Goal: Register for event/course

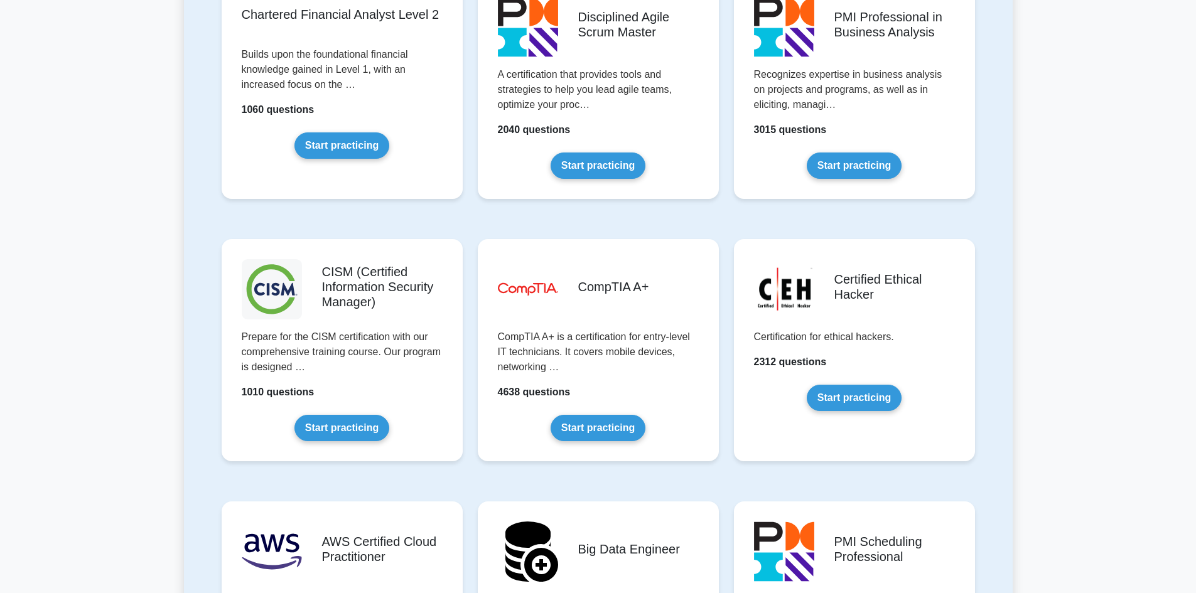
scroll to position [1632, 0]
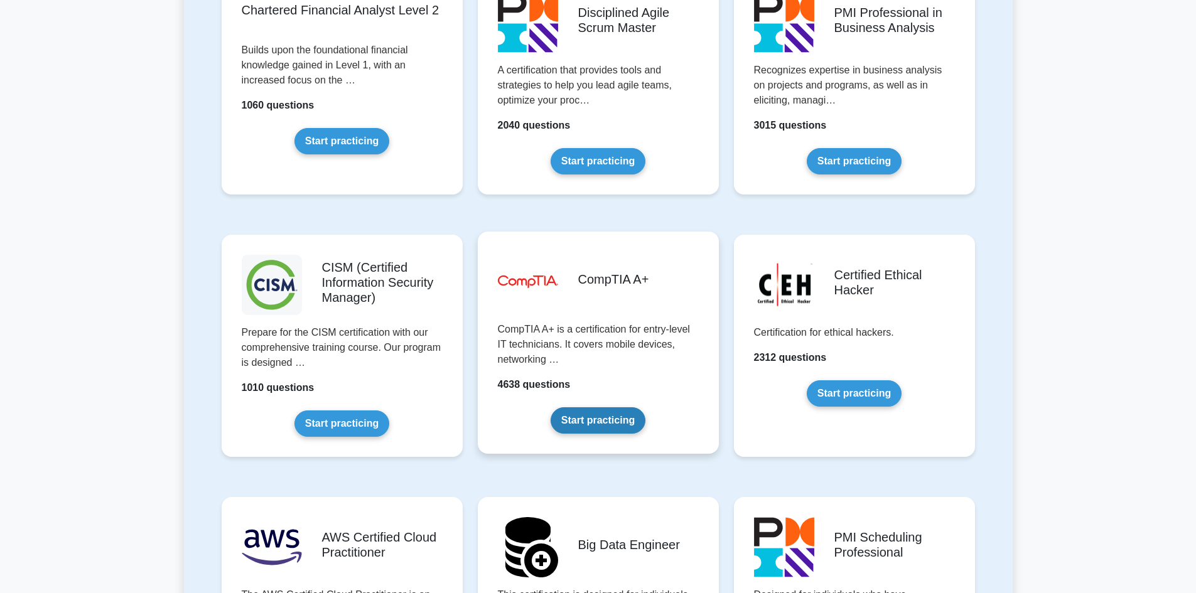
click at [573, 407] on link "Start practicing" at bounding box center [598, 420] width 95 height 26
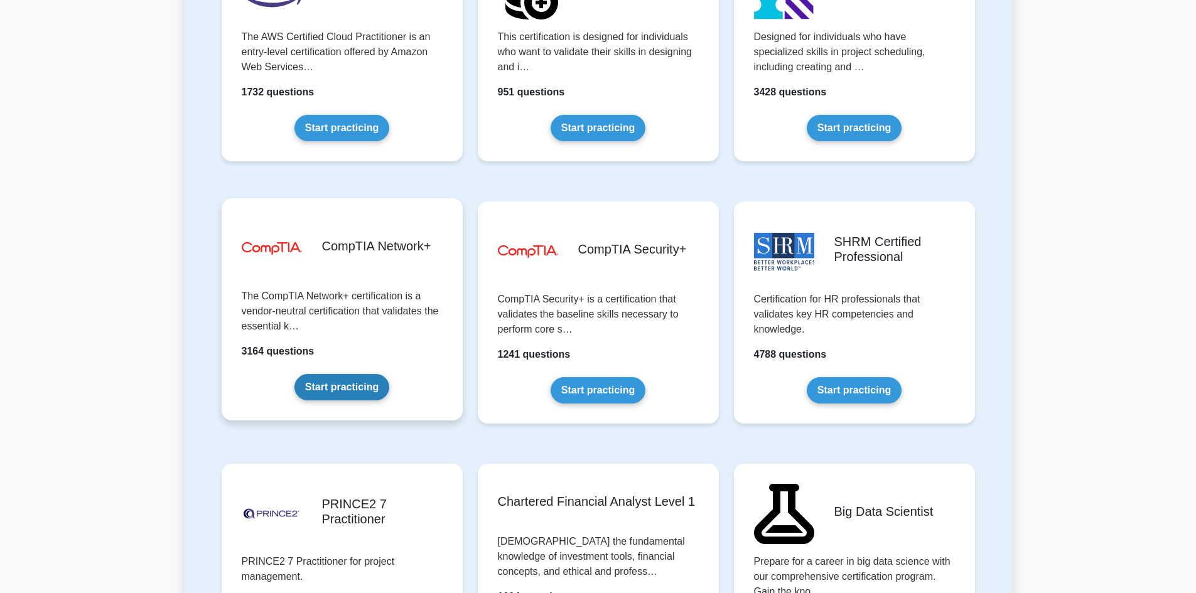
scroll to position [2197, 0]
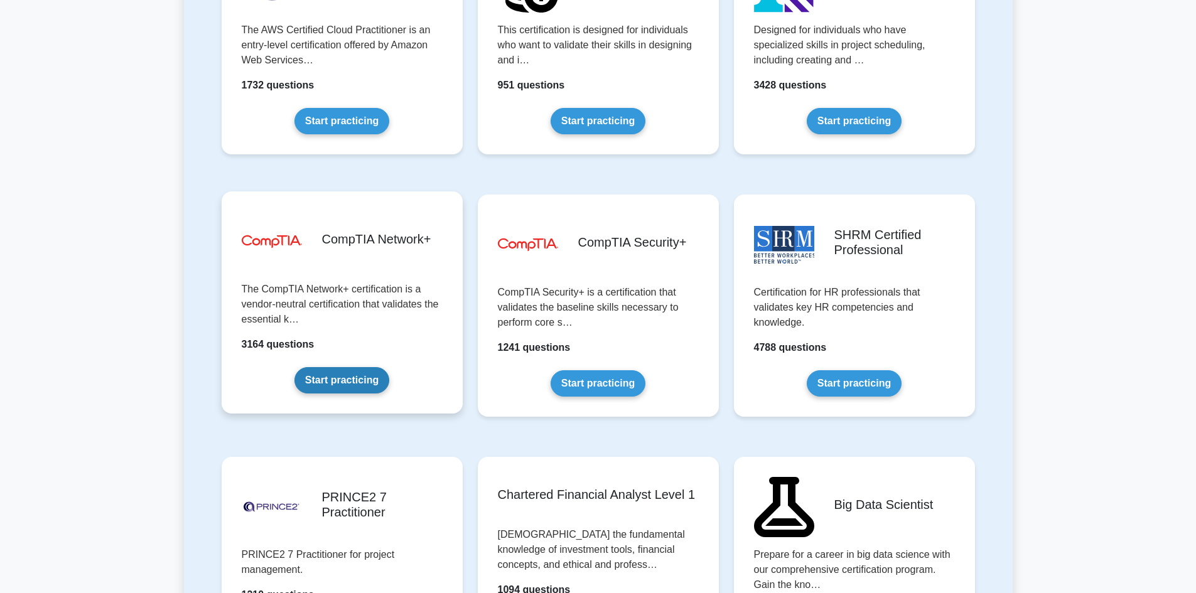
click at [351, 384] on link "Start practicing" at bounding box center [341, 380] width 95 height 26
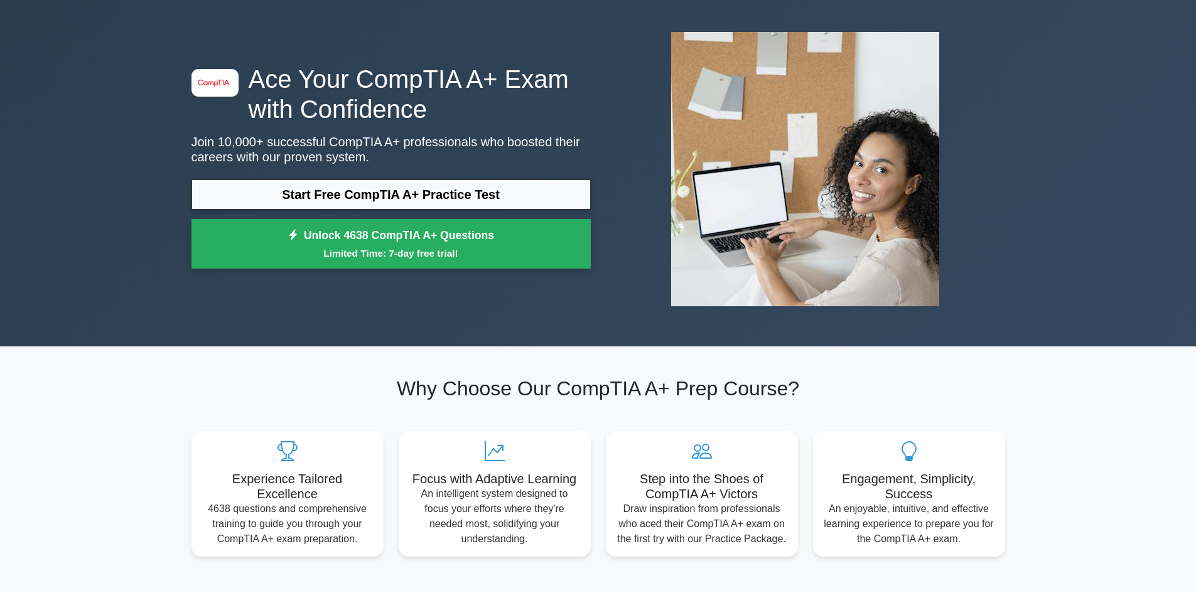
scroll to position [63, 0]
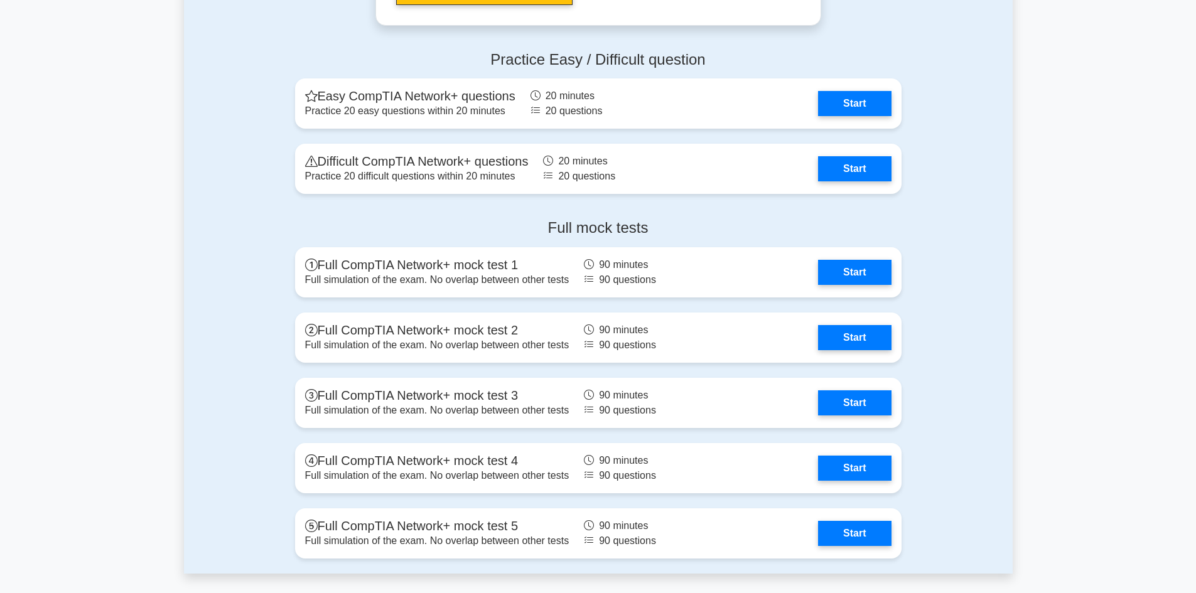
scroll to position [2574, 0]
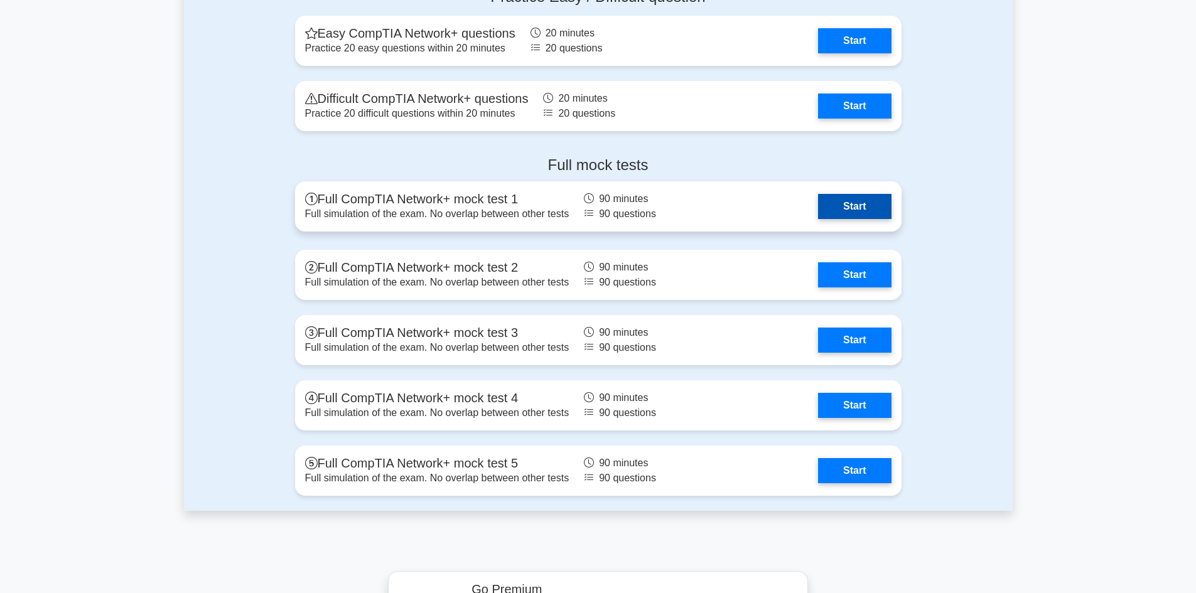
drag, startPoint x: 851, startPoint y: 199, endPoint x: 834, endPoint y: 207, distance: 18.5
click at [852, 199] on link "Start" at bounding box center [854, 206] width 73 height 25
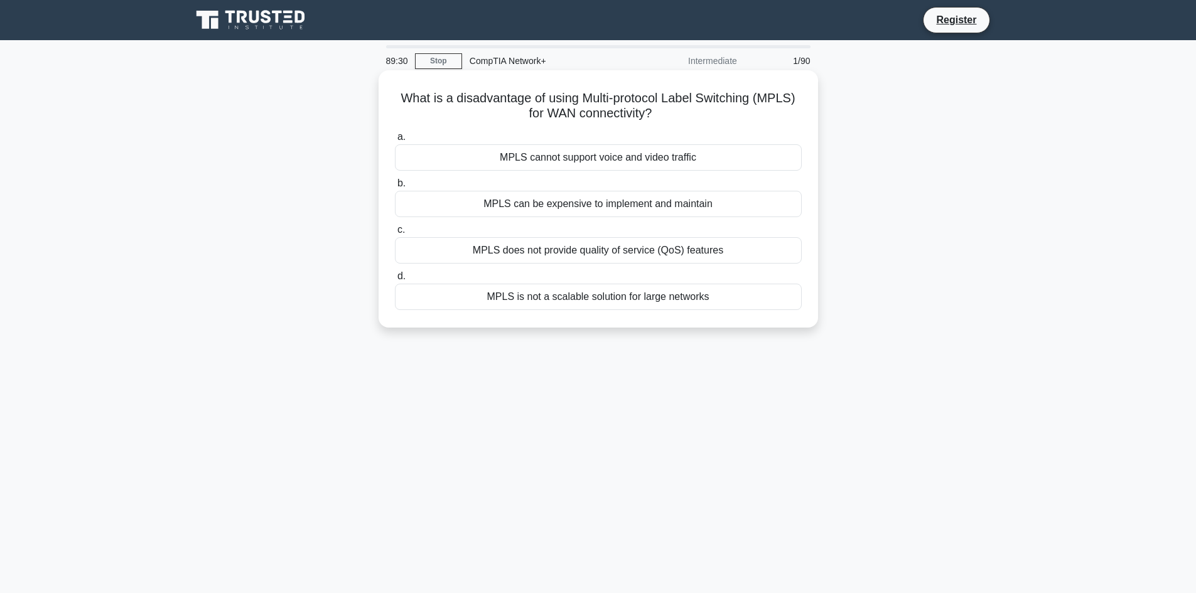
click at [672, 155] on div "MPLS cannot support voice and video traffic" at bounding box center [598, 157] width 407 height 26
click at [395, 141] on input "a. MPLS cannot support voice and video traffic" at bounding box center [395, 137] width 0 height 8
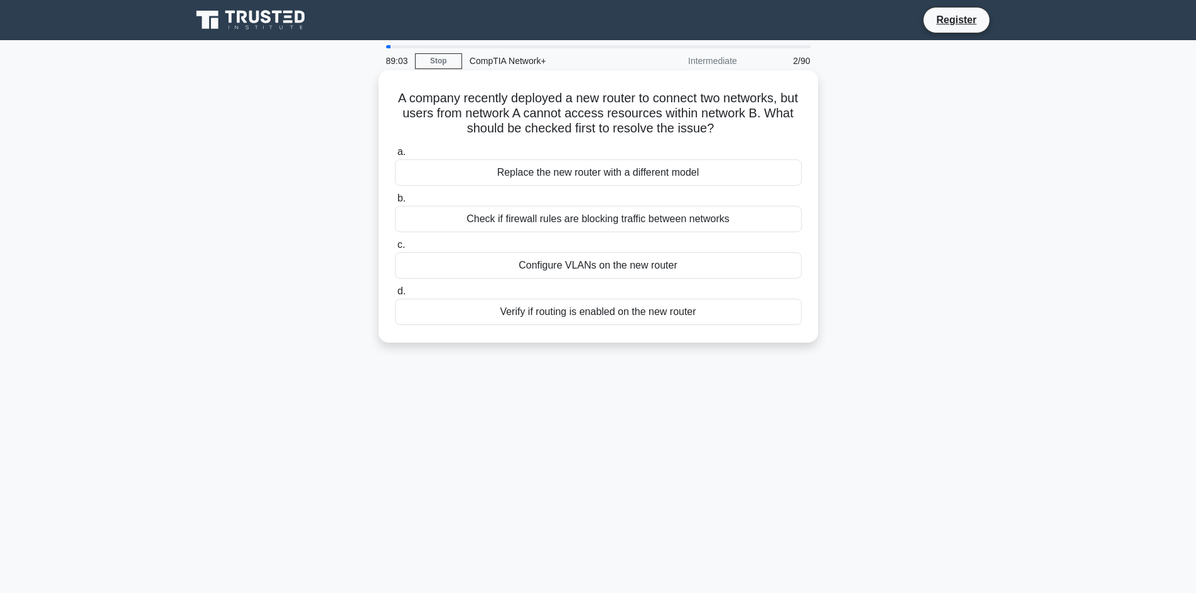
click at [637, 224] on div "Check if firewall rules are blocking traffic between networks" at bounding box center [598, 219] width 407 height 26
click at [395, 203] on input "b. Check if firewall rules are blocking traffic between networks" at bounding box center [395, 199] width 0 height 8
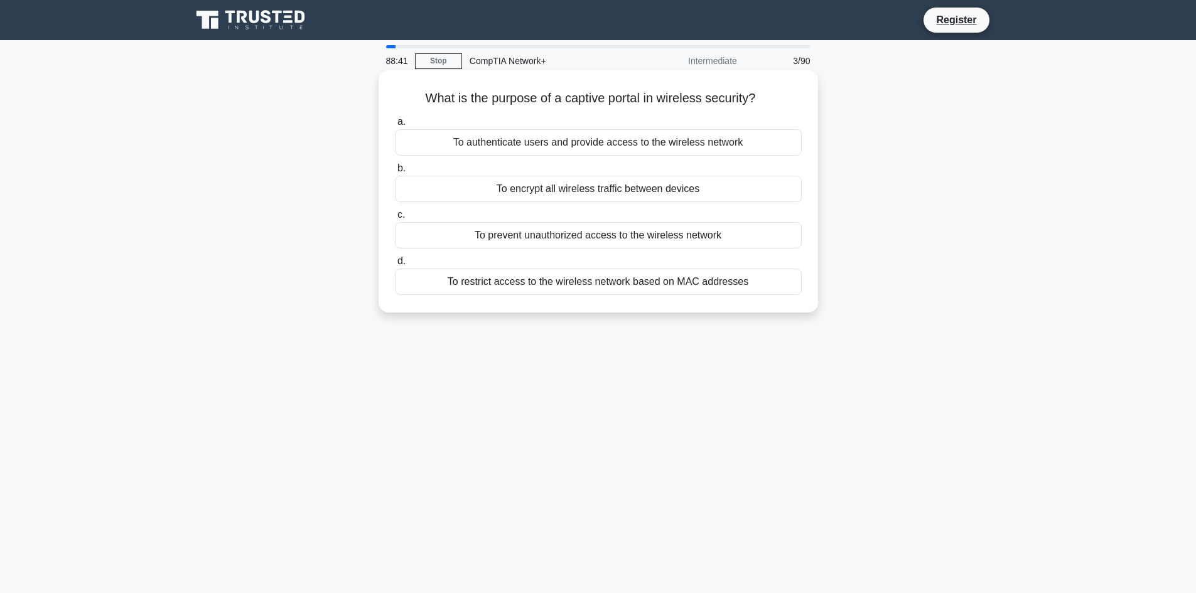
click at [691, 285] on div "To restrict access to the wireless network based on MAC addresses" at bounding box center [598, 282] width 407 height 26
click at [395, 266] on input "d. To restrict access to the wireless network based on MAC addresses" at bounding box center [395, 261] width 0 height 8
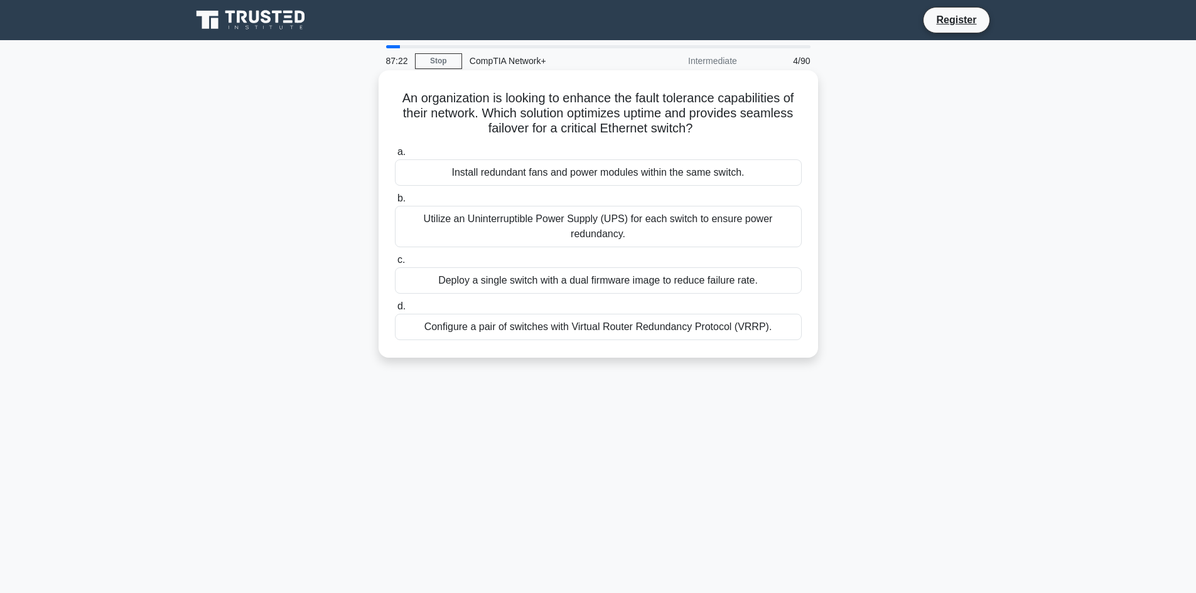
click at [552, 330] on div "Configure a pair of switches with Virtual Router Redundancy Protocol (VRRP)." at bounding box center [598, 327] width 407 height 26
click at [395, 311] on input "d. Configure a pair of switches with Virtual Router Redundancy Protocol (VRRP)." at bounding box center [395, 307] width 0 height 8
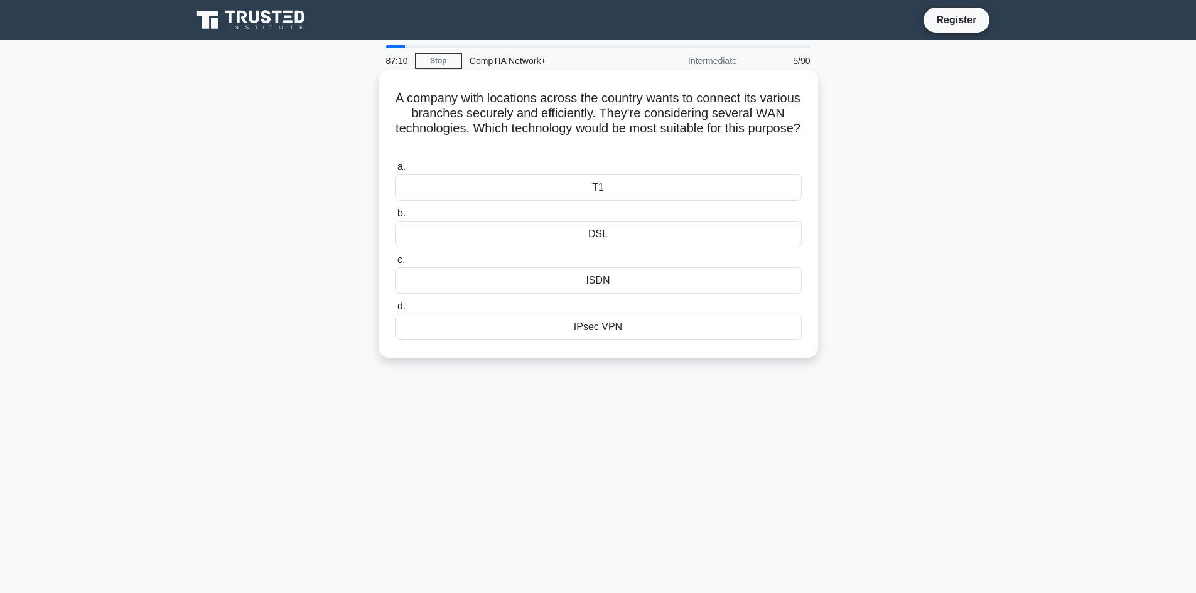
click at [593, 328] on div "IPsec VPN" at bounding box center [598, 327] width 407 height 26
click at [395, 311] on input "d. IPsec VPN" at bounding box center [395, 307] width 0 height 8
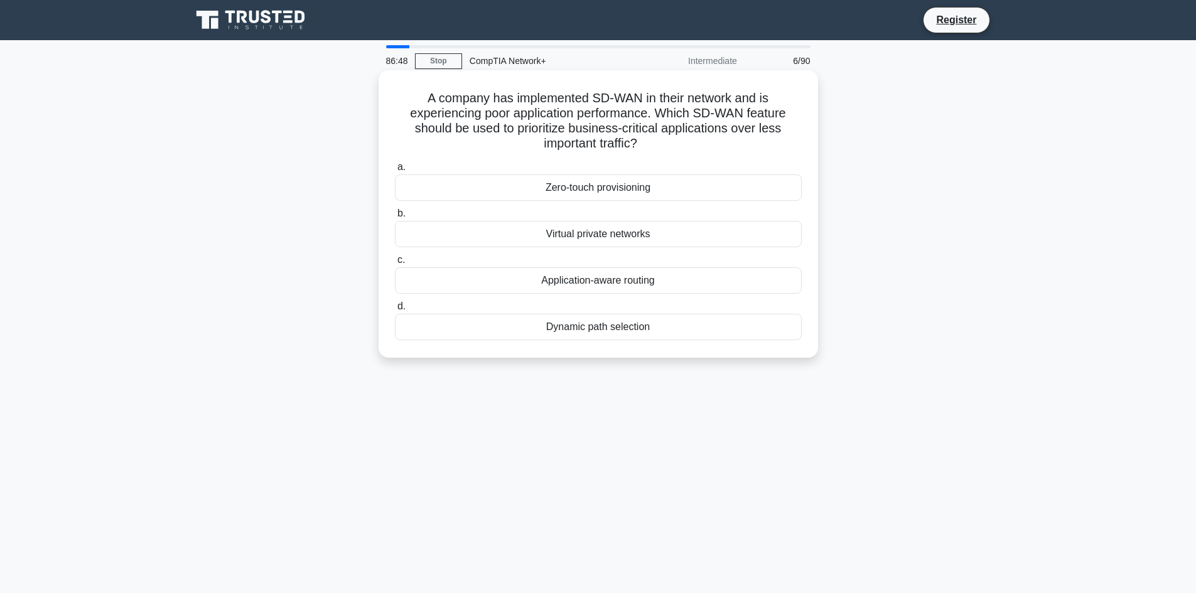
click at [578, 323] on div "Dynamic path selection" at bounding box center [598, 327] width 407 height 26
click at [395, 311] on input "d. Dynamic path selection" at bounding box center [395, 307] width 0 height 8
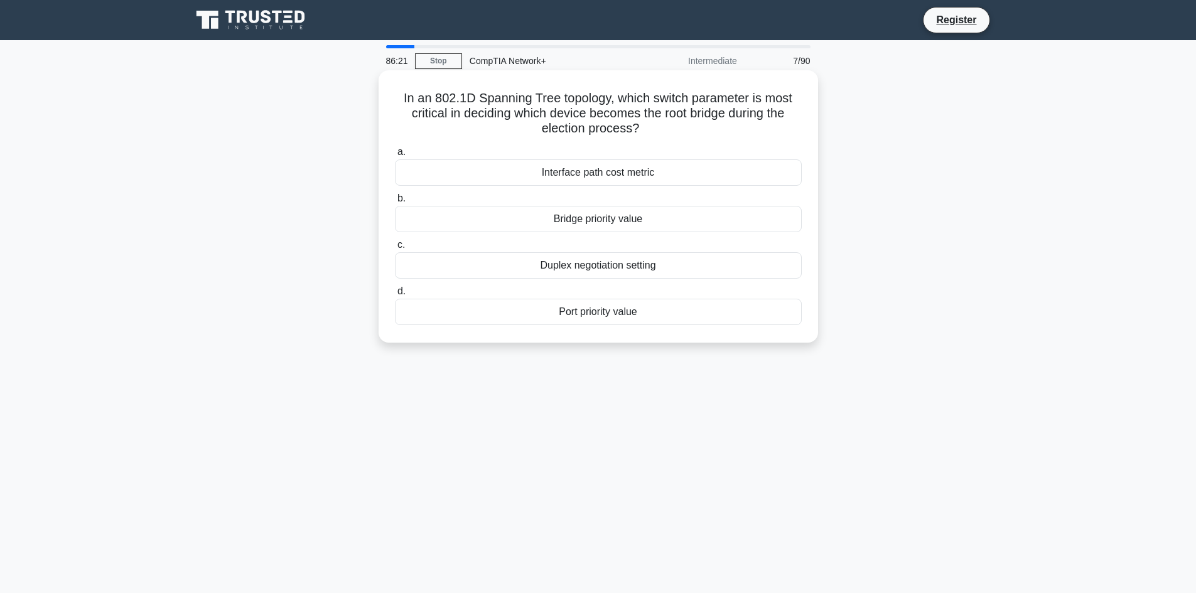
click at [633, 270] on div "Duplex negotiation setting" at bounding box center [598, 265] width 407 height 26
click at [395, 249] on input "c. Duplex negotiation setting" at bounding box center [395, 245] width 0 height 8
click at [569, 178] on div "ARP Broadcast" at bounding box center [598, 172] width 407 height 26
click at [395, 156] on input "a. ARP Broadcast" at bounding box center [395, 152] width 0 height 8
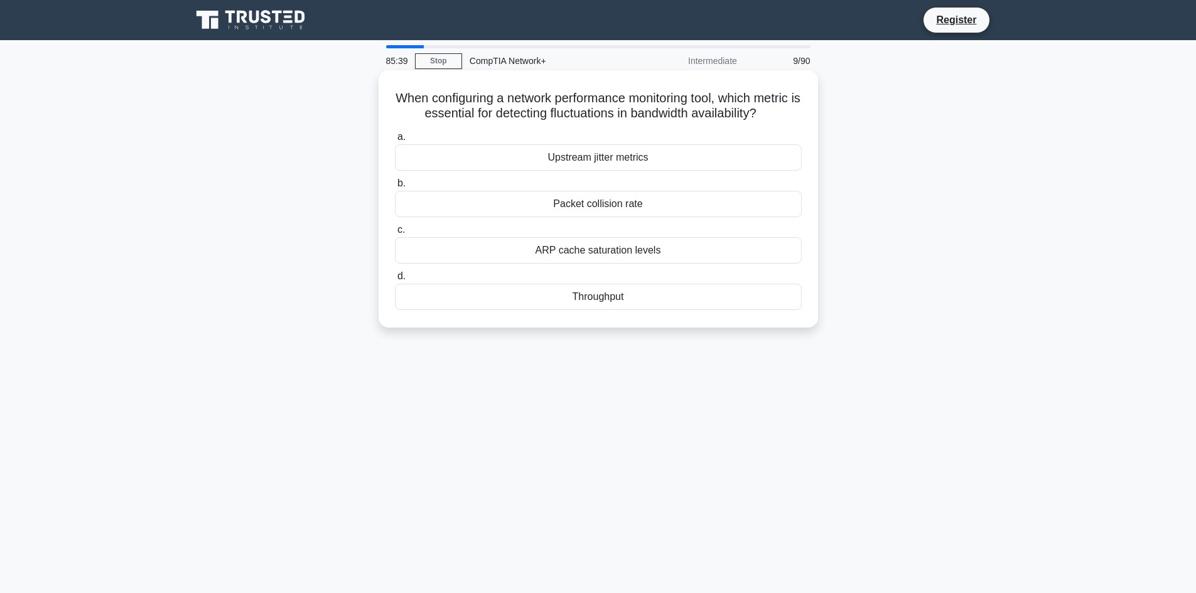
click at [546, 171] on div "Upstream jitter metrics" at bounding box center [598, 157] width 407 height 26
click at [395, 141] on input "a. Upstream jitter metrics" at bounding box center [395, 137] width 0 height 8
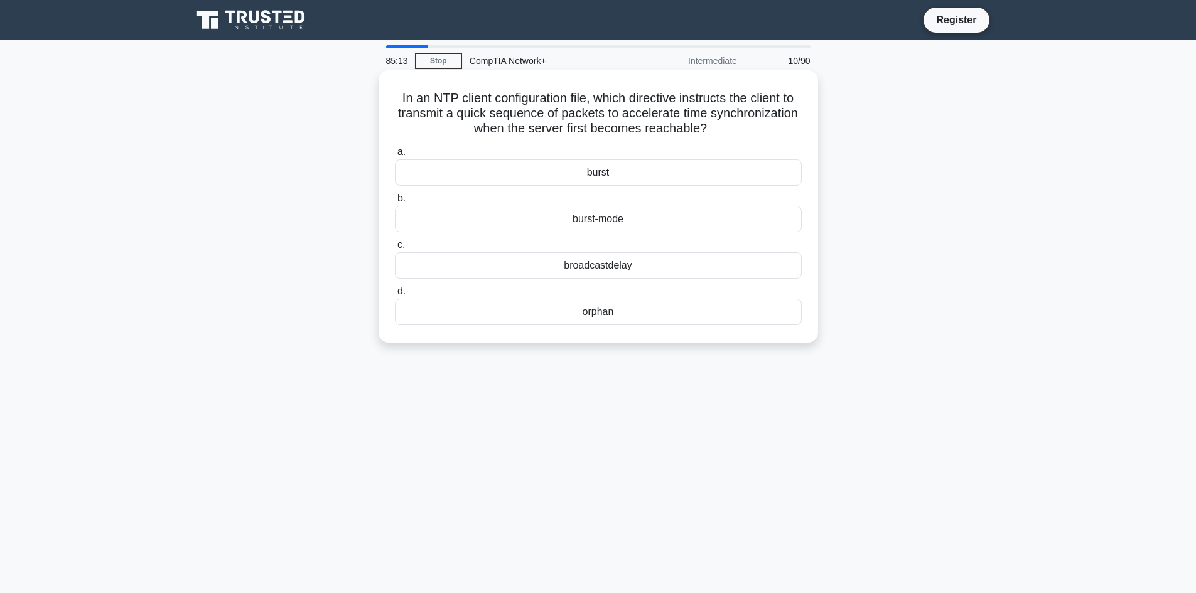
click at [573, 223] on div "burst-mode" at bounding box center [598, 219] width 407 height 26
click at [395, 203] on input "b. burst-mode" at bounding box center [395, 199] width 0 height 8
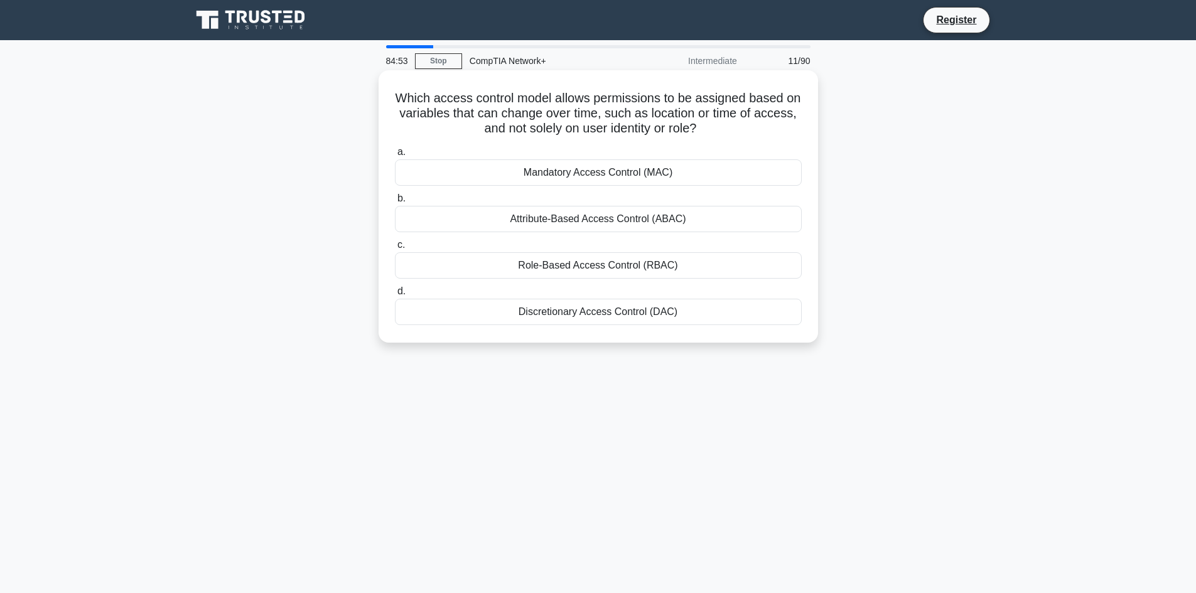
click at [524, 266] on div "Role-Based Access Control (RBAC)" at bounding box center [598, 265] width 407 height 26
click at [395, 249] on input "c. Role-Based Access Control (RBAC)" at bounding box center [395, 245] width 0 height 8
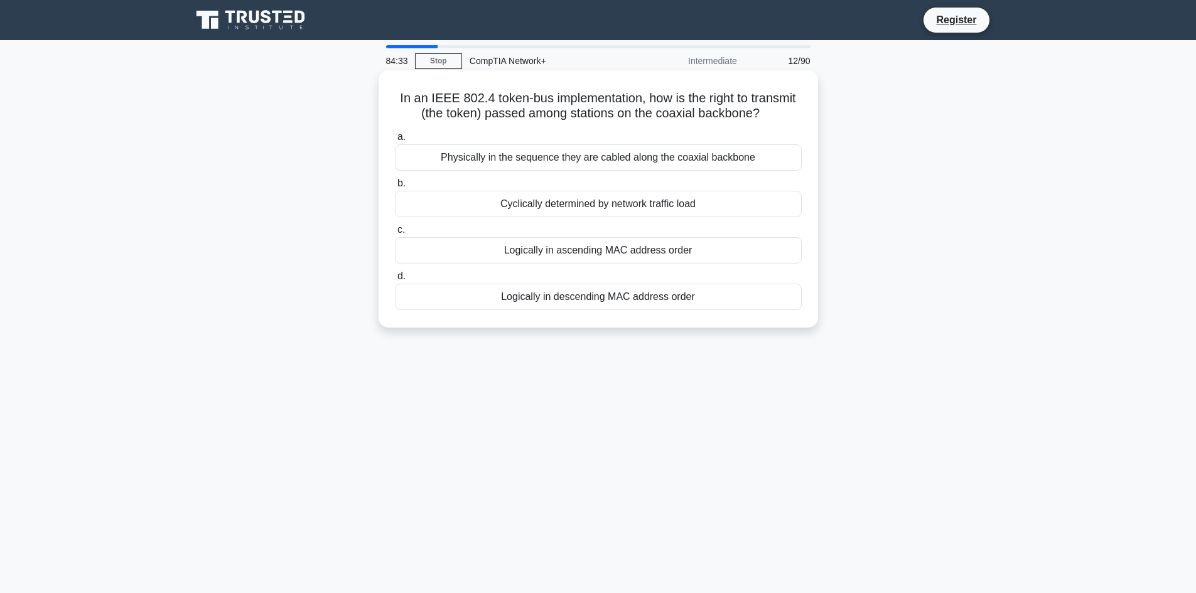
click at [678, 159] on div "Physically in the sequence they are cabled along the coaxial backbone" at bounding box center [598, 157] width 407 height 26
click at [395, 141] on input "a. Physically in the sequence they are cabled along the coaxial backbone" at bounding box center [395, 137] width 0 height 8
click at [611, 305] on div "Increase the size of the IP address pool" at bounding box center [598, 297] width 407 height 26
click at [395, 281] on input "d. Increase the size of the IP address pool" at bounding box center [395, 276] width 0 height 8
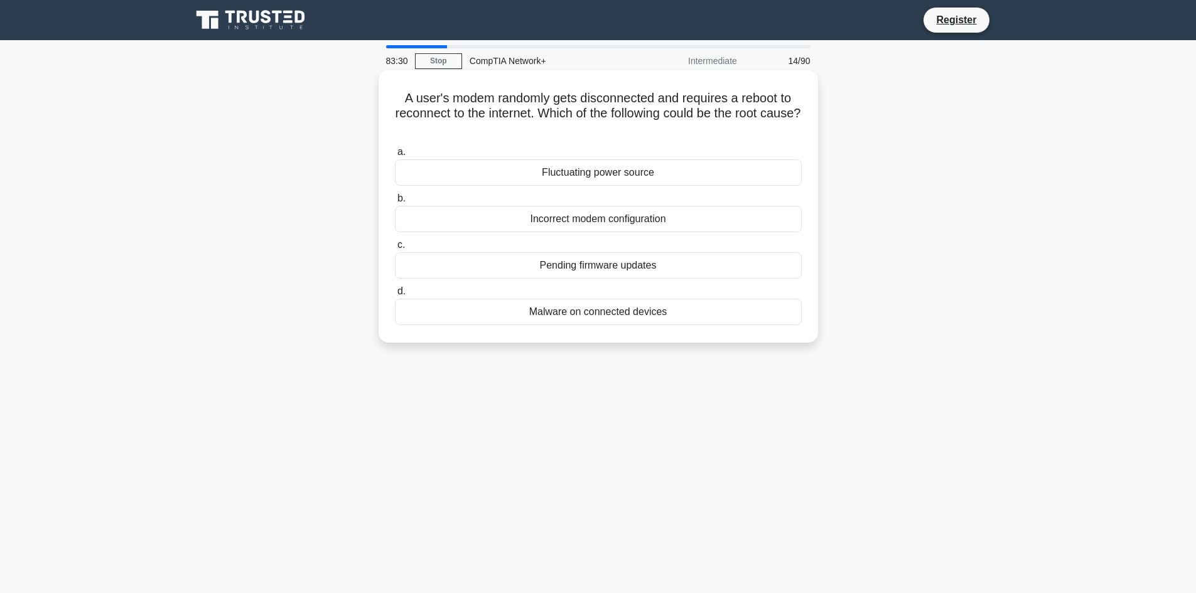
click at [501, 176] on div "Fluctuating power source" at bounding box center [598, 172] width 407 height 26
click at [395, 156] on input "a. Fluctuating power source" at bounding box center [395, 152] width 0 height 8
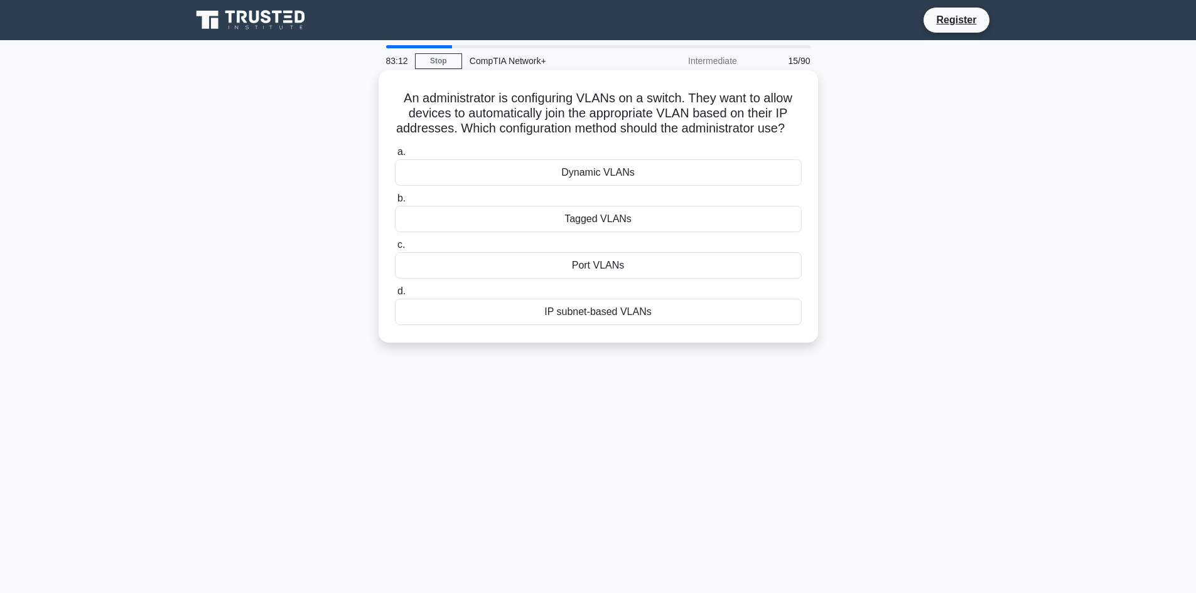
click at [623, 186] on div "Dynamic VLANs" at bounding box center [598, 172] width 407 height 26
click at [395, 156] on input "a. Dynamic VLANs" at bounding box center [395, 152] width 0 height 8
click at [694, 270] on div "DSL" at bounding box center [598, 265] width 407 height 26
click at [395, 249] on input "c. DSL" at bounding box center [395, 245] width 0 height 8
click at [571, 186] on div "Implement /16 prefix" at bounding box center [598, 172] width 407 height 26
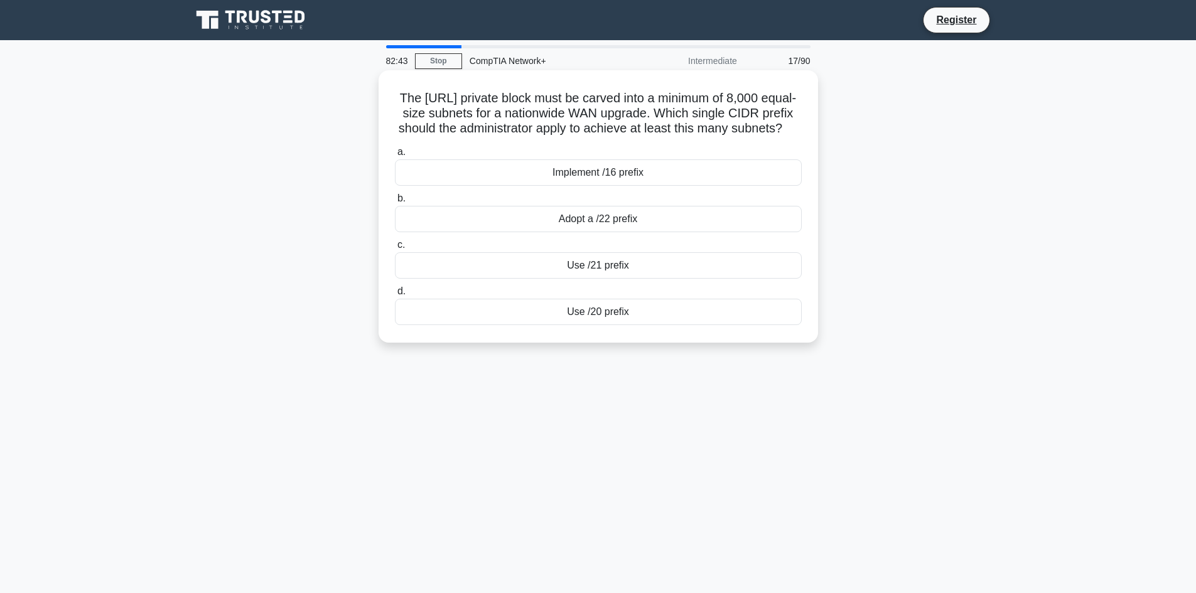
click at [395, 156] on input "a. Implement /16 prefix" at bounding box center [395, 152] width 0 height 8
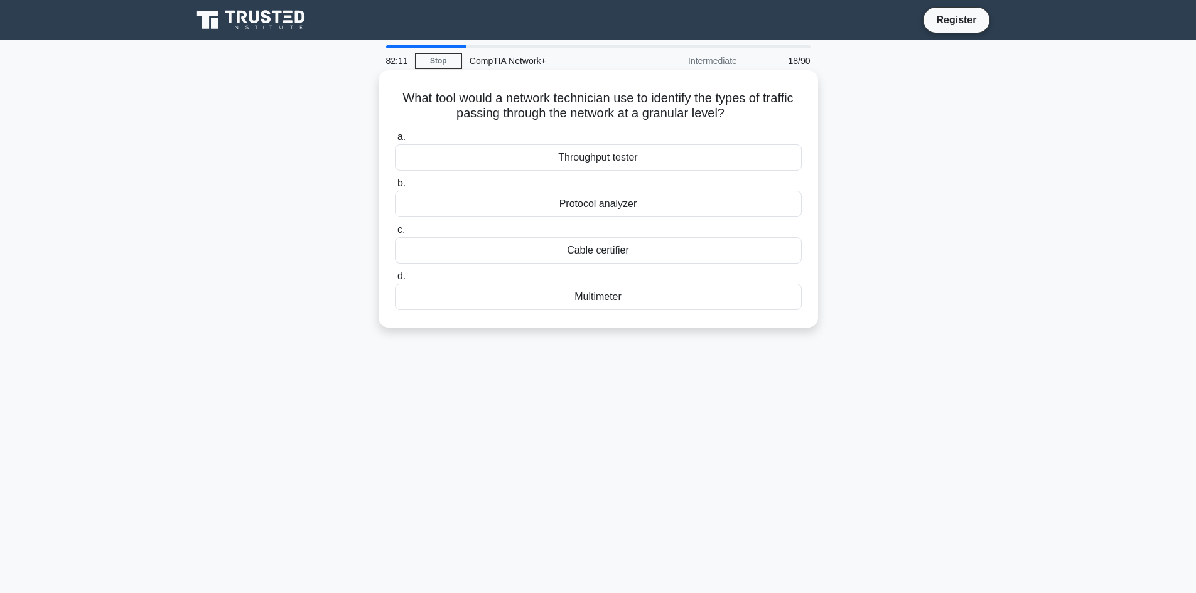
click at [678, 209] on div "Protocol analyzer" at bounding box center [598, 204] width 407 height 26
click at [395, 188] on input "b. Protocol analyzer" at bounding box center [395, 184] width 0 height 8
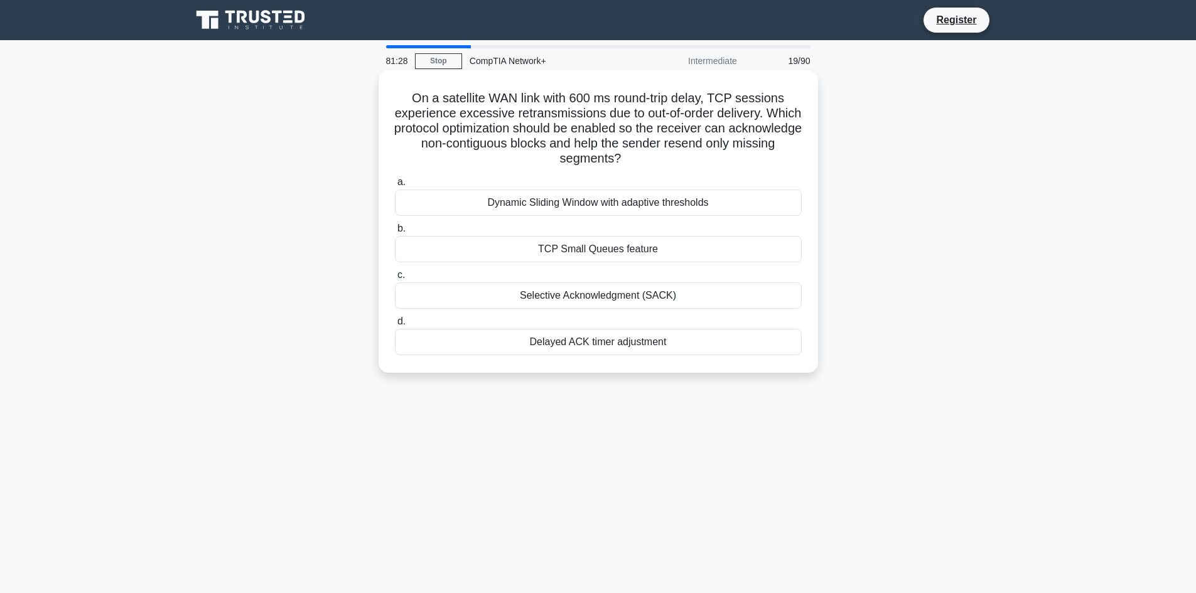
click at [652, 340] on div "Delayed ACK timer adjustment" at bounding box center [598, 342] width 407 height 26
click at [395, 326] on input "d. Delayed ACK timer adjustment" at bounding box center [395, 322] width 0 height 8
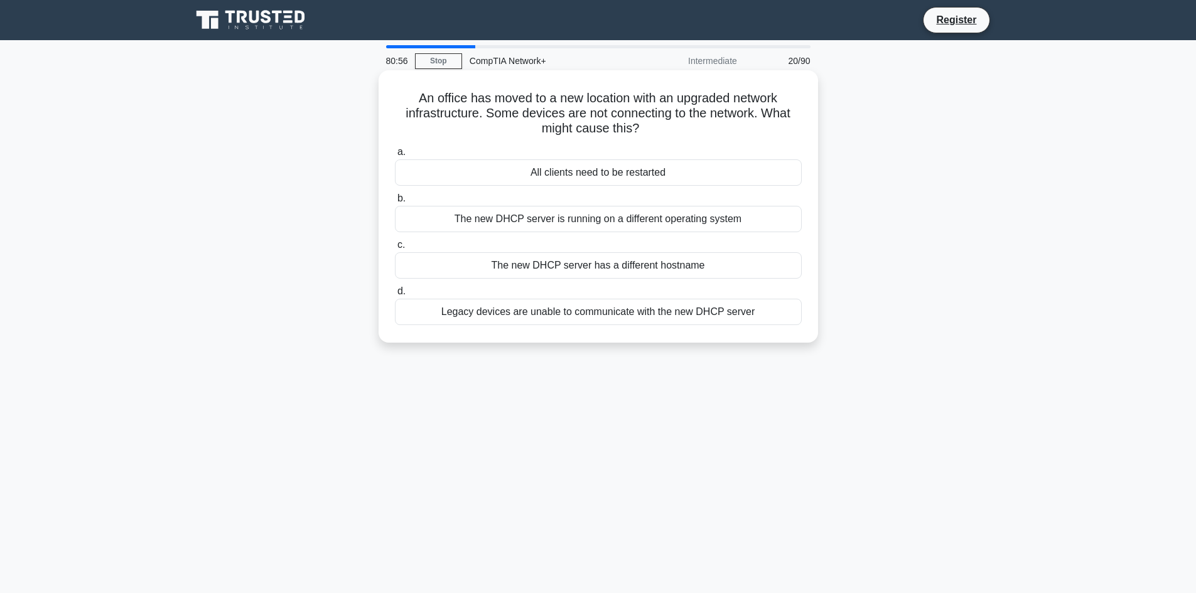
click at [647, 315] on div "Legacy devices are unable to communicate with the new DHCP server" at bounding box center [598, 312] width 407 height 26
click at [395, 296] on input "d. Legacy devices are unable to communicate with the new DHCP server" at bounding box center [395, 292] width 0 height 8
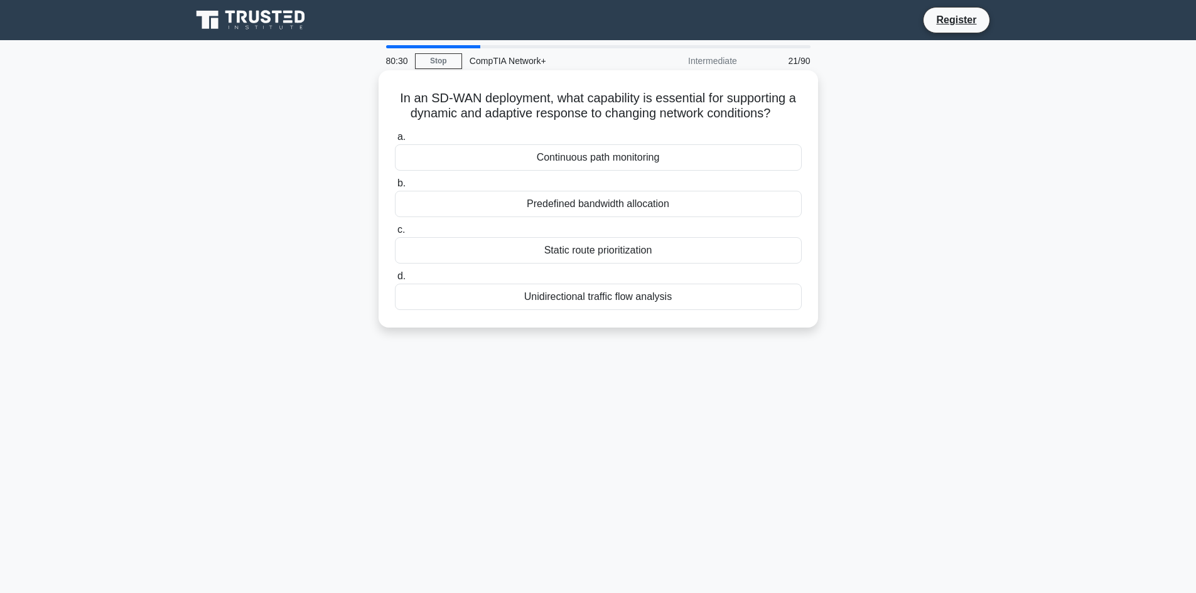
click at [569, 297] on div "Unidirectional traffic flow analysis" at bounding box center [598, 297] width 407 height 26
click at [395, 281] on input "d. Unidirectional traffic flow analysis" at bounding box center [395, 276] width 0 height 8
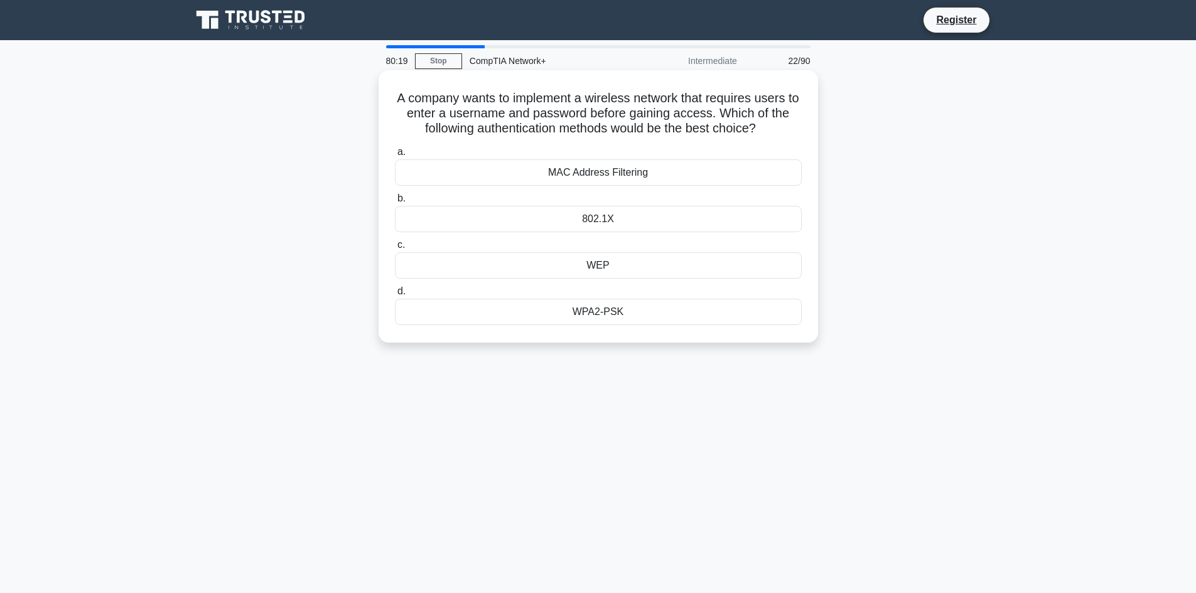
click at [614, 318] on div "WPA2-PSK" at bounding box center [598, 312] width 407 height 26
click at [620, 313] on div "WPA2-PSK" at bounding box center [598, 312] width 407 height 26
click at [395, 296] on input "d. WPA2-PSK" at bounding box center [395, 292] width 0 height 8
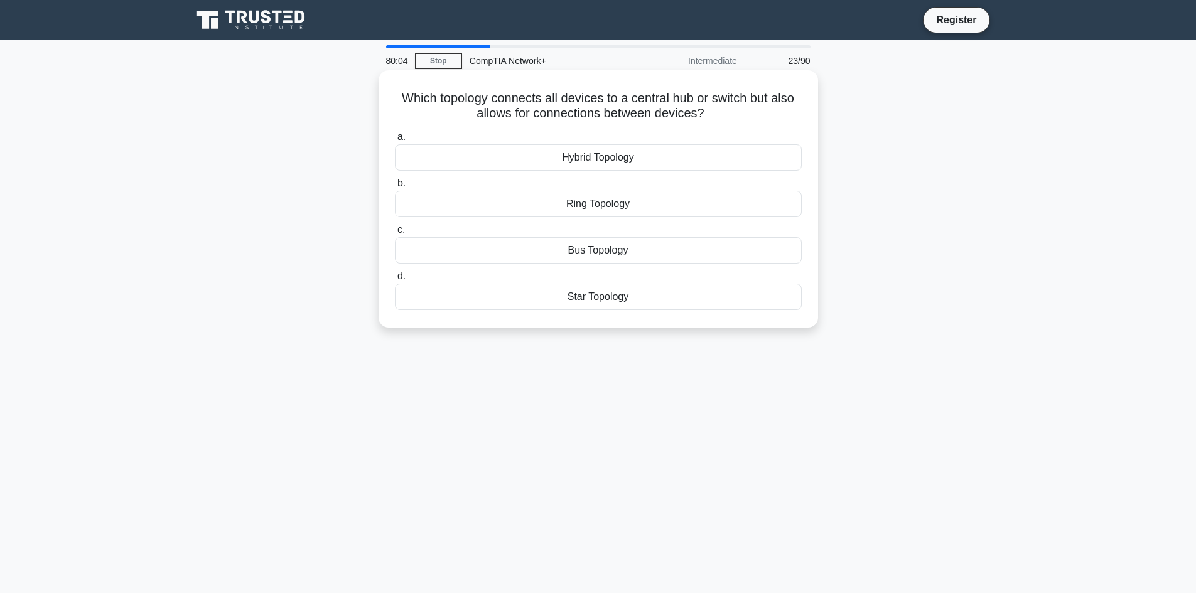
click at [576, 298] on div "Star Topology" at bounding box center [598, 297] width 407 height 26
click at [395, 281] on input "d. Star Topology" at bounding box center [395, 276] width 0 height 8
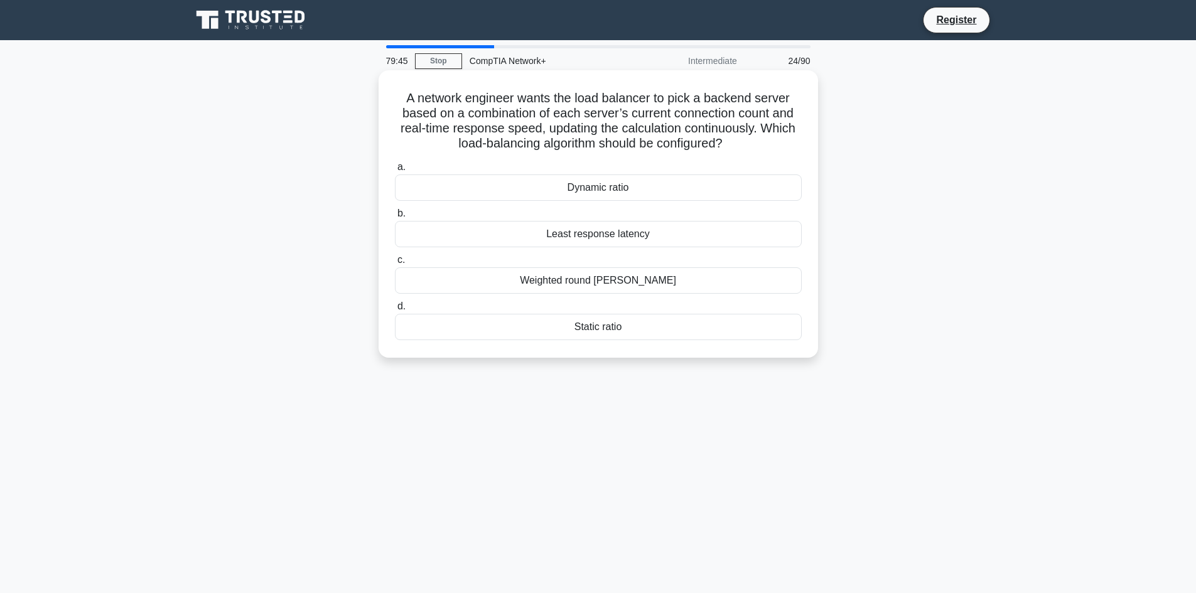
click at [643, 227] on div "Least response latency" at bounding box center [598, 234] width 407 height 26
click at [395, 218] on input "b. Least response latency" at bounding box center [395, 214] width 0 height 8
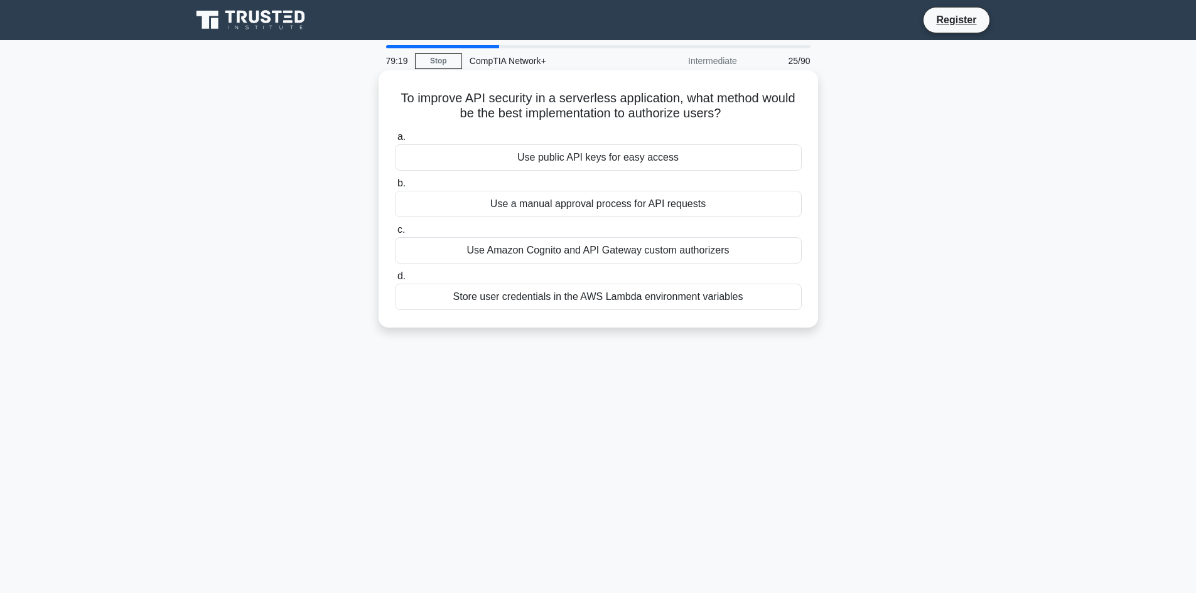
click at [676, 161] on div "Use public API keys for easy access" at bounding box center [598, 157] width 407 height 26
click at [395, 141] on input "a. Use public API keys for easy access" at bounding box center [395, 137] width 0 height 8
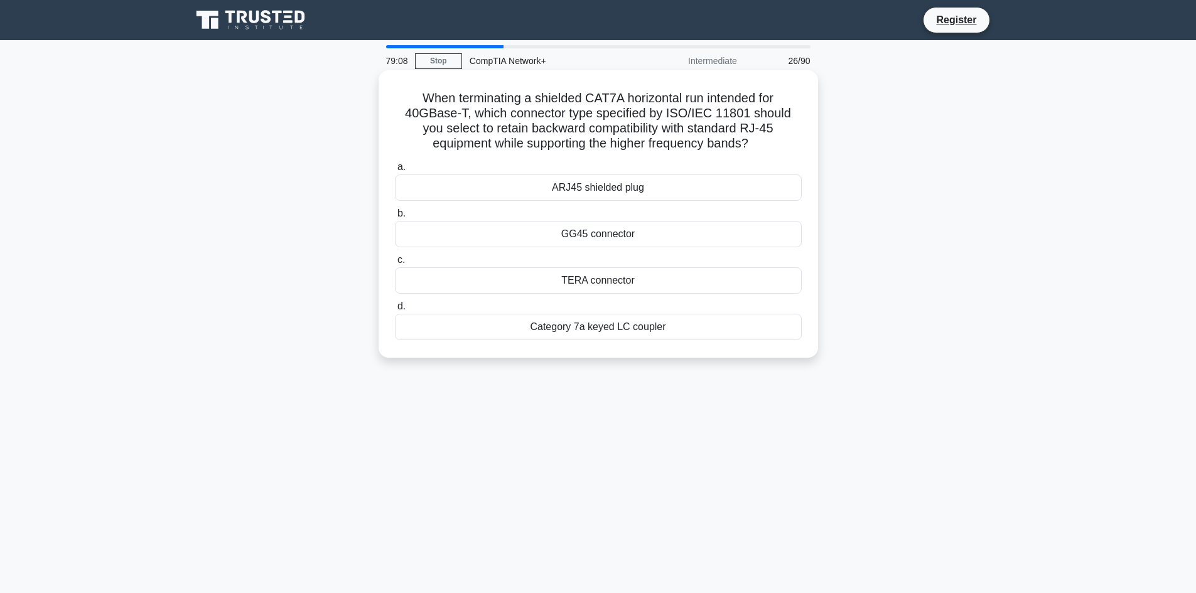
click at [656, 325] on div "Category 7a keyed LC coupler" at bounding box center [598, 327] width 407 height 26
click at [395, 311] on input "d. Category 7a keyed LC coupler" at bounding box center [395, 307] width 0 height 8
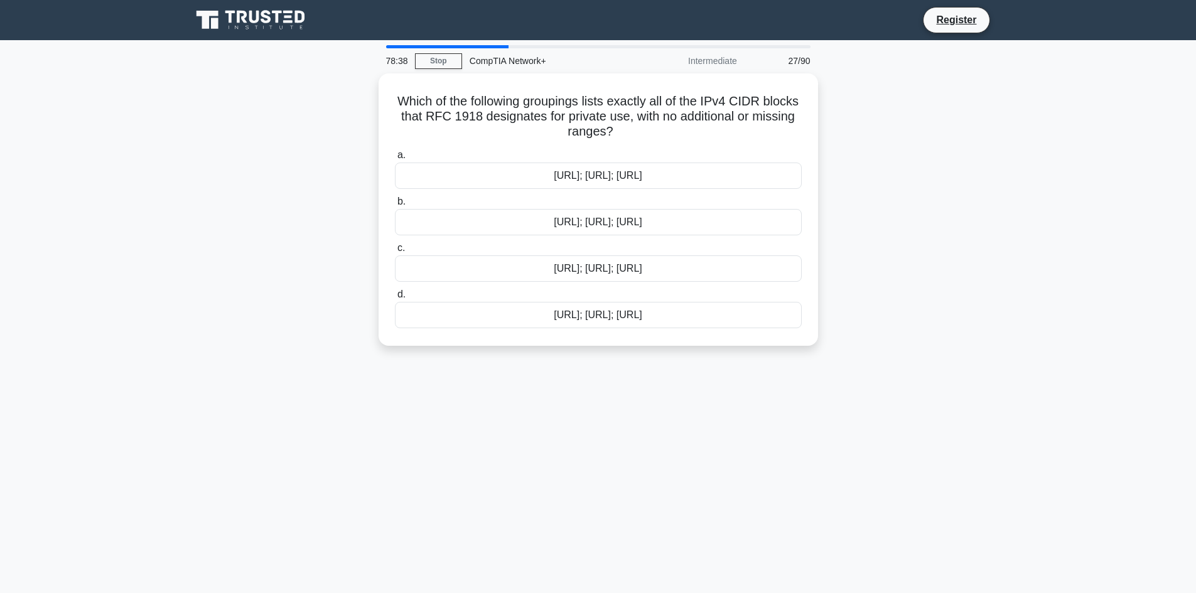
drag, startPoint x: 628, startPoint y: 313, endPoint x: 926, endPoint y: 372, distance: 303.9
click at [926, 372] on div "78:38 Stop CompTIA Network+ Intermediate 27/90 Which of the following groupings…" at bounding box center [598, 359] width 829 height 628
click at [926, 372] on div "78:37 Stop CompTIA Network+ Intermediate 27/90 Which of the following groupings…" at bounding box center [598, 359] width 829 height 628
click at [698, 223] on div "10.0.0.0/8; 172.16.0.0/12; 192.168.0.0/16" at bounding box center [598, 219] width 407 height 26
click at [395, 203] on input "b. 10.0.0.0/8; 172.16.0.0/12; 192.168.0.0/16" at bounding box center [395, 199] width 0 height 8
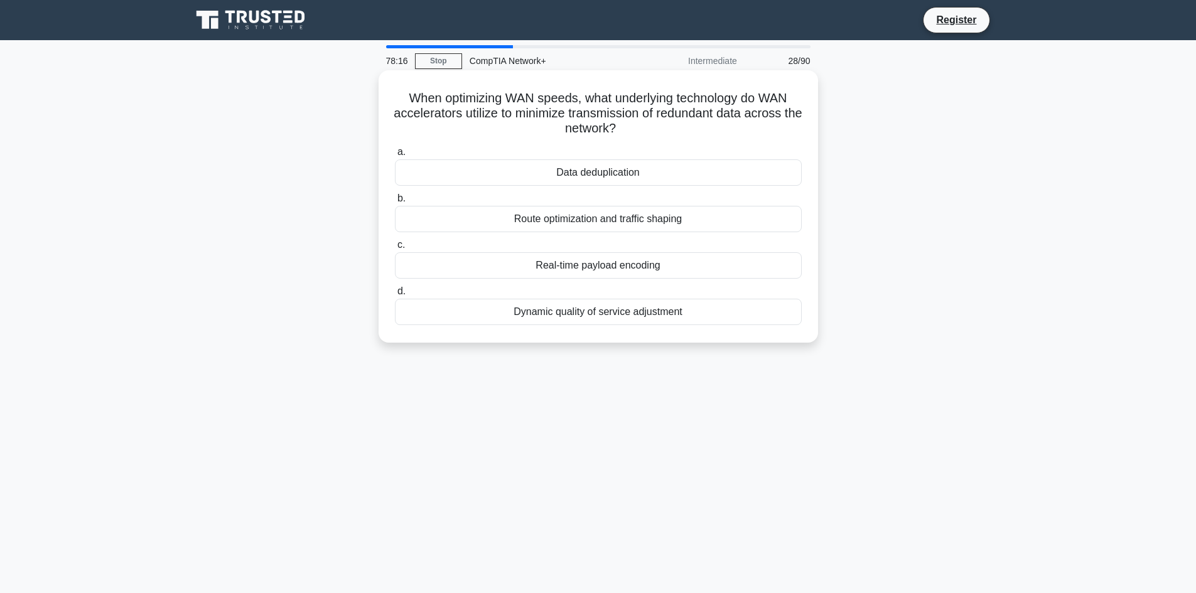
click at [580, 316] on div "Dynamic quality of service adjustment" at bounding box center [598, 312] width 407 height 26
click at [395, 296] on input "d. Dynamic quality of service adjustment" at bounding box center [395, 292] width 0 height 8
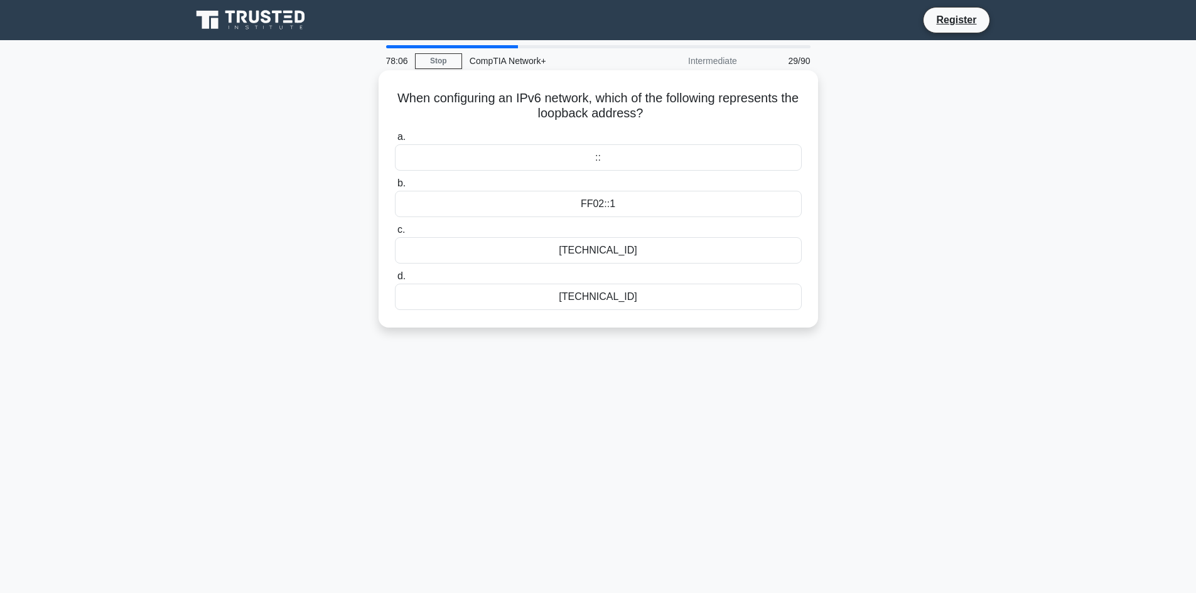
click at [591, 154] on div "::" at bounding box center [598, 157] width 407 height 26
click at [395, 141] on input "a. ::" at bounding box center [395, 137] width 0 height 8
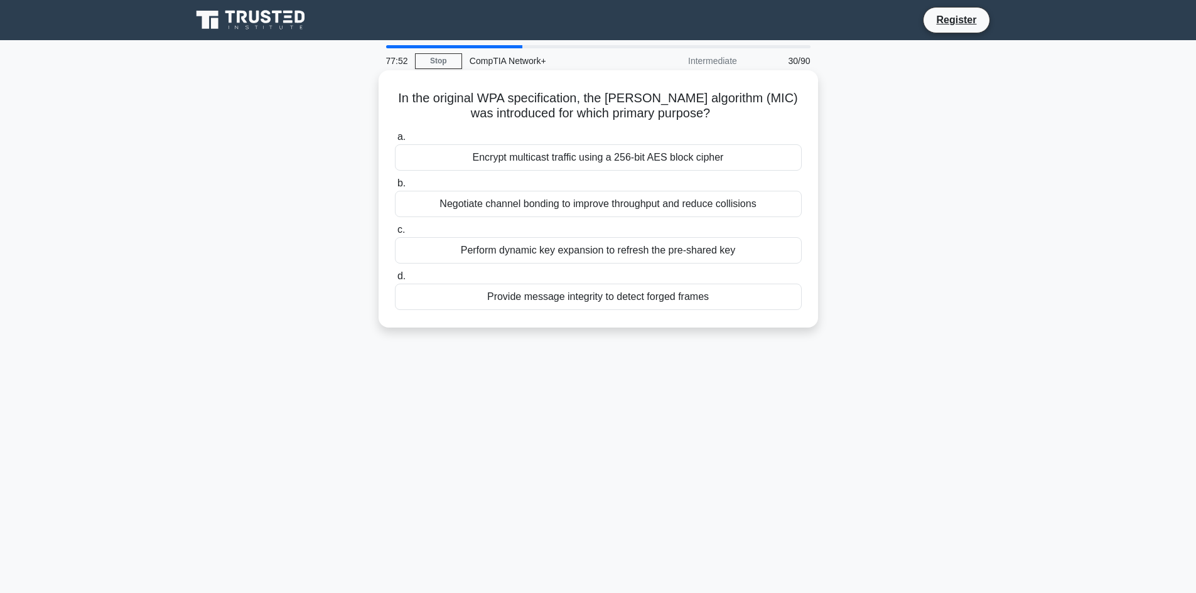
click at [529, 252] on div "Perform dynamic key expansion to refresh the pre-shared key" at bounding box center [598, 250] width 407 height 26
click at [395, 234] on input "c. Perform dynamic key expansion to refresh the pre-shared key" at bounding box center [395, 230] width 0 height 8
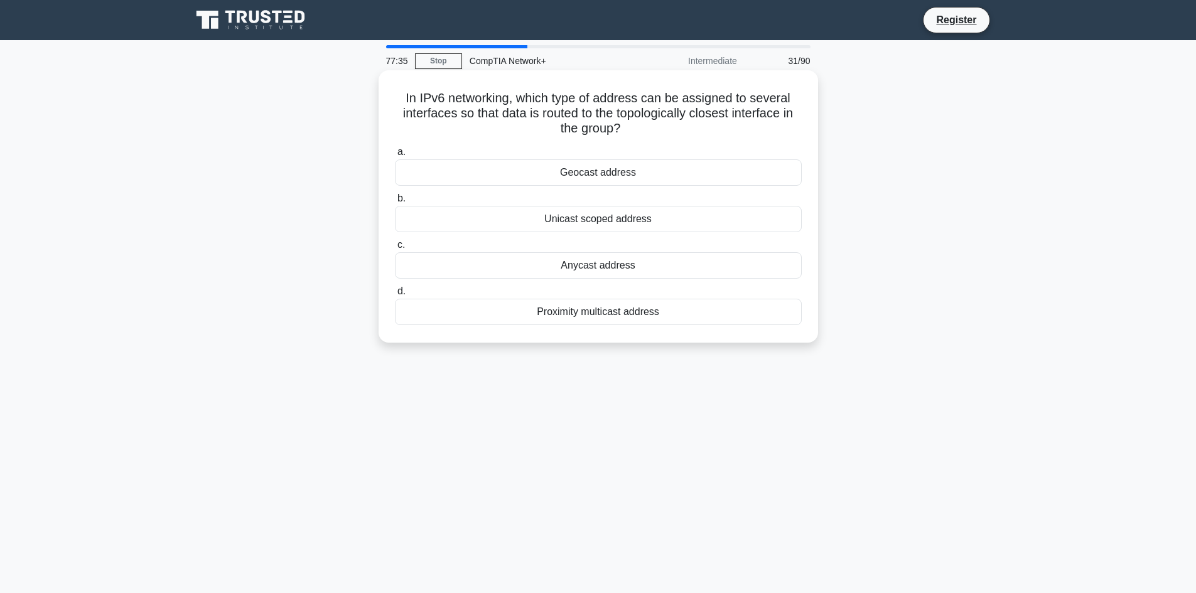
click at [605, 266] on div "Anycast address" at bounding box center [598, 265] width 407 height 26
click at [395, 249] on input "c. Anycast address" at bounding box center [395, 245] width 0 height 8
click at [630, 309] on div "Link aggregation (LACP)" at bounding box center [598, 312] width 407 height 26
click at [395, 296] on input "d. Link aggregation (LACP)" at bounding box center [395, 292] width 0 height 8
click at [488, 179] on div "Increased latency" at bounding box center [598, 172] width 407 height 26
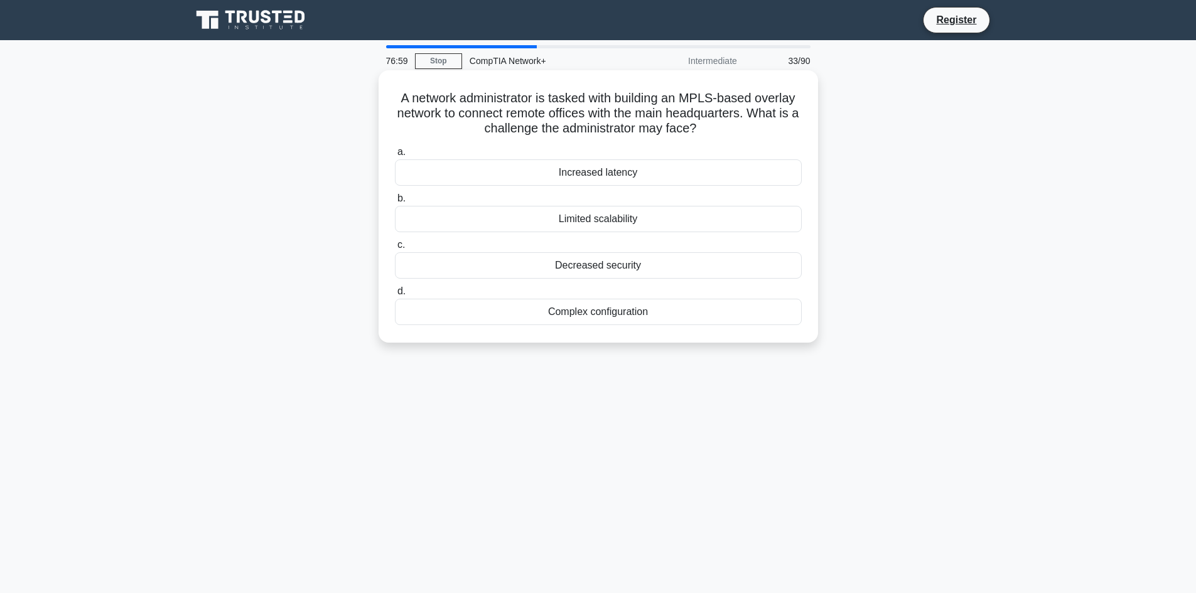
click at [395, 156] on input "a. Increased latency" at bounding box center [395, 152] width 0 height 8
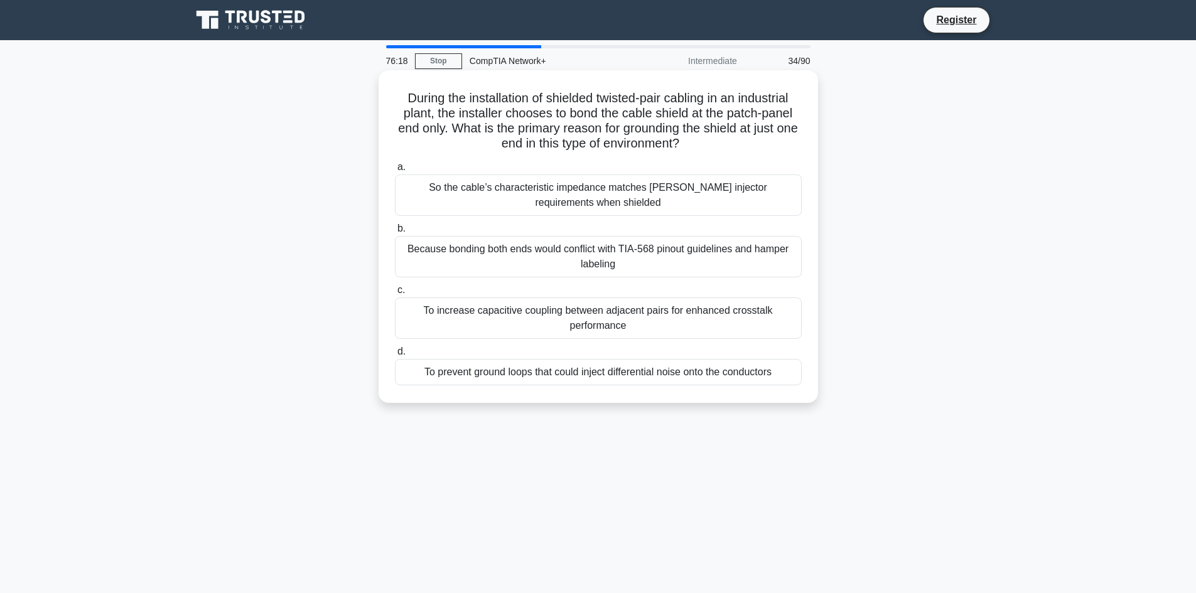
click at [645, 311] on div "To increase capacitive coupling between adjacent pairs for enhanced crosstalk p…" at bounding box center [598, 318] width 407 height 41
click at [642, 309] on div "To increase capacitive coupling between adjacent pairs for enhanced crosstalk p…" at bounding box center [598, 318] width 407 height 41
click at [395, 294] on input "c. To increase capacitive coupling between adjacent pairs for enhanced crosstal…" at bounding box center [395, 290] width 0 height 8
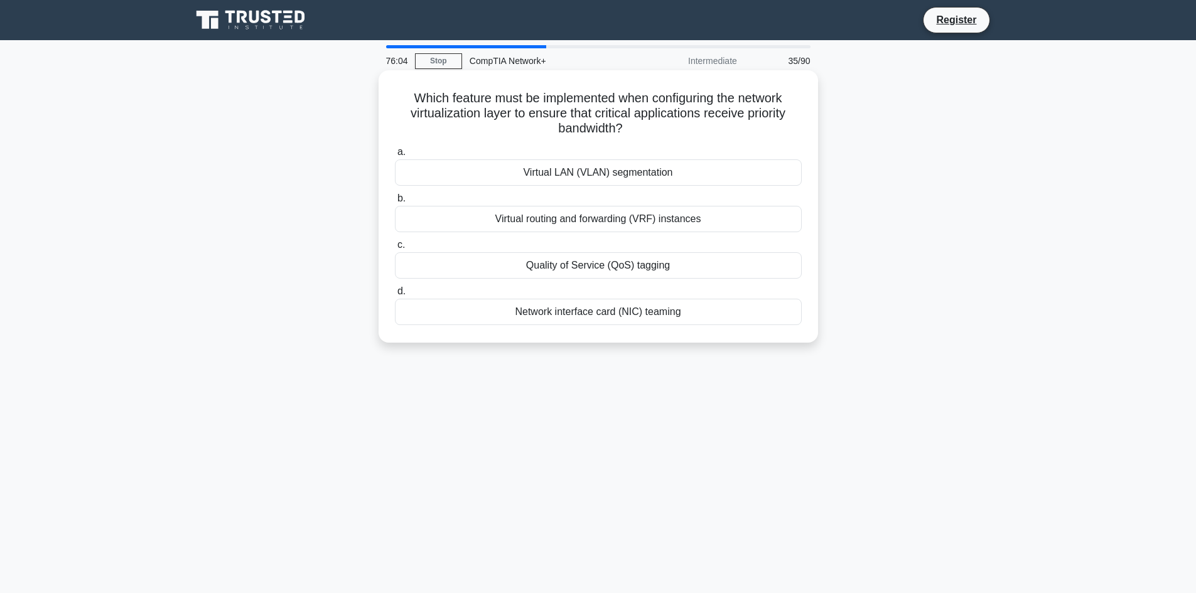
click at [628, 267] on div "Quality of Service (QoS) tagging" at bounding box center [598, 265] width 407 height 26
click at [395, 249] on input "c. Quality of Service (QoS) tagging" at bounding box center [395, 245] width 0 height 8
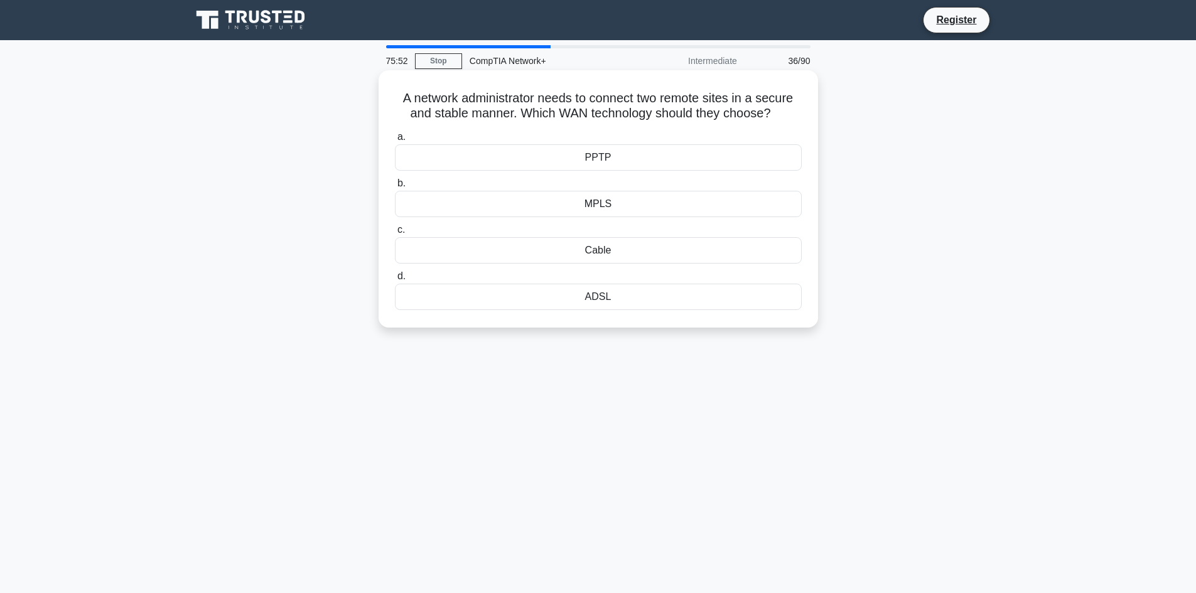
click at [504, 301] on div "ADSL" at bounding box center [598, 297] width 407 height 26
click at [395, 281] on input "d. ADSL" at bounding box center [395, 276] width 0 height 8
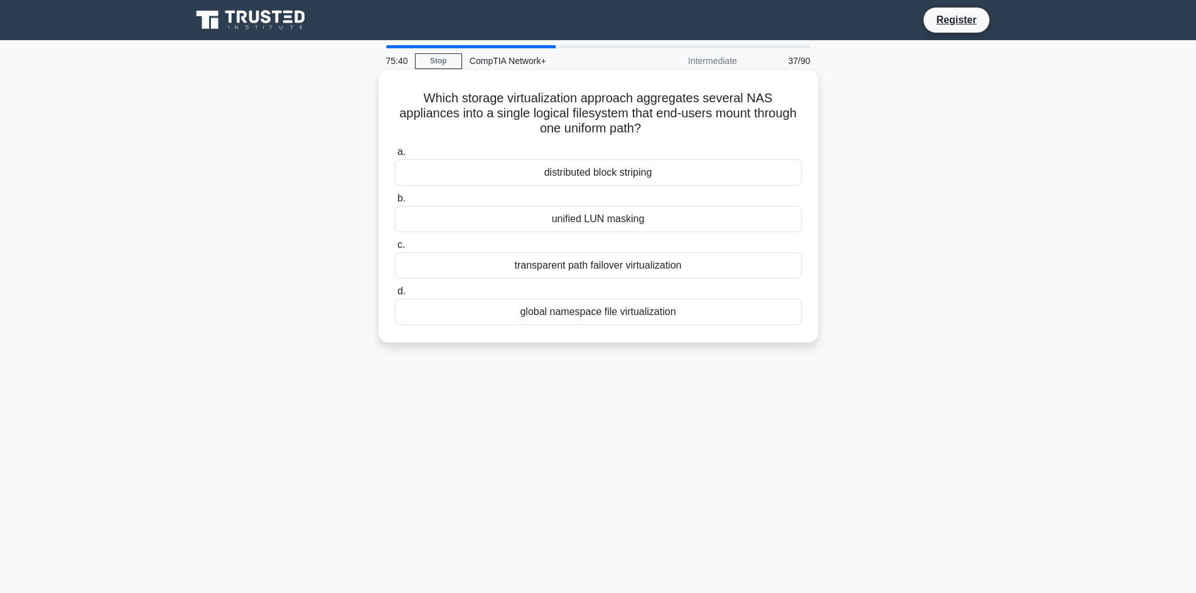
click at [554, 274] on div "transparent path failover virtualization" at bounding box center [598, 265] width 407 height 26
click at [395, 249] on input "c. transparent path failover virtualization" at bounding box center [395, 245] width 0 height 8
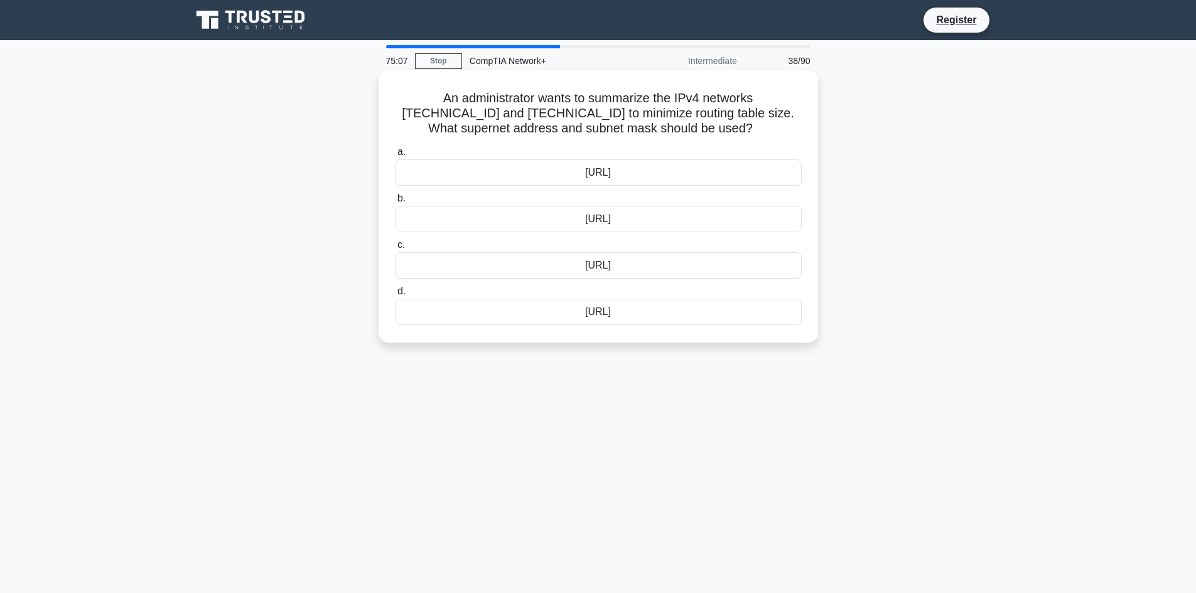
click at [630, 216] on div "192.168.32.0/24" at bounding box center [598, 219] width 407 height 26
click at [395, 203] on input "b. 192.168.32.0/24" at bounding box center [395, 199] width 0 height 8
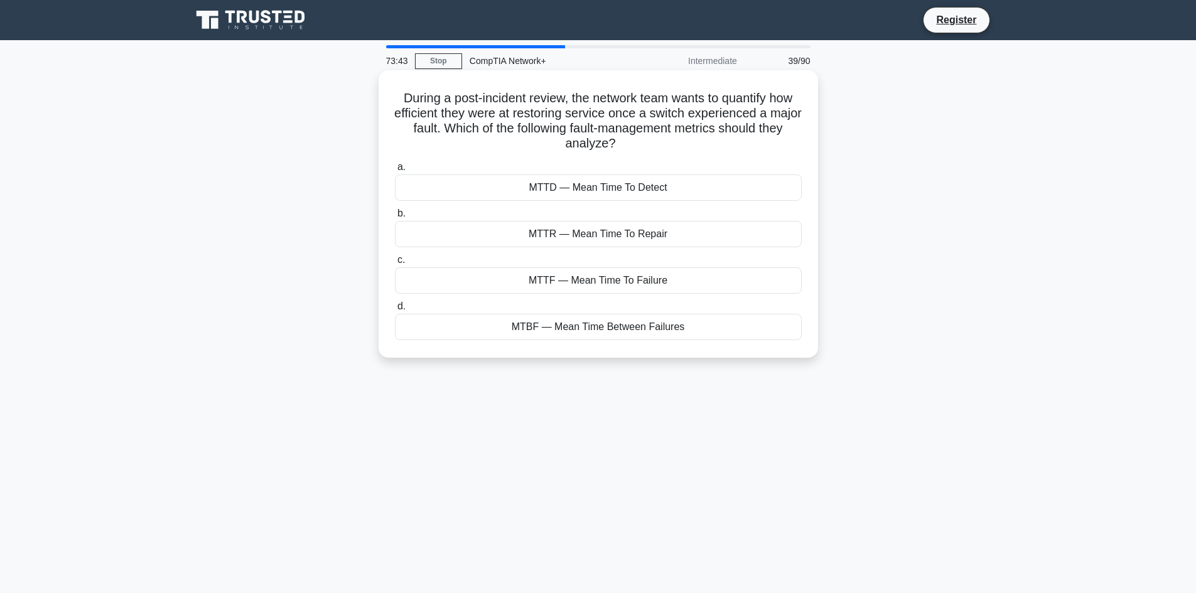
click at [600, 326] on div "MTBF — Mean Time Between Failures" at bounding box center [598, 327] width 407 height 26
click at [395, 311] on input "d. MTBF — Mean Time Between Failures" at bounding box center [395, 307] width 0 height 8
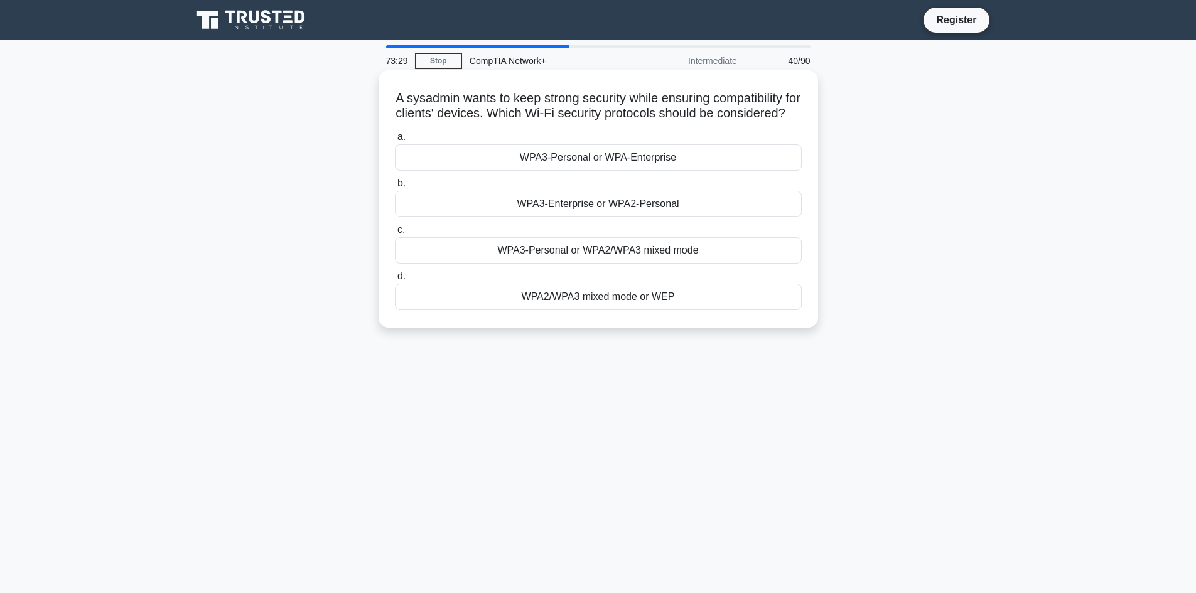
click at [573, 171] on div "WPA3-Personal or WPA-Enterprise" at bounding box center [598, 157] width 407 height 26
click at [395, 141] on input "a. WPA3-Personal or WPA-Enterprise" at bounding box center [395, 137] width 0 height 8
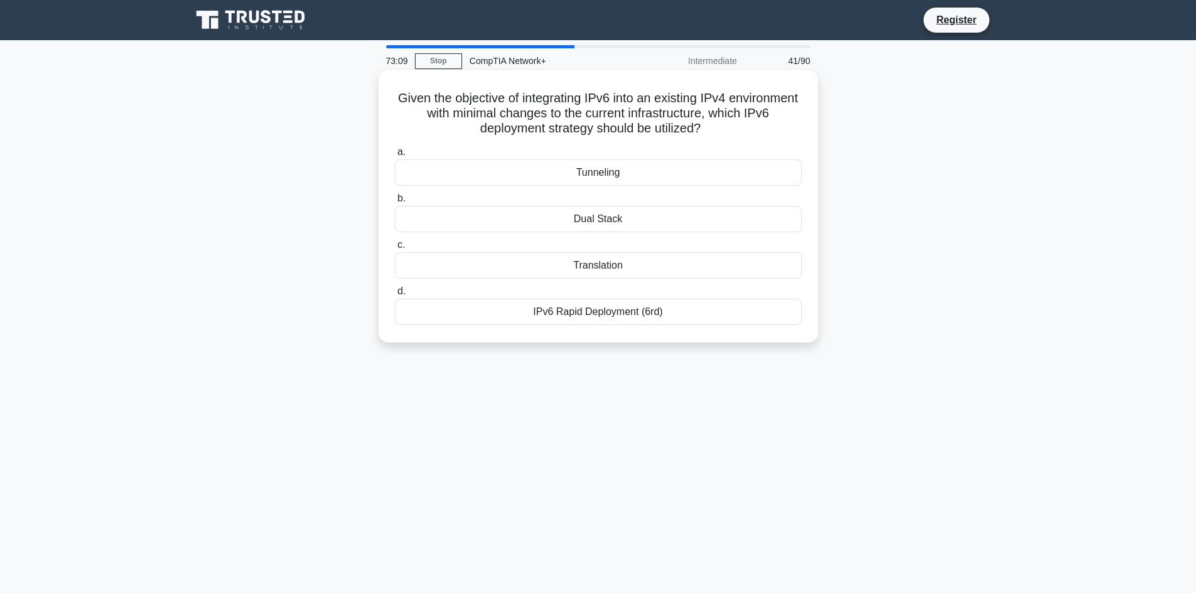
click at [691, 171] on div "Tunneling" at bounding box center [598, 172] width 407 height 26
click at [395, 156] on input "a. Tunneling" at bounding box center [395, 152] width 0 height 8
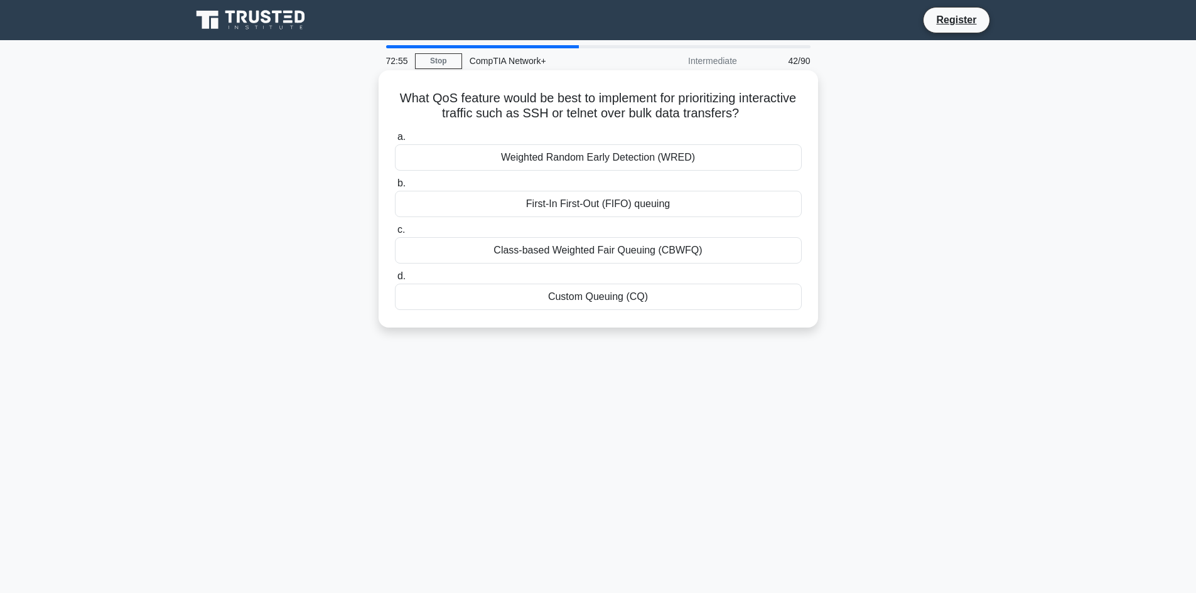
click at [608, 214] on div "First-In First-Out (FIFO) queuing" at bounding box center [598, 204] width 407 height 26
click at [395, 188] on input "b. First-In First-Out (FIFO) queuing" at bounding box center [395, 184] width 0 height 8
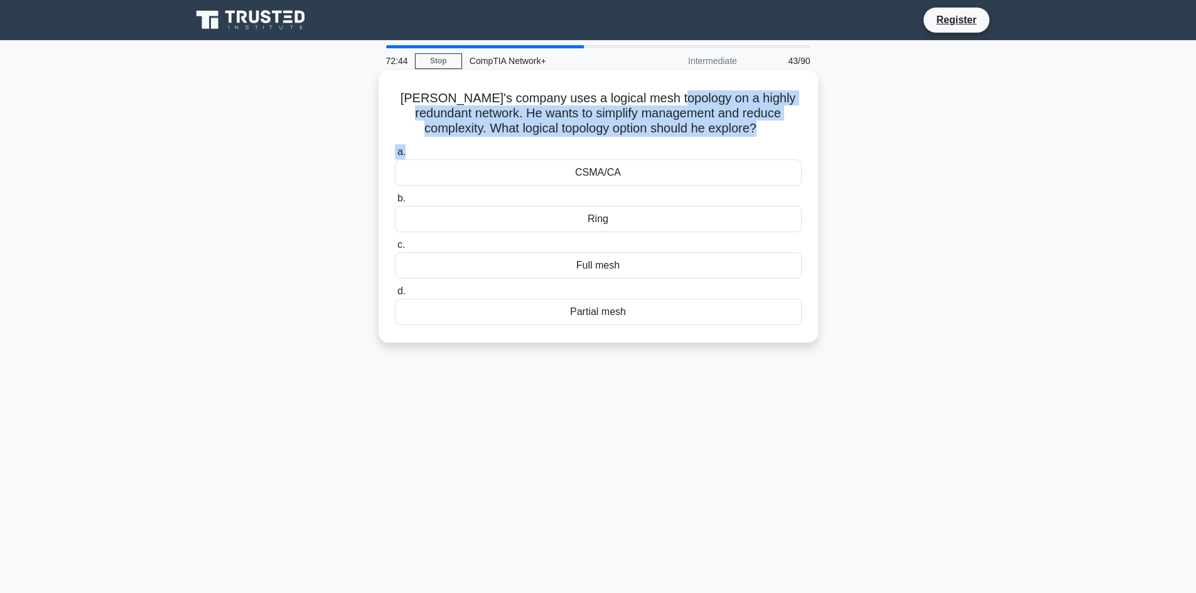
drag, startPoint x: 690, startPoint y: 108, endPoint x: 728, endPoint y: 151, distance: 57.4
click at [728, 151] on div "Paul's company uses a logical mesh topology on a highly redundant network. He w…" at bounding box center [598, 206] width 429 height 262
click at [676, 123] on h5 "Paul's company uses a logical mesh topology on a highly redundant network. He w…" at bounding box center [598, 113] width 409 height 46
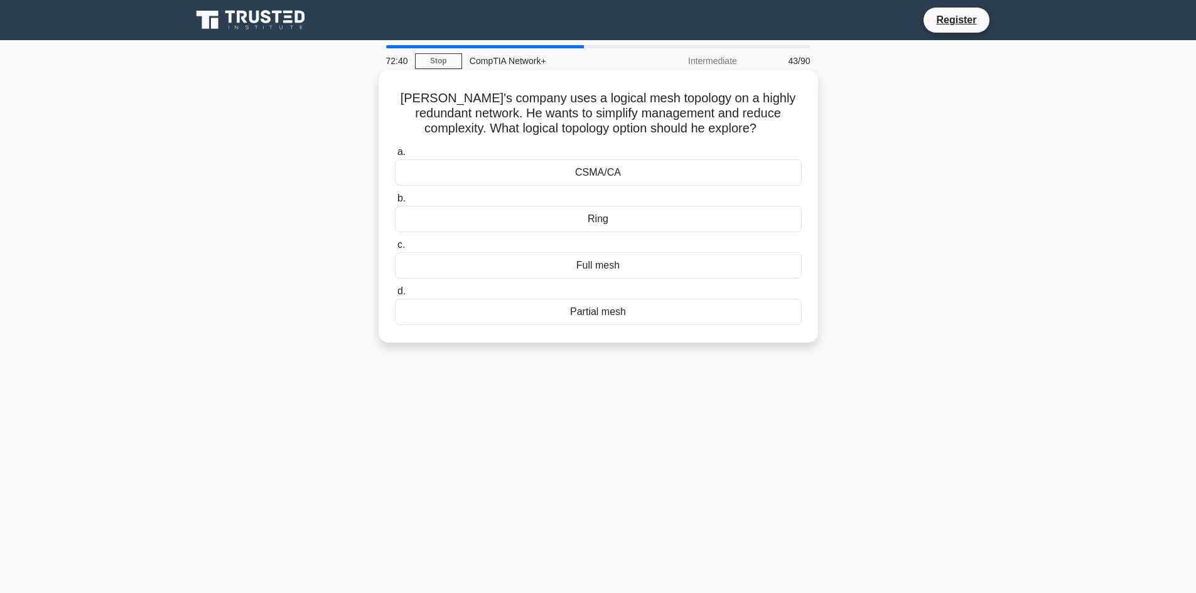
click at [662, 219] on div "Ring" at bounding box center [598, 219] width 407 height 26
click at [395, 203] on input "b. Ring" at bounding box center [395, 199] width 0 height 8
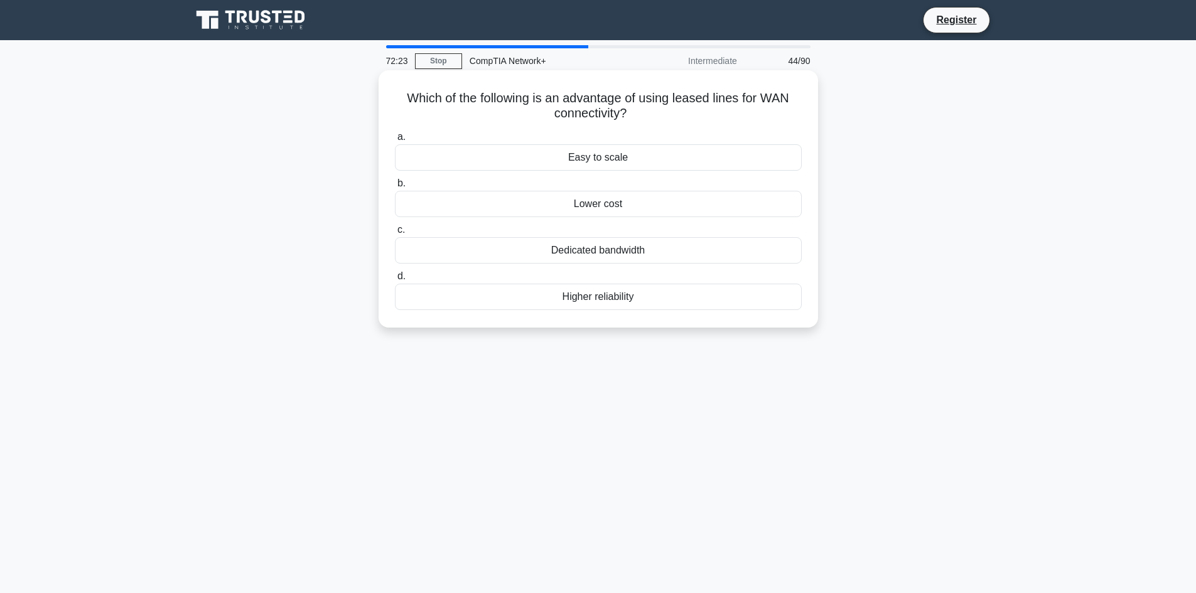
click at [625, 210] on div "Lower cost" at bounding box center [598, 204] width 407 height 26
click at [395, 188] on input "b. Lower cost" at bounding box center [395, 184] width 0 height 8
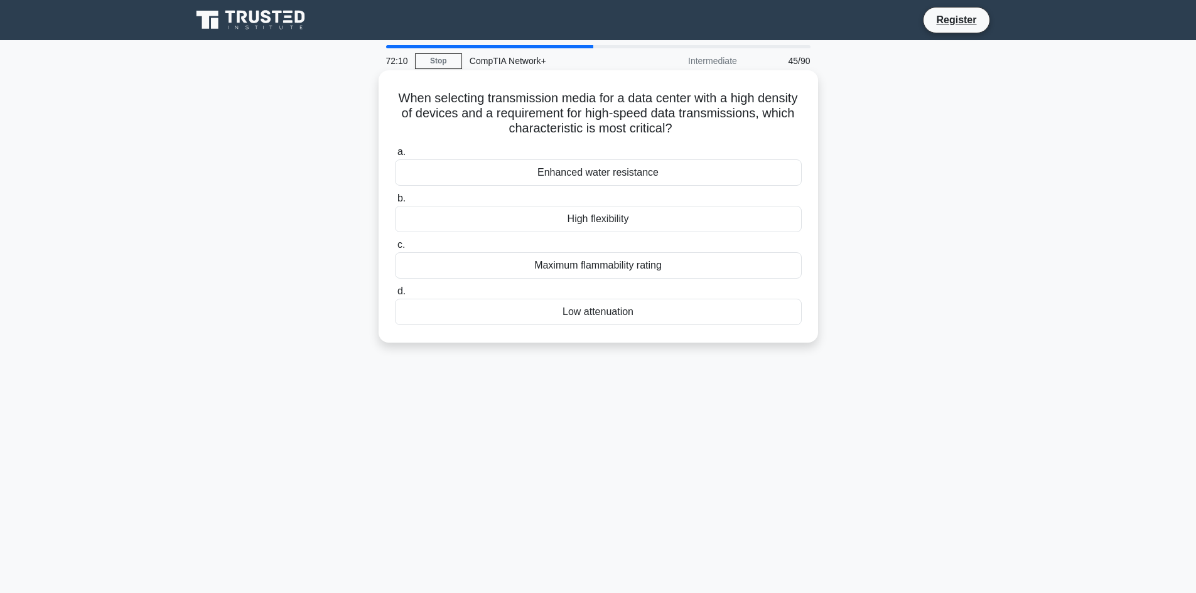
click at [652, 223] on div "High flexibility" at bounding box center [598, 219] width 407 height 26
click at [395, 203] on input "b. High flexibility" at bounding box center [395, 199] width 0 height 8
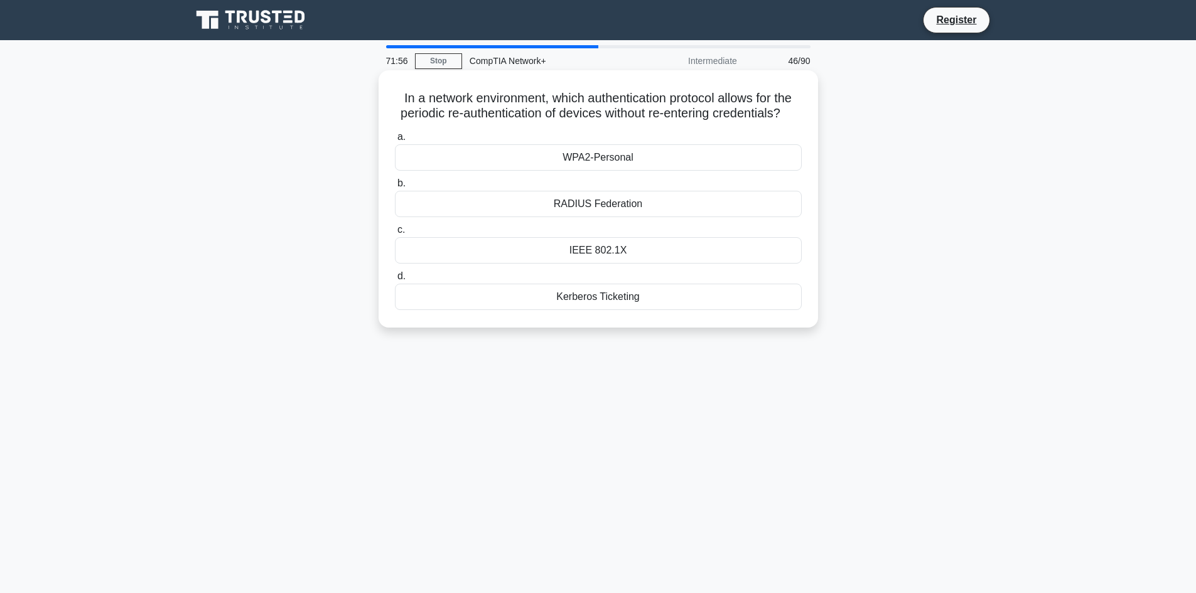
click at [659, 171] on div "WPA2-Personal" at bounding box center [598, 157] width 407 height 26
click at [395, 141] on input "a. WPA2-Personal" at bounding box center [395, 137] width 0 height 8
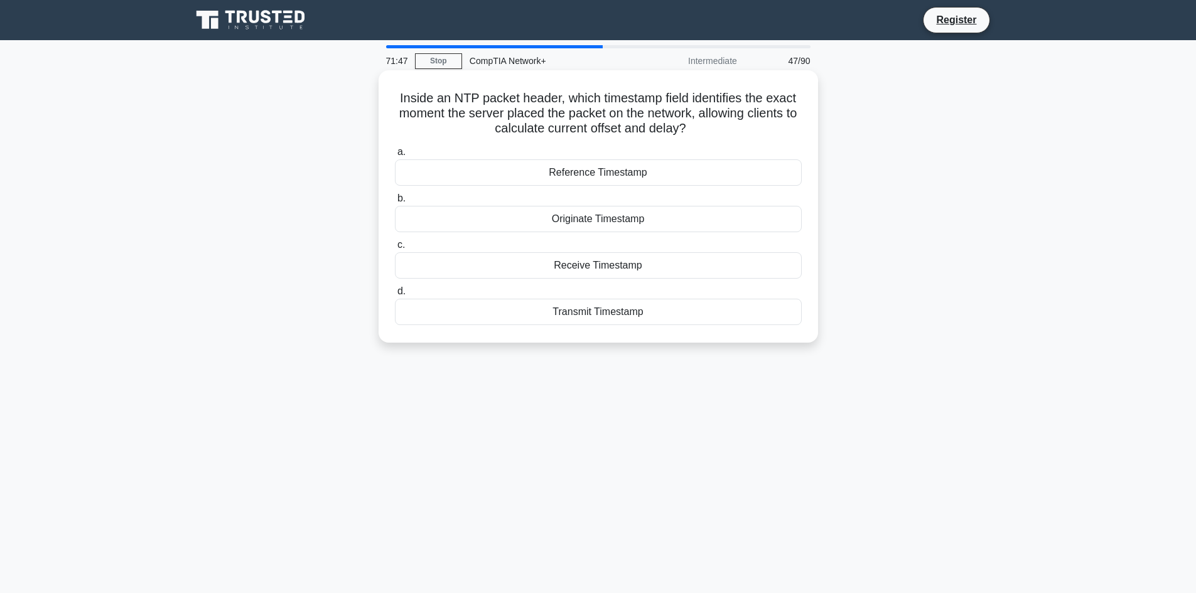
click at [647, 188] on div "a. Reference Timestamp b. Originate Timestamp c. d." at bounding box center [598, 235] width 422 height 186
click at [652, 163] on div "Reference Timestamp" at bounding box center [598, 172] width 407 height 26
click at [395, 156] on input "a. Reference Timestamp" at bounding box center [395, 152] width 0 height 8
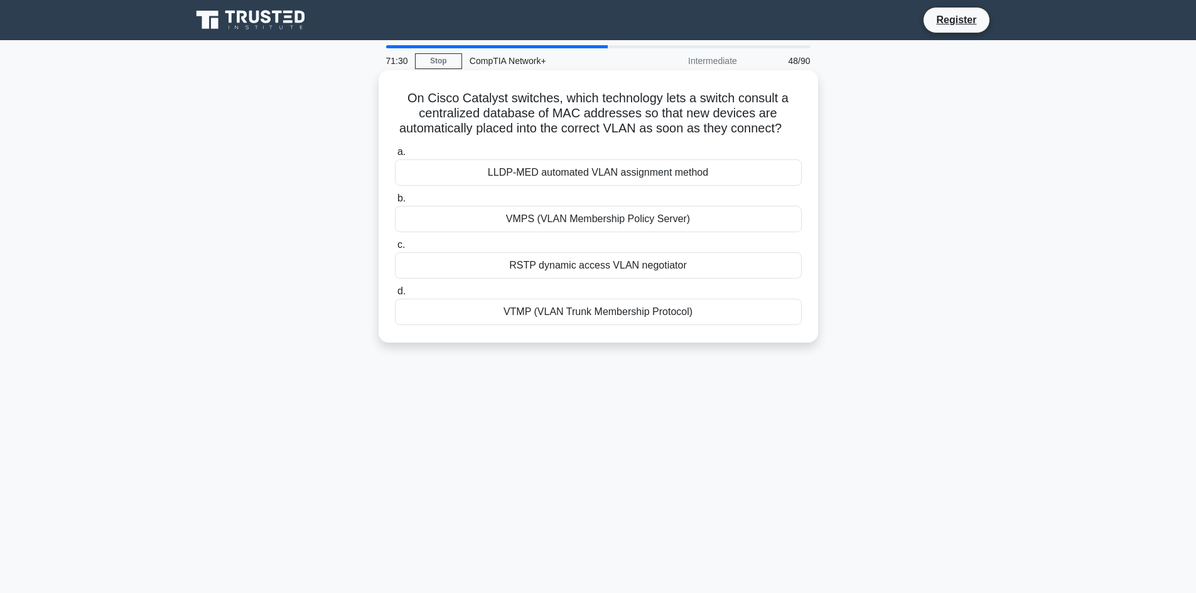
click at [636, 311] on div "VTMP (VLAN Trunk Membership Protocol)" at bounding box center [598, 312] width 407 height 26
click at [395, 296] on input "d. VTMP (VLAN Trunk Membership Protocol)" at bounding box center [395, 292] width 0 height 8
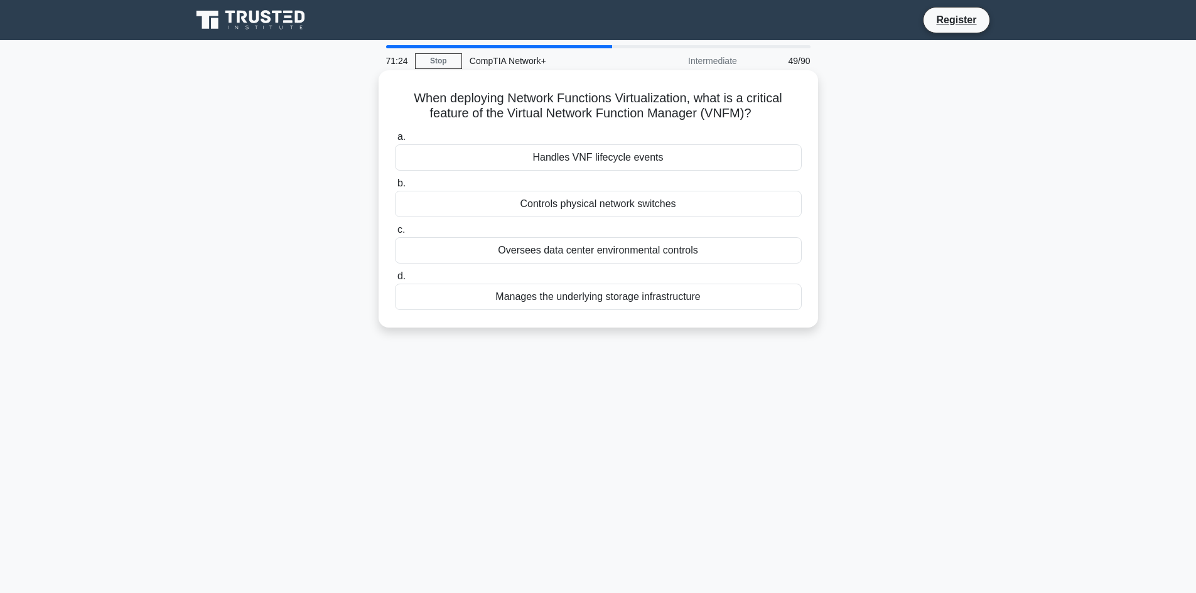
click at [699, 251] on div "Oversees data center environmental controls" at bounding box center [598, 250] width 407 height 26
click at [395, 234] on input "c. Oversees data center environmental controls" at bounding box center [395, 230] width 0 height 8
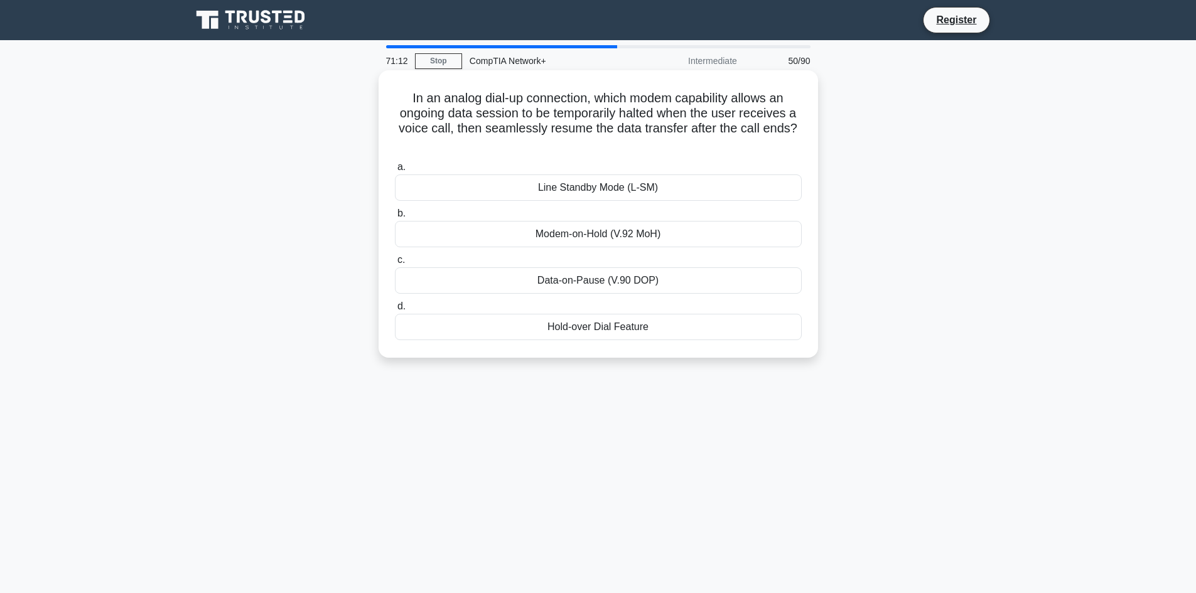
click at [637, 282] on div "Data-on-Pause (V.90 DOP)" at bounding box center [598, 280] width 407 height 26
click at [395, 264] on input "c. Data-on-Pause (V.90 DOP)" at bounding box center [395, 260] width 0 height 8
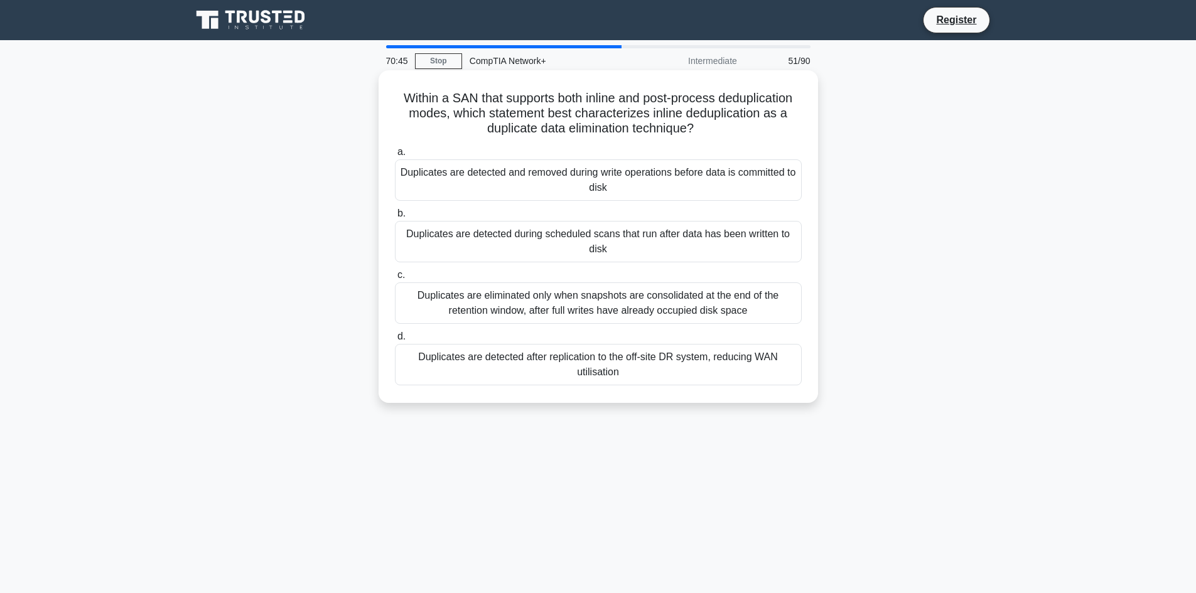
click at [492, 229] on div "Duplicates are detected during scheduled scans that run after data has been wri…" at bounding box center [598, 241] width 407 height 41
click at [395, 218] on input "b. Duplicates are detected during scheduled scans that run after data has been …" at bounding box center [395, 214] width 0 height 8
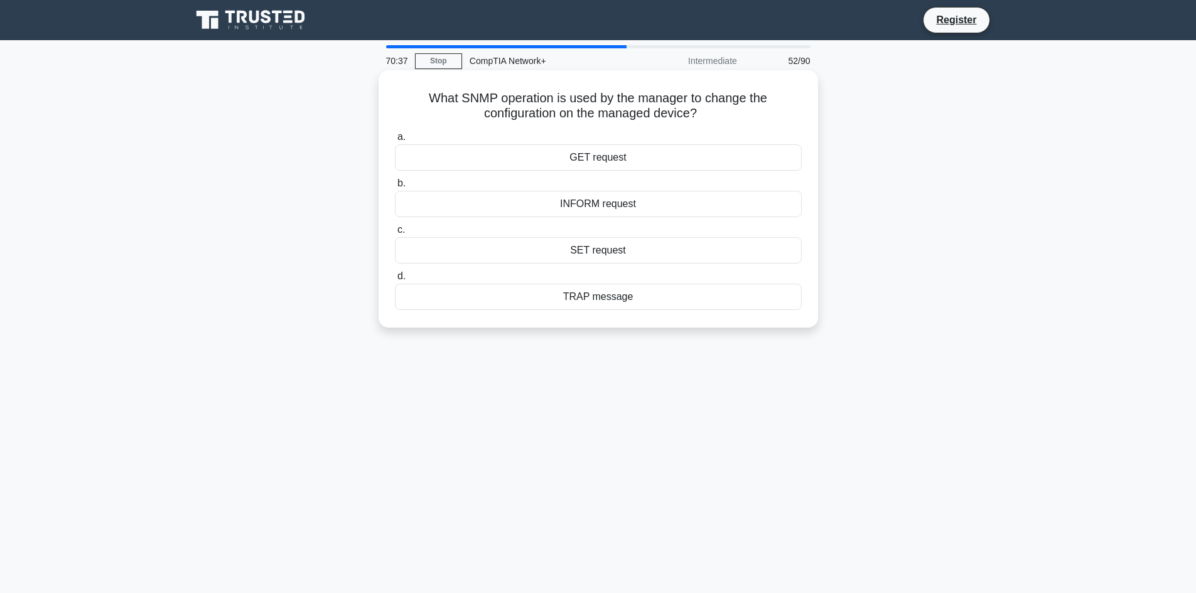
click at [428, 244] on div "SET request" at bounding box center [598, 250] width 407 height 26
click at [395, 234] on input "c. SET request" at bounding box center [395, 230] width 0 height 8
click at [475, 248] on div "Enable IP Filtering" at bounding box center [598, 250] width 407 height 26
click at [395, 234] on input "c. Enable IP Filtering" at bounding box center [395, 230] width 0 height 8
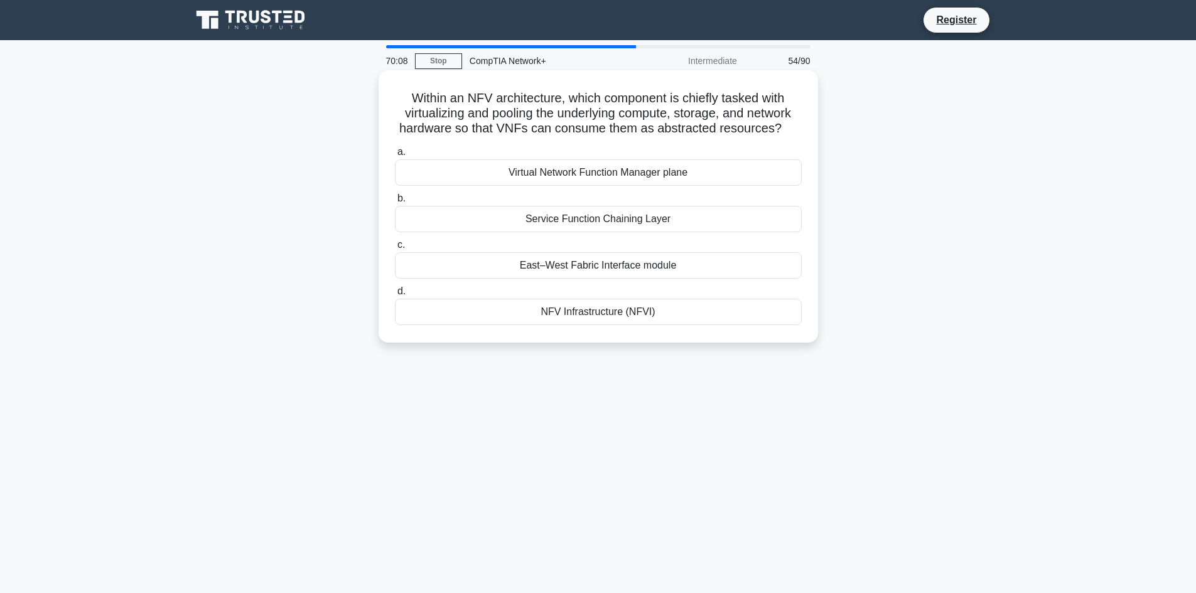
click at [523, 182] on div "Virtual Network Function Manager plane" at bounding box center [598, 172] width 407 height 26
click at [395, 156] on input "a. Virtual Network Function Manager plane" at bounding box center [395, 152] width 0 height 8
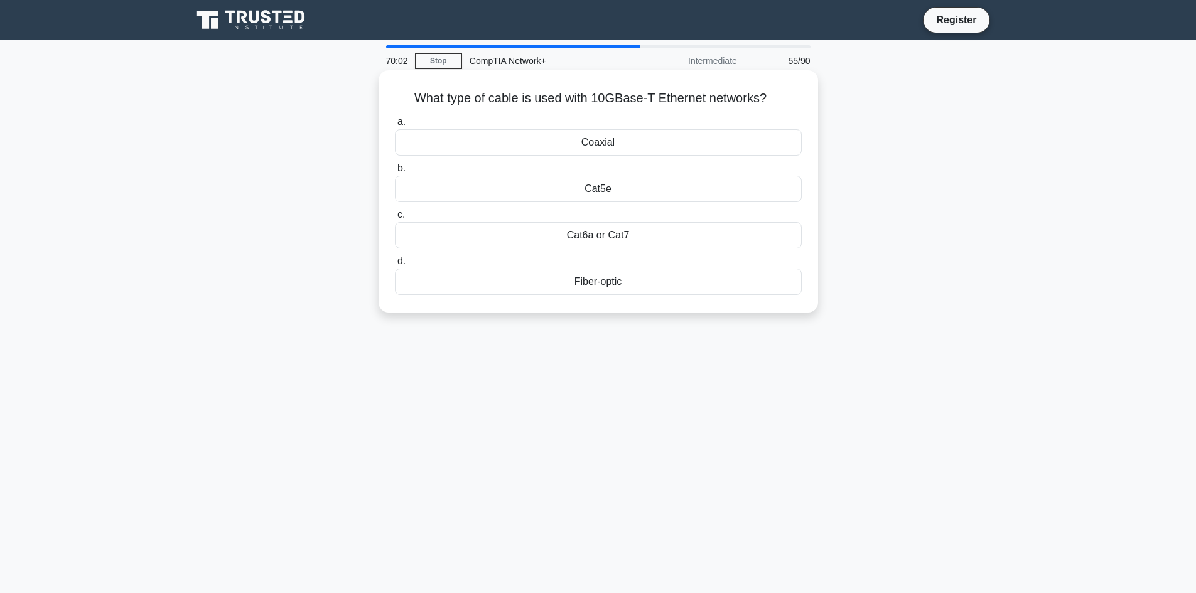
click at [609, 151] on div "Coaxial" at bounding box center [598, 142] width 407 height 26
click at [395, 126] on input "a. Coaxial" at bounding box center [395, 122] width 0 height 8
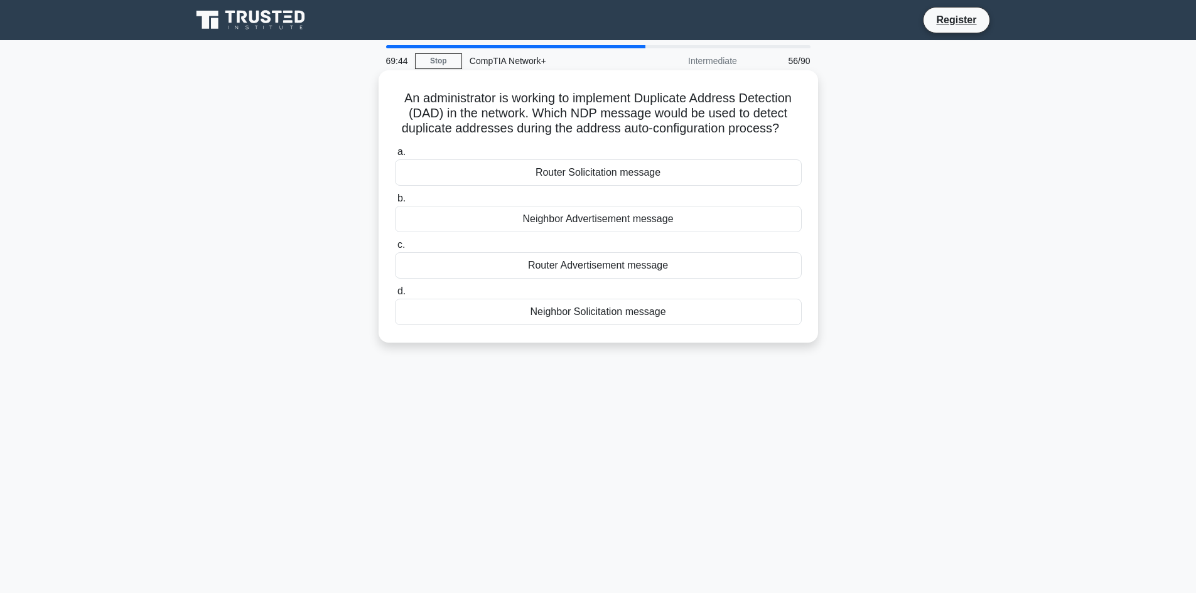
click at [436, 323] on div "Neighbor Solicitation message" at bounding box center [598, 312] width 407 height 26
click at [395, 296] on input "d. Neighbor Solicitation message" at bounding box center [395, 292] width 0 height 8
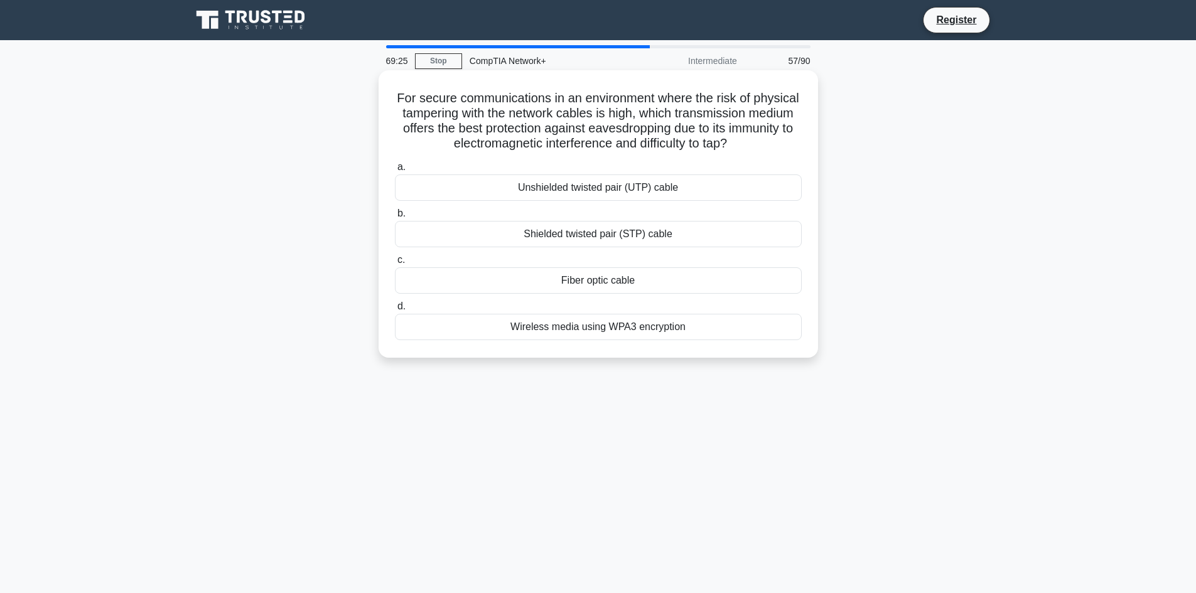
click at [413, 333] on div "Wireless media using WPA3 encryption" at bounding box center [598, 327] width 407 height 26
click at [395, 311] on input "d. Wireless media using WPA3 encryption" at bounding box center [395, 307] width 0 height 8
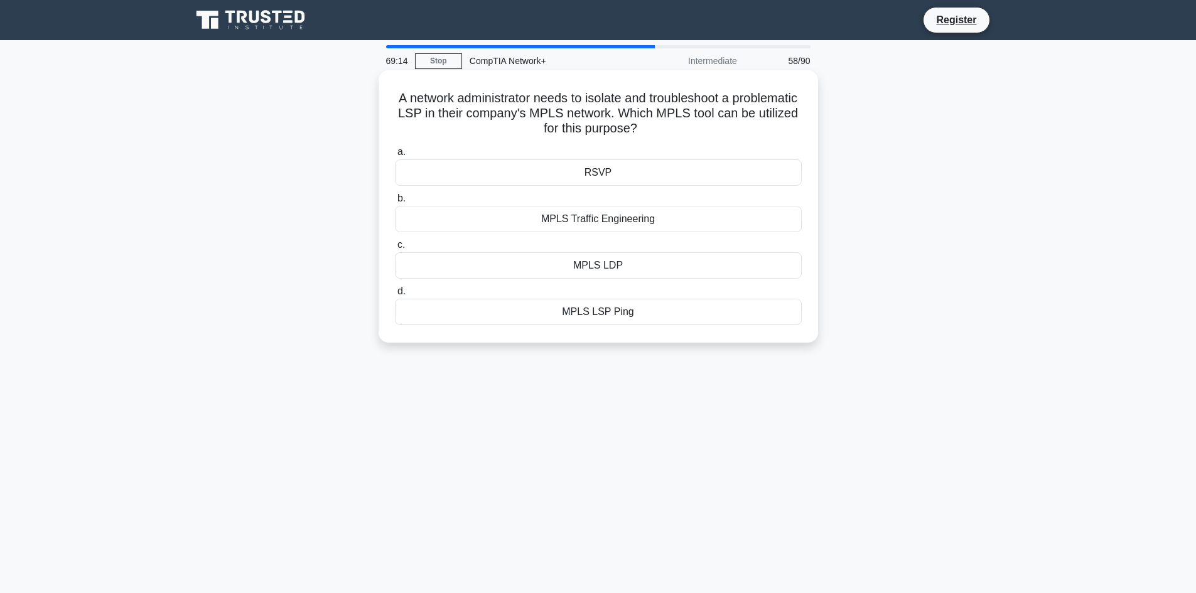
click at [428, 228] on div "MPLS Traffic Engineering" at bounding box center [598, 219] width 407 height 26
click at [395, 203] on input "b. MPLS Traffic Engineering" at bounding box center [395, 199] width 0 height 8
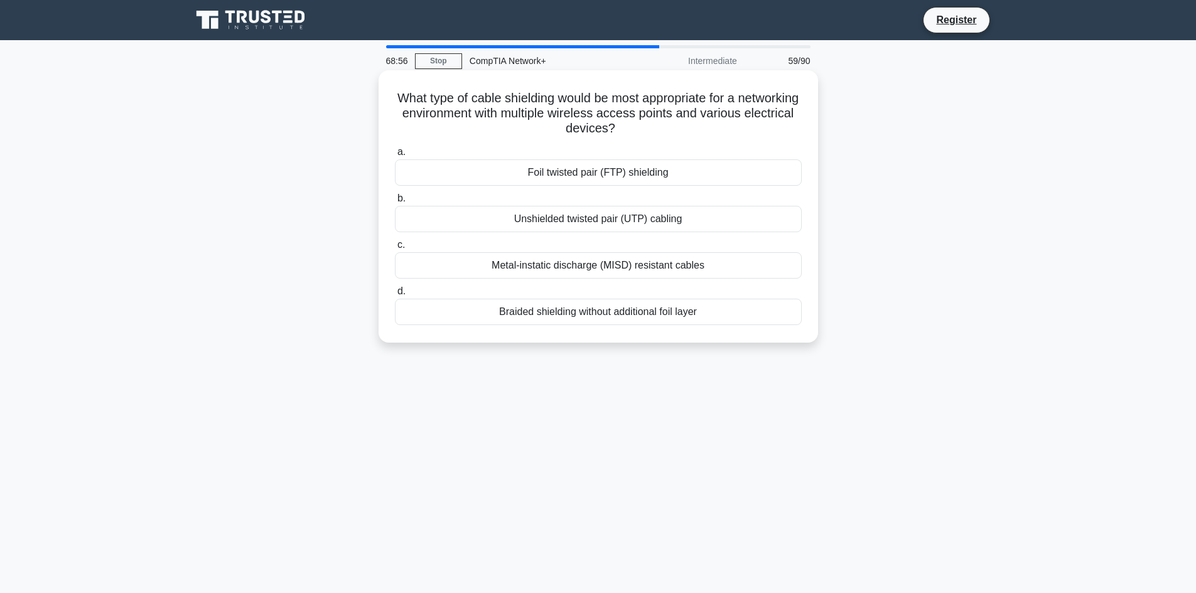
click at [426, 274] on div "Metal-instatic discharge (MISD) resistant cables" at bounding box center [598, 265] width 407 height 26
click at [395, 249] on input "c. Metal-instatic discharge (MISD) resistant cables" at bounding box center [395, 245] width 0 height 8
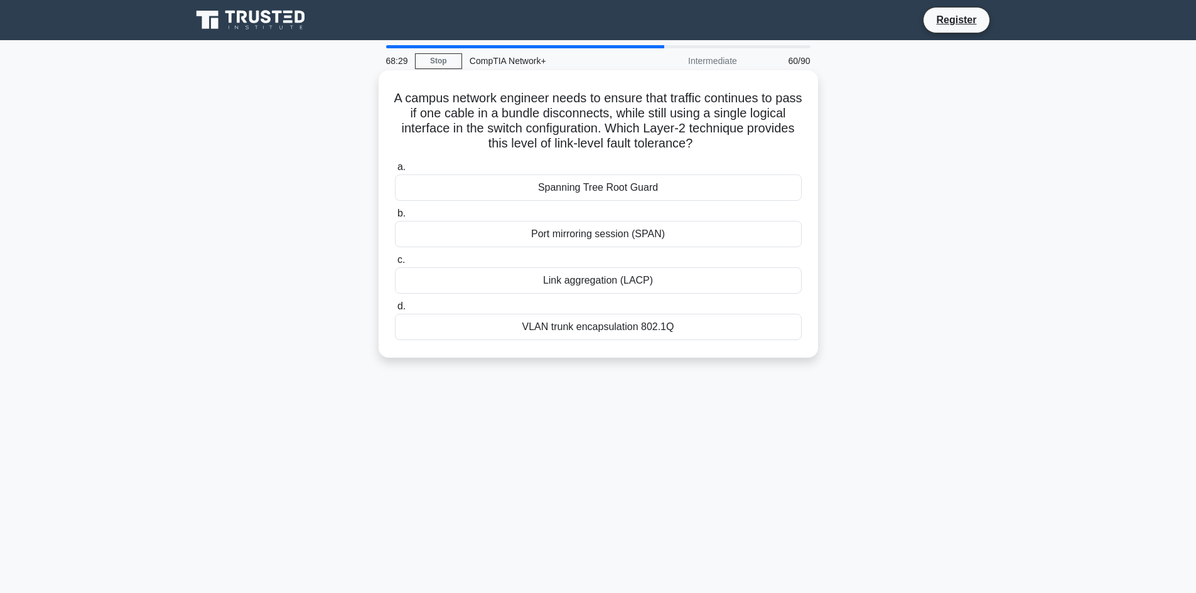
drag, startPoint x: 439, startPoint y: 286, endPoint x: 438, endPoint y: 294, distance: 7.6
click at [438, 294] on div "Link aggregation (LACP)" at bounding box center [598, 280] width 407 height 26
click at [395, 264] on input "c. Link aggregation (LACP)" at bounding box center [395, 260] width 0 height 8
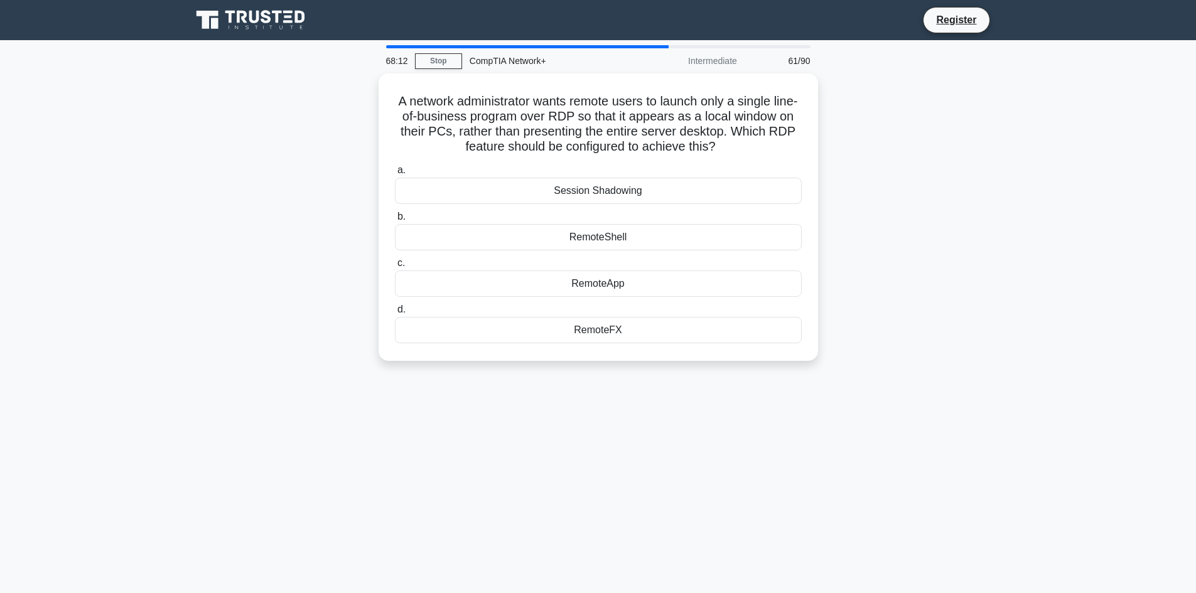
click at [849, 537] on div "68:12 Stop CompTIA Network+ Intermediate 61/90 A network administrator wants re…" at bounding box center [598, 359] width 829 height 628
click at [544, 238] on div "RemoteShell" at bounding box center [598, 234] width 407 height 26
click at [395, 218] on input "b. RemoteShell" at bounding box center [395, 214] width 0 height 8
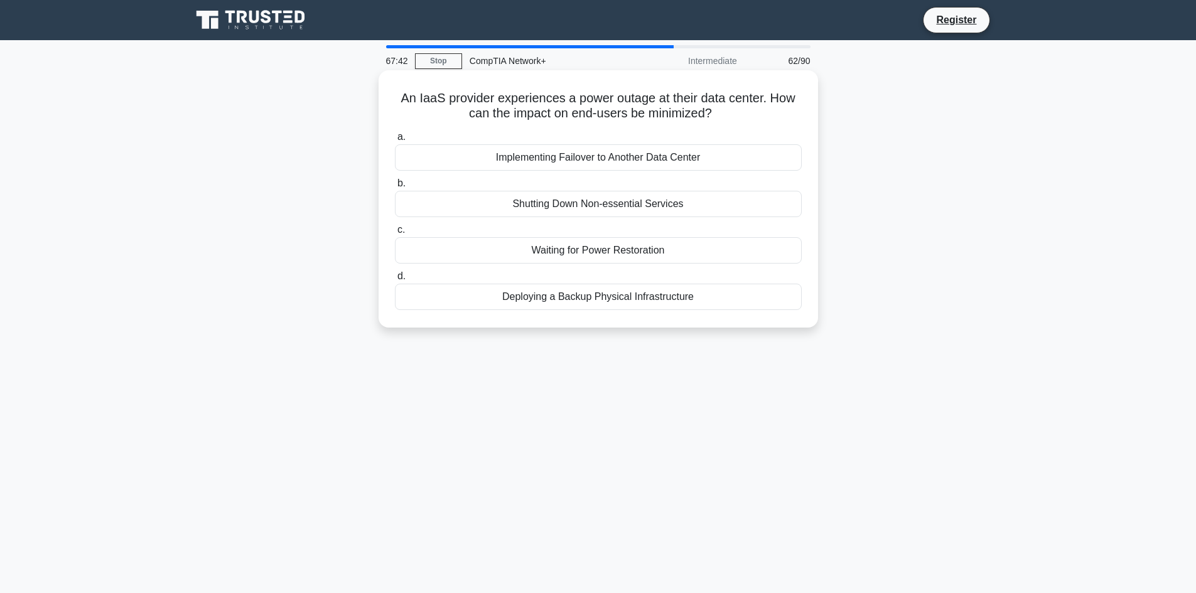
click at [564, 216] on div "Shutting Down Non-essential Services" at bounding box center [598, 204] width 407 height 26
click at [395, 188] on input "b. Shutting Down Non-essential Services" at bounding box center [395, 184] width 0 height 8
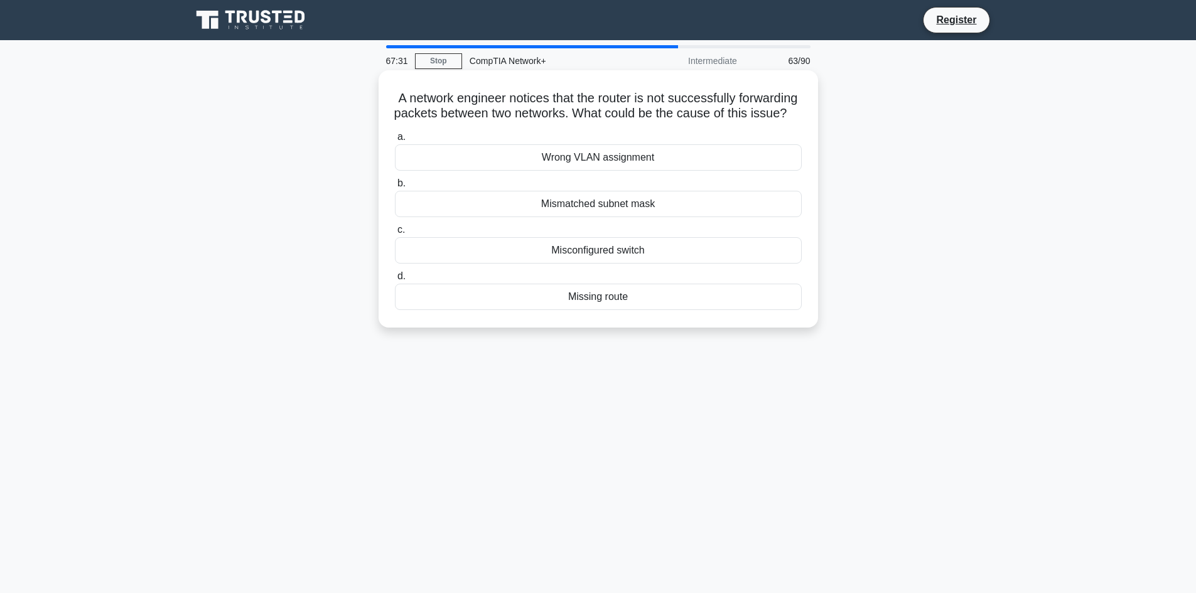
click at [630, 308] on div "Missing route" at bounding box center [598, 297] width 407 height 26
click at [395, 281] on input "d. Missing route" at bounding box center [395, 276] width 0 height 8
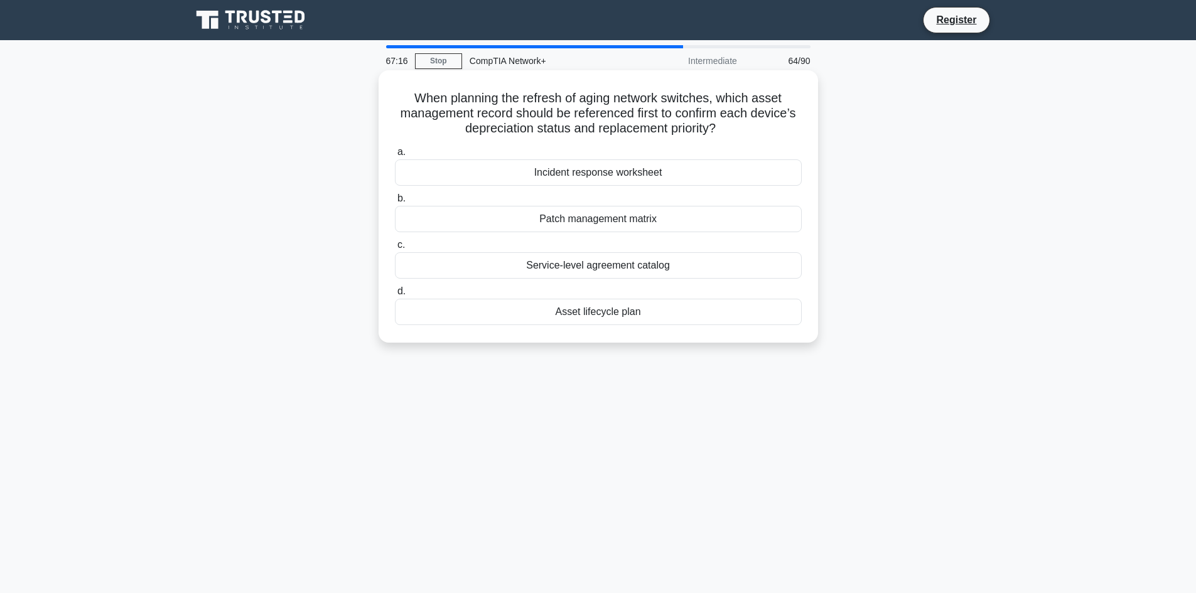
click at [611, 276] on div "Service-level agreement catalog" at bounding box center [598, 265] width 407 height 26
click at [395, 249] on input "c. Service-level agreement catalog" at bounding box center [395, 245] width 0 height 8
click at [608, 311] on div "Network Virtualization" at bounding box center [598, 312] width 407 height 26
click at [395, 296] on input "d. Network Virtualization" at bounding box center [395, 292] width 0 height 8
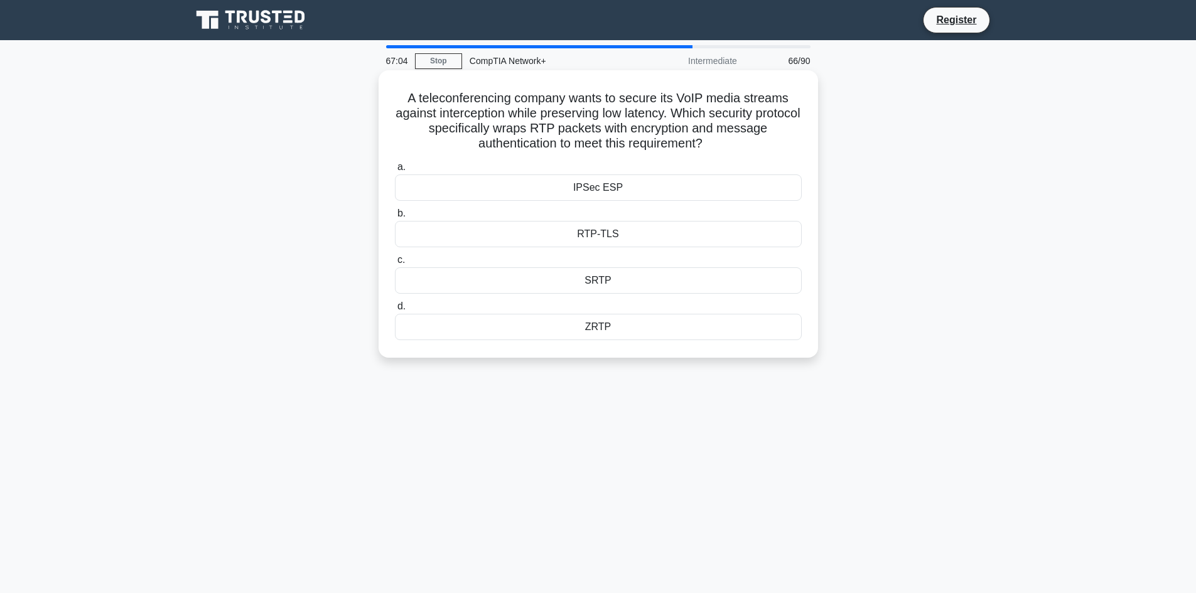
click at [573, 192] on div "IPSec ESP" at bounding box center [598, 188] width 407 height 26
click at [395, 171] on input "a. IPSec ESP" at bounding box center [395, 167] width 0 height 8
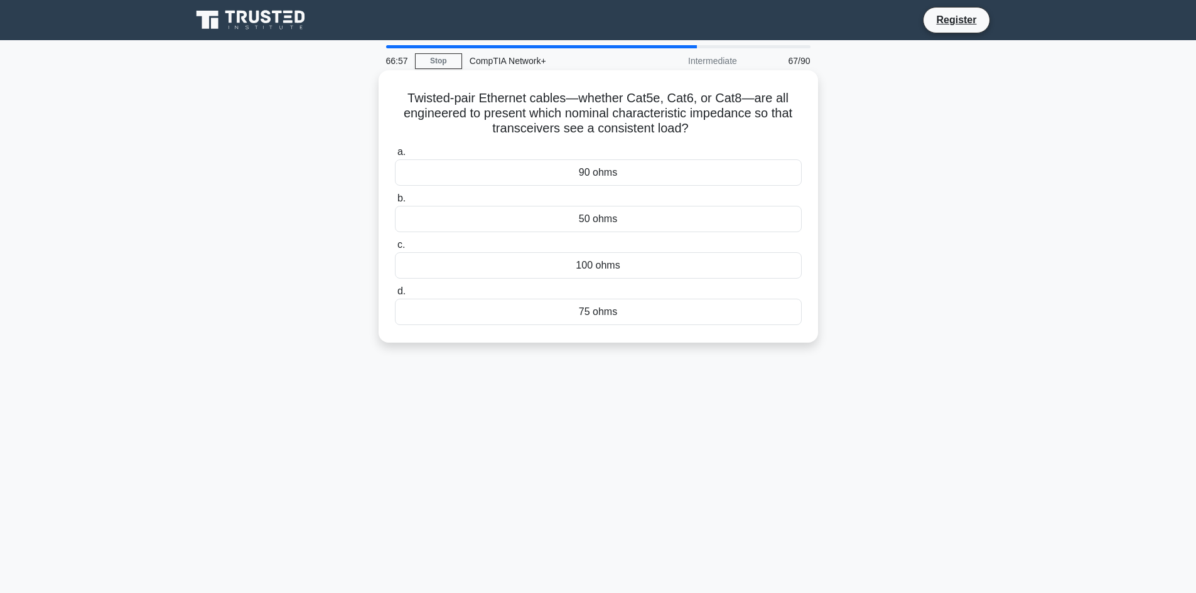
click at [591, 169] on div "90 ohms" at bounding box center [598, 172] width 407 height 26
click at [395, 156] on input "a. 90 ohms" at bounding box center [395, 152] width 0 height 8
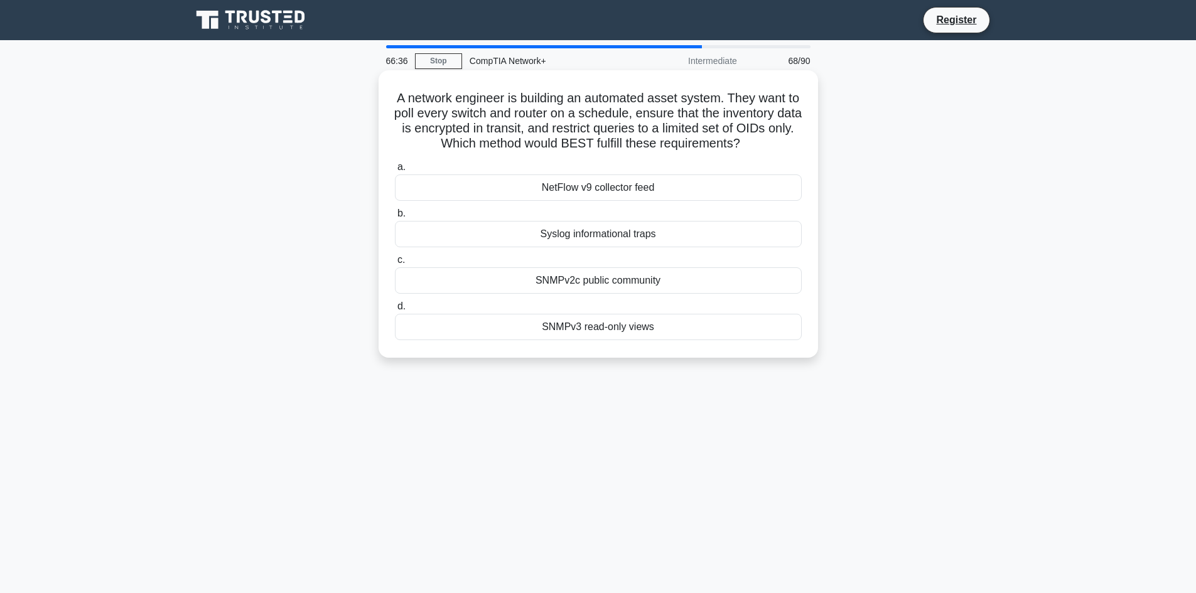
click at [579, 320] on div "SNMPv3 read-only views" at bounding box center [598, 327] width 407 height 26
click at [395, 311] on input "d. SNMPv3 read-only views" at bounding box center [395, 307] width 0 height 8
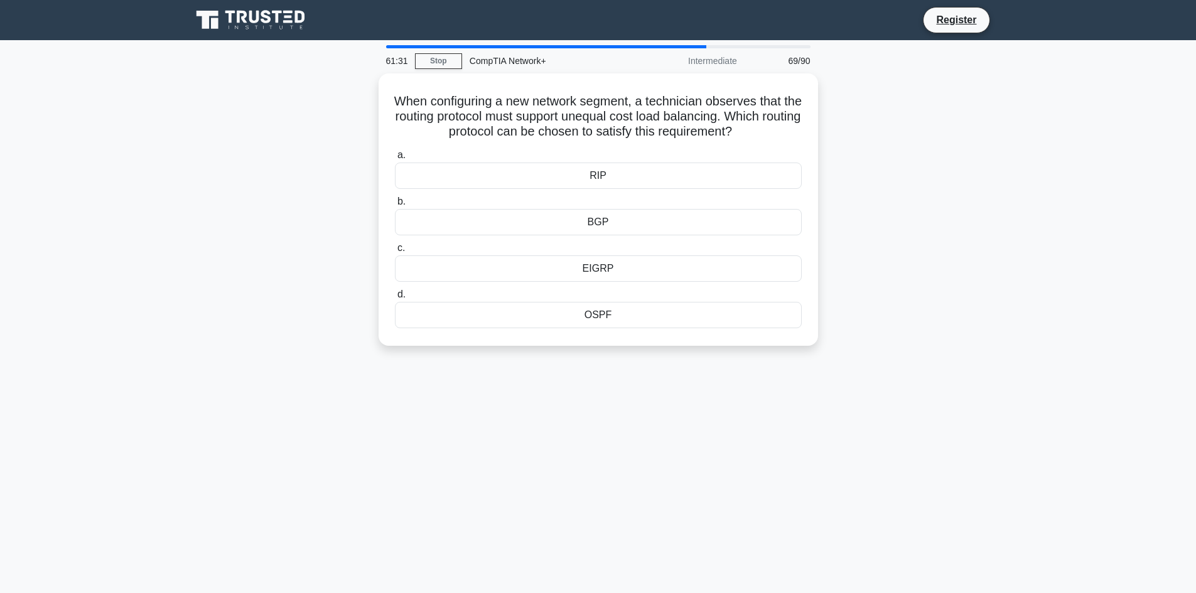
drag, startPoint x: 803, startPoint y: 586, endPoint x: 975, endPoint y: 303, distance: 331.3
click at [975, 303] on div "When configuring a new network segment, a technician observes that the routing …" at bounding box center [598, 217] width 829 height 288
click at [650, 173] on div "RIP" at bounding box center [598, 172] width 407 height 26
click at [395, 156] on input "a. RIP" at bounding box center [395, 152] width 0 height 8
click at [896, 91] on div "An organization's web application needs to automatically scale resources up or …" at bounding box center [598, 217] width 829 height 288
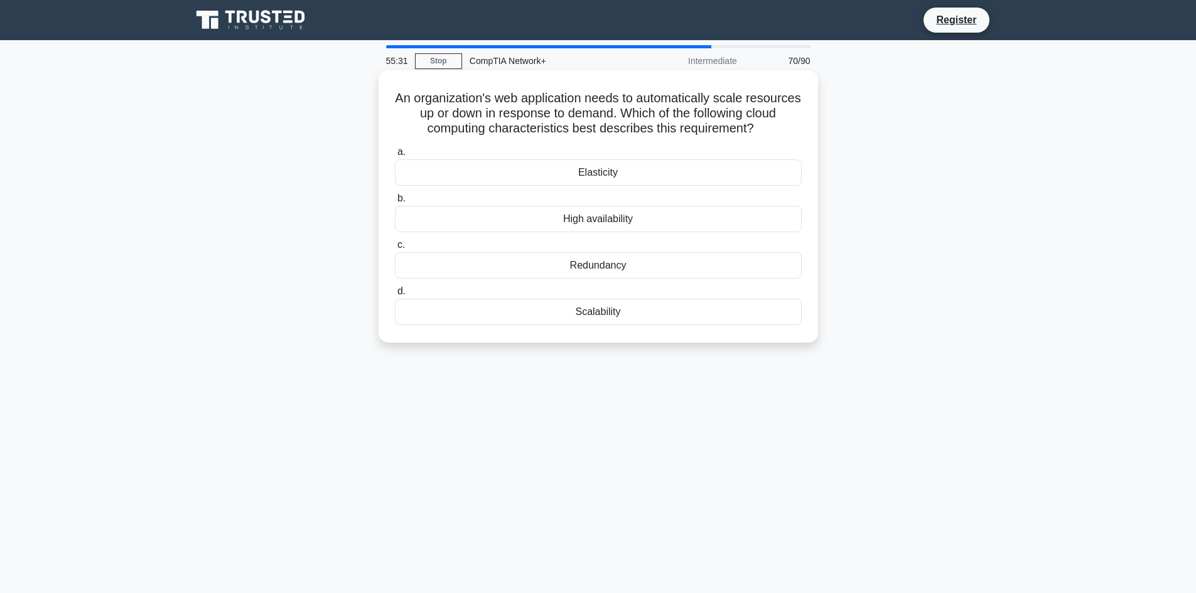
click at [697, 226] on div "High availability" at bounding box center [598, 219] width 407 height 26
click at [395, 203] on input "b. High availability" at bounding box center [395, 199] width 0 height 8
click at [721, 261] on div "Rapid Spanning Tree traffic tap" at bounding box center [598, 265] width 407 height 26
click at [395, 249] on input "c. Rapid Spanning Tree traffic tap" at bounding box center [395, 245] width 0 height 8
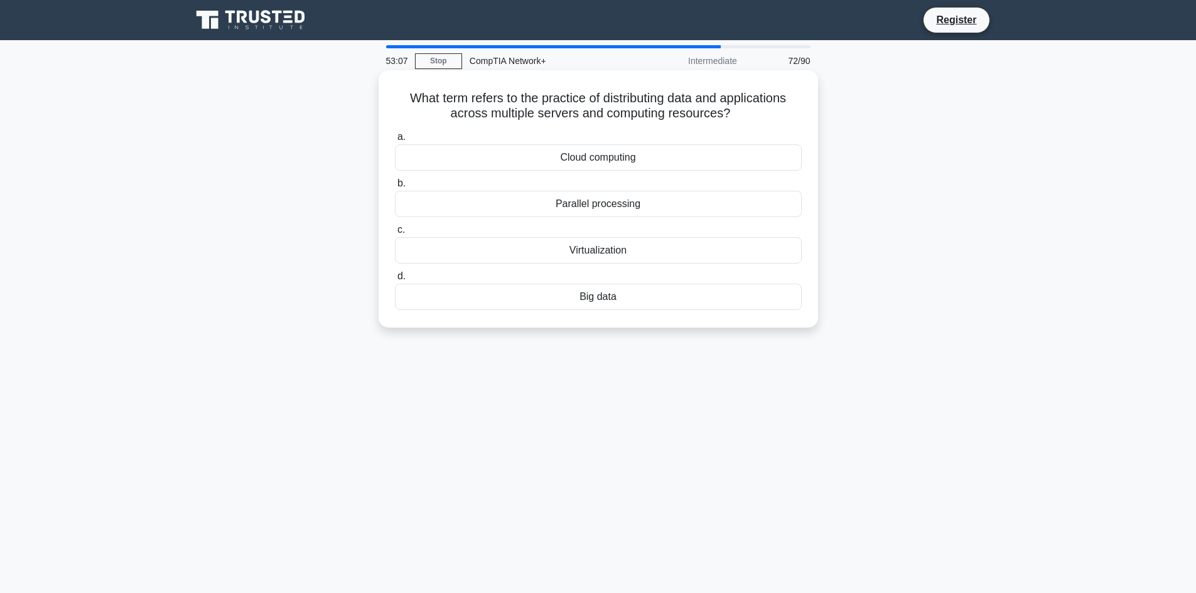
click at [586, 160] on div "Cloud computing" at bounding box center [598, 157] width 407 height 26
click at [395, 141] on input "a. Cloud computing" at bounding box center [395, 137] width 0 height 8
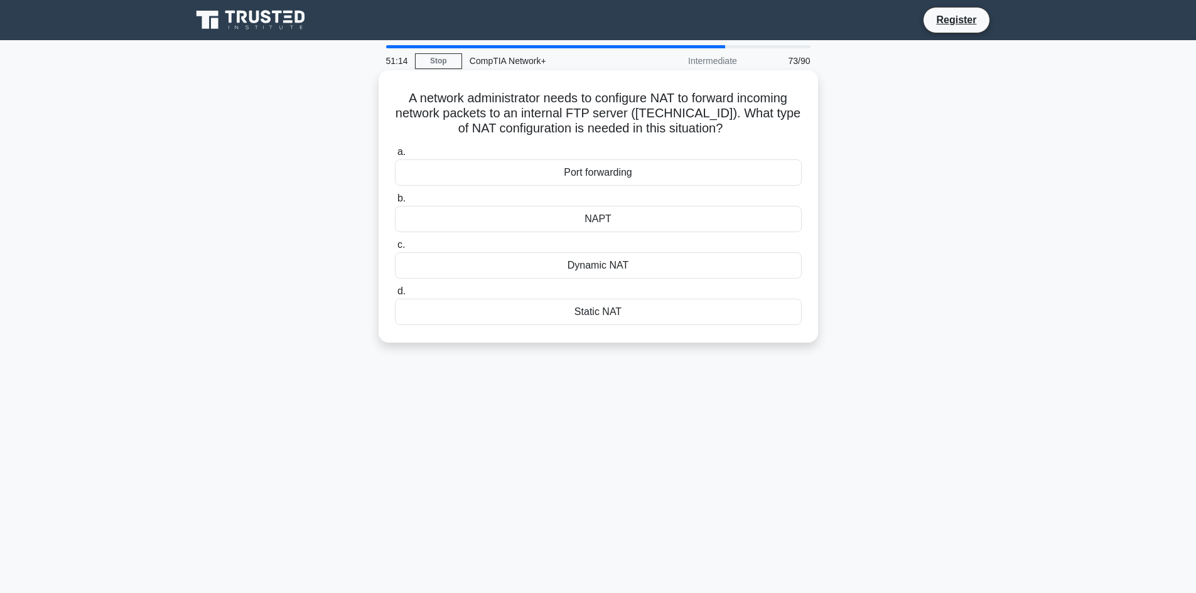
click at [649, 271] on div "Dynamic NAT" at bounding box center [598, 265] width 407 height 26
click at [395, 249] on input "c. Dynamic NAT" at bounding box center [395, 245] width 0 height 8
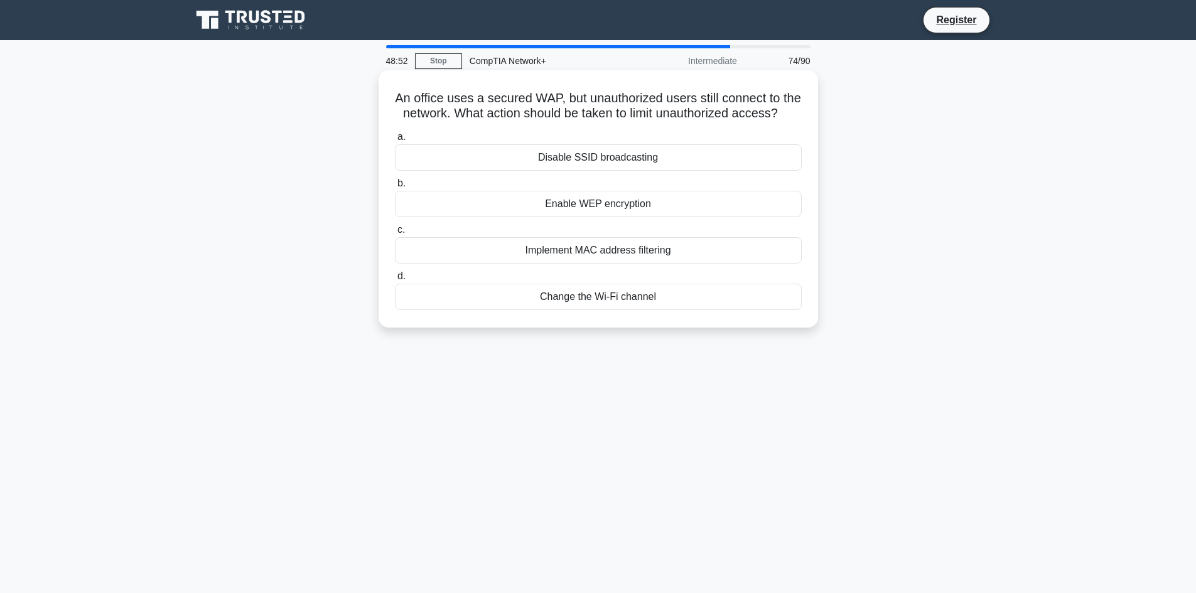
click at [539, 264] on div "Implement MAC address filtering" at bounding box center [598, 250] width 407 height 26
click at [666, 264] on div "Implement MAC address filtering" at bounding box center [598, 250] width 407 height 26
click at [395, 234] on input "c. Implement MAC address filtering" at bounding box center [395, 230] width 0 height 8
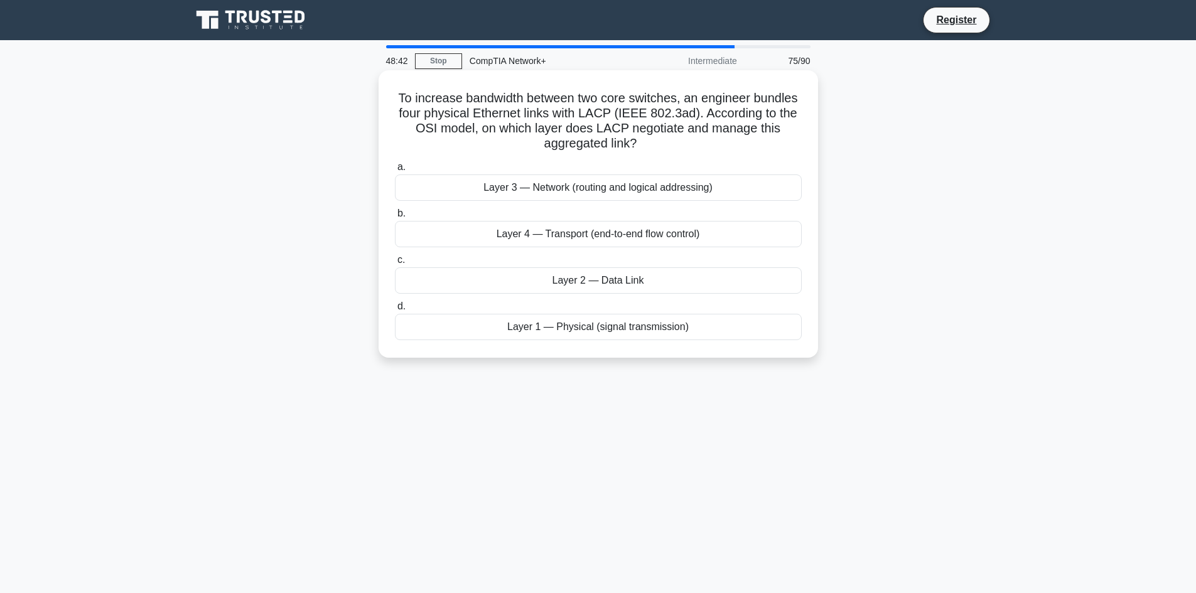
click at [785, 186] on div "Layer 3 — Network (routing and logical addressing)" at bounding box center [598, 188] width 407 height 26
click at [395, 171] on input "a. Layer 3 — Network (routing and logical addressing)" at bounding box center [395, 167] width 0 height 8
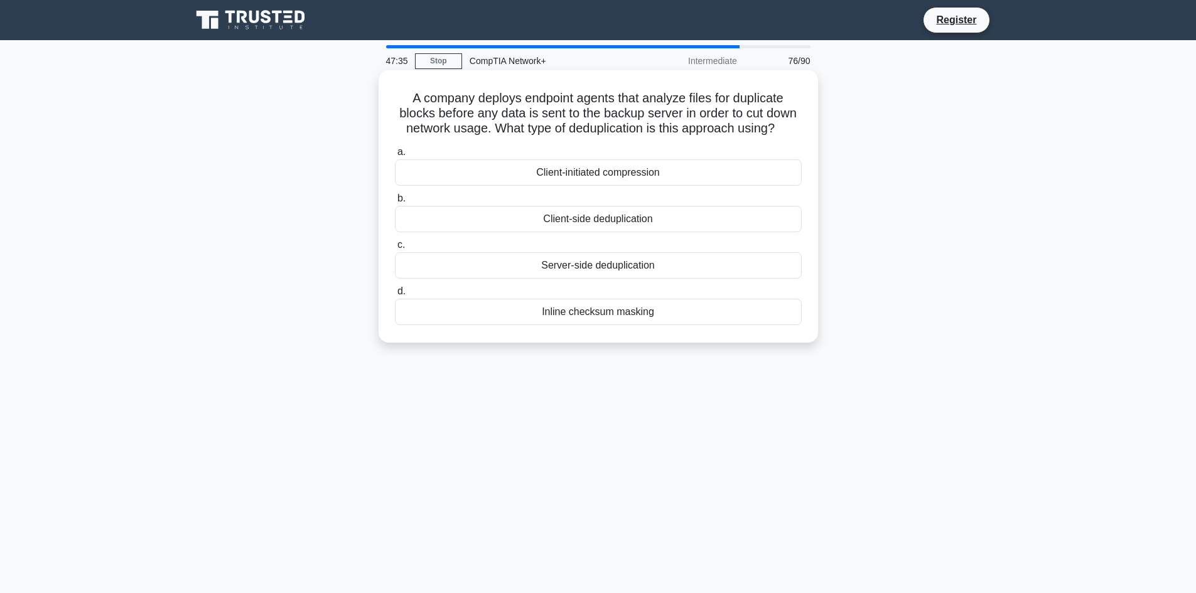
click at [458, 186] on div "Client-initiated compression" at bounding box center [598, 172] width 407 height 26
click at [395, 156] on input "a. Client-initiated compression" at bounding box center [395, 152] width 0 height 8
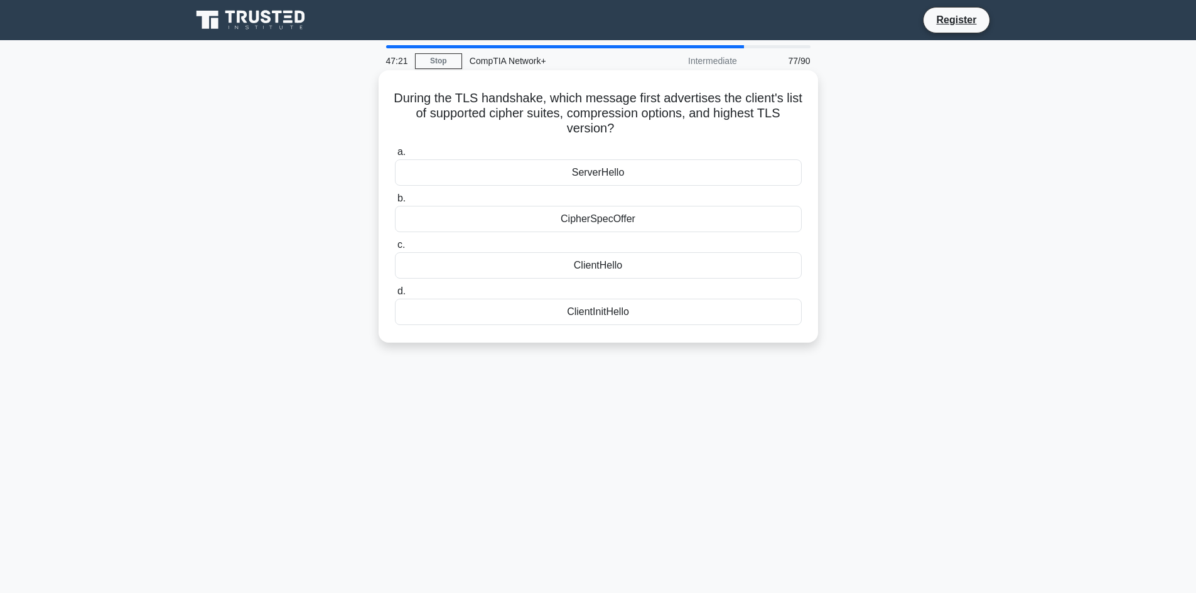
click at [634, 257] on div "ClientHello" at bounding box center [598, 265] width 407 height 26
click at [395, 249] on input "c. ClientHello" at bounding box center [395, 245] width 0 height 8
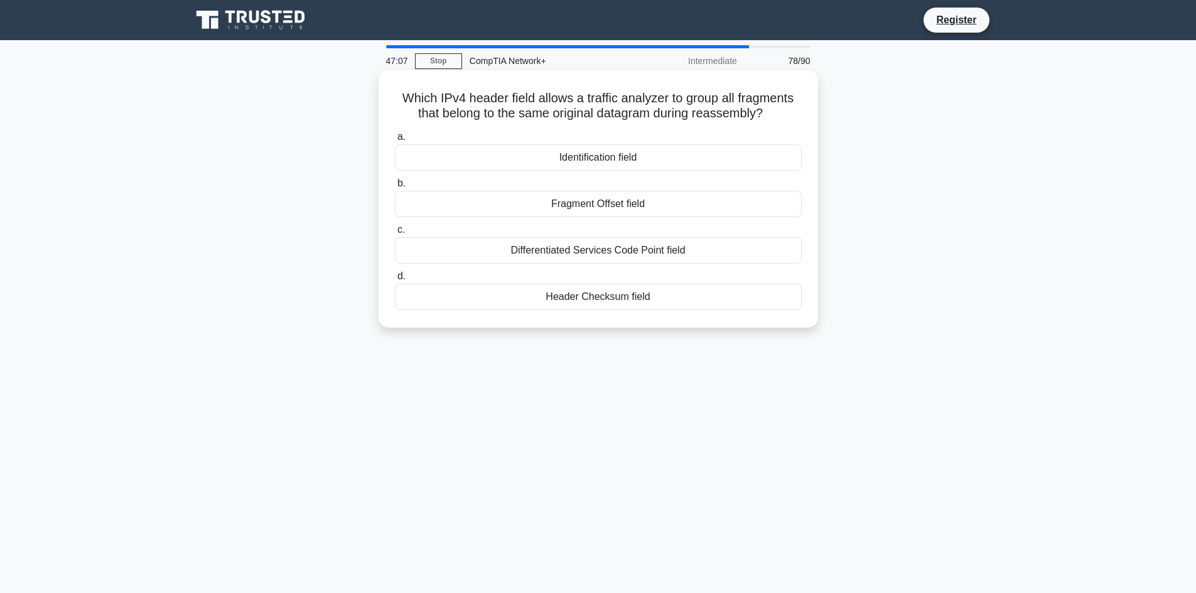
click at [657, 306] on div "Header Checksum field" at bounding box center [598, 297] width 407 height 26
click at [395, 281] on input "d. Header Checksum field" at bounding box center [395, 276] width 0 height 8
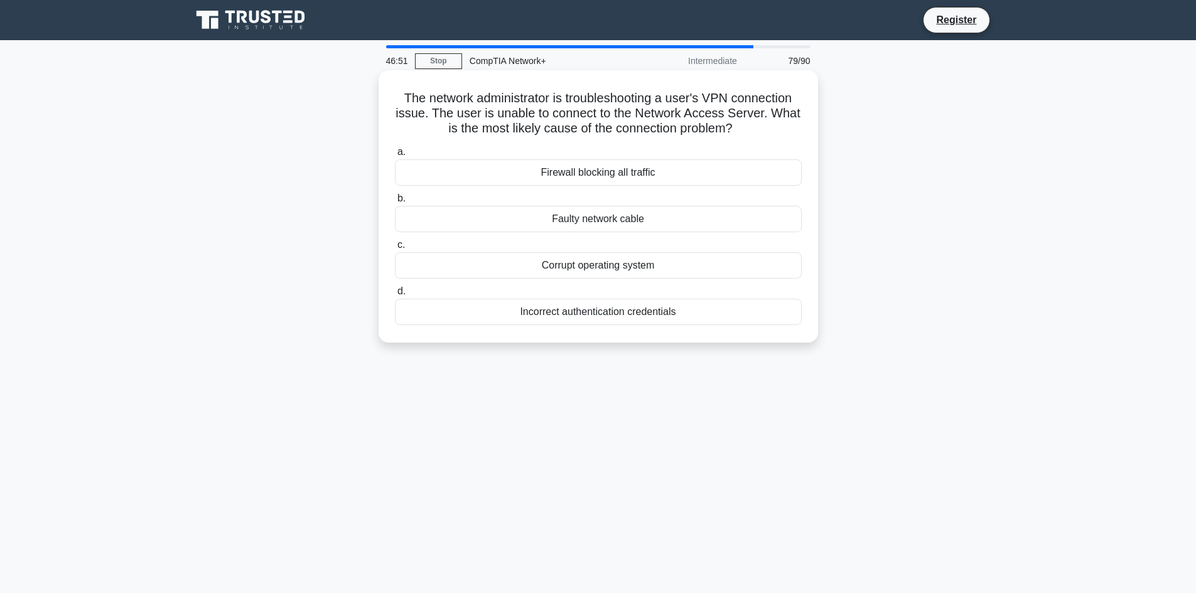
click at [635, 311] on div "Incorrect authentication credentials" at bounding box center [598, 312] width 407 height 26
click at [395, 296] on input "d. Incorrect authentication credentials" at bounding box center [395, 292] width 0 height 8
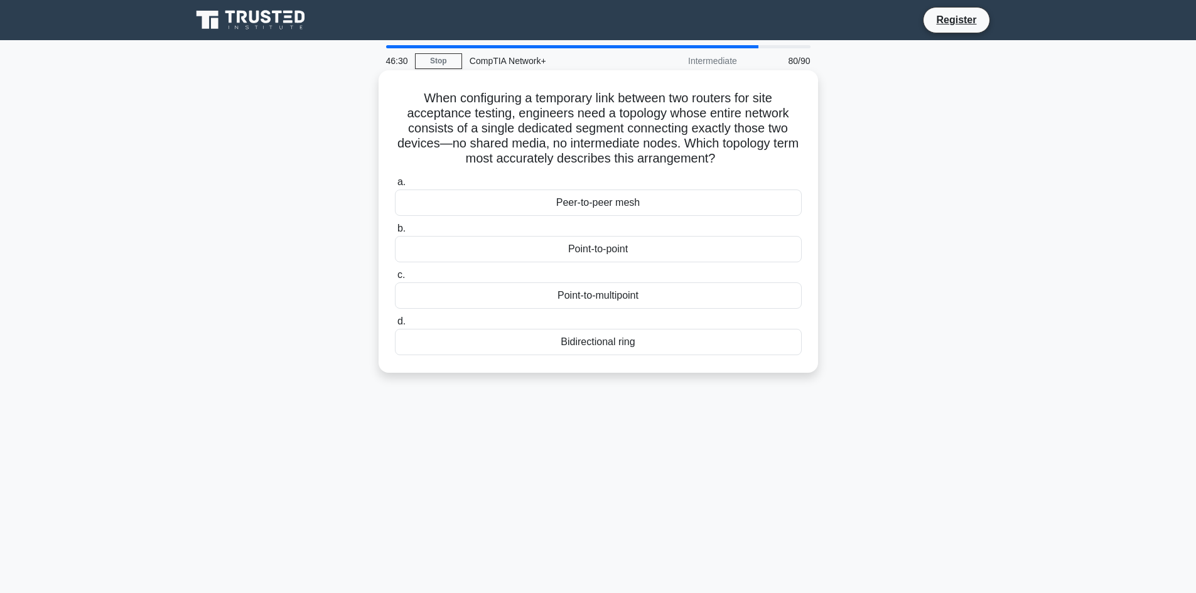
click at [687, 235] on label "b. Point-to-point" at bounding box center [598, 241] width 407 height 41
click at [395, 233] on input "b. Point-to-point" at bounding box center [395, 229] width 0 height 8
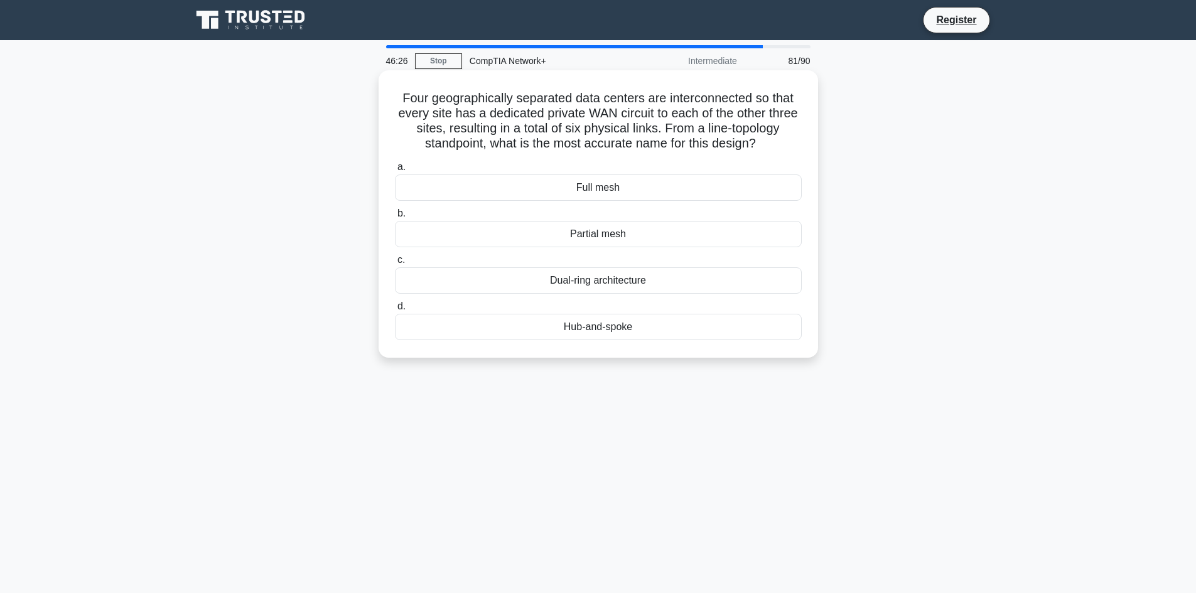
drag, startPoint x: 671, startPoint y: 274, endPoint x: 682, endPoint y: 279, distance: 12.4
click at [682, 279] on div "Dual-ring architecture" at bounding box center [598, 280] width 407 height 26
click at [395, 264] on input "c. Dual-ring architecture" at bounding box center [395, 260] width 0 height 8
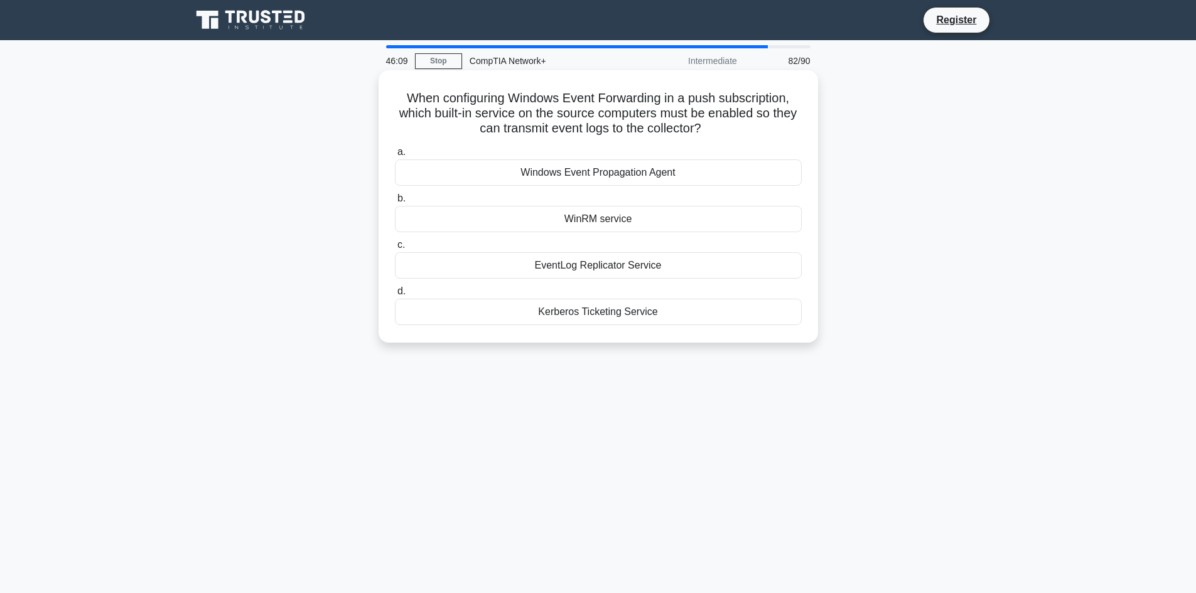
click at [713, 176] on div "Windows Event Propagation Agent" at bounding box center [598, 172] width 407 height 26
click at [395, 156] on input "a. Windows Event Propagation Agent" at bounding box center [395, 152] width 0 height 8
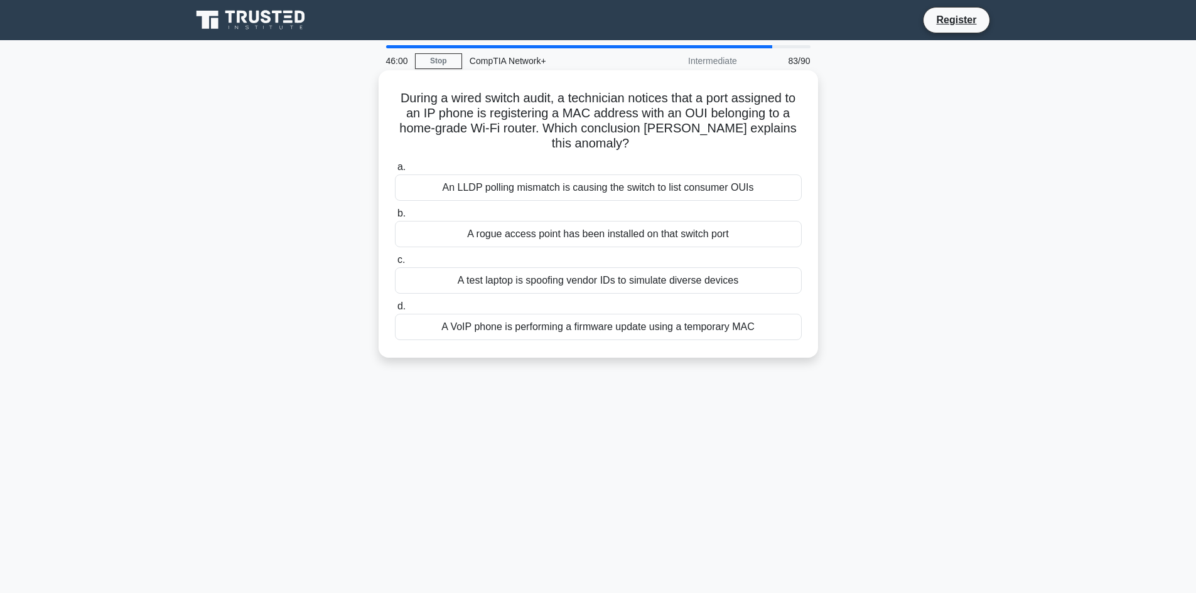
click at [731, 324] on div "A VoIP phone is performing a firmware update using a temporary MAC" at bounding box center [598, 327] width 407 height 26
click at [395, 311] on input "d. A VoIP phone is performing a firmware update using a temporary MAC" at bounding box center [395, 307] width 0 height 8
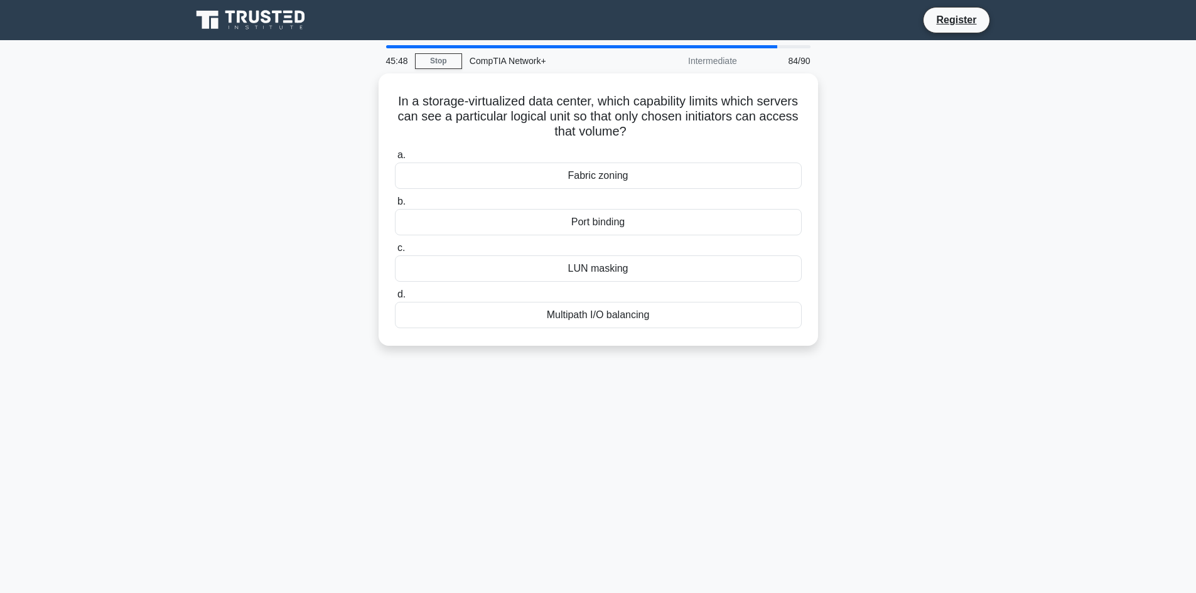
click at [732, 338] on div "In a storage-virtualized data center, which capability limits which servers can…" at bounding box center [598, 209] width 429 height 262
click at [652, 323] on div "Multipath I/O balancing" at bounding box center [598, 312] width 407 height 26
click at [395, 296] on input "d. Multipath I/O balancing" at bounding box center [395, 292] width 0 height 8
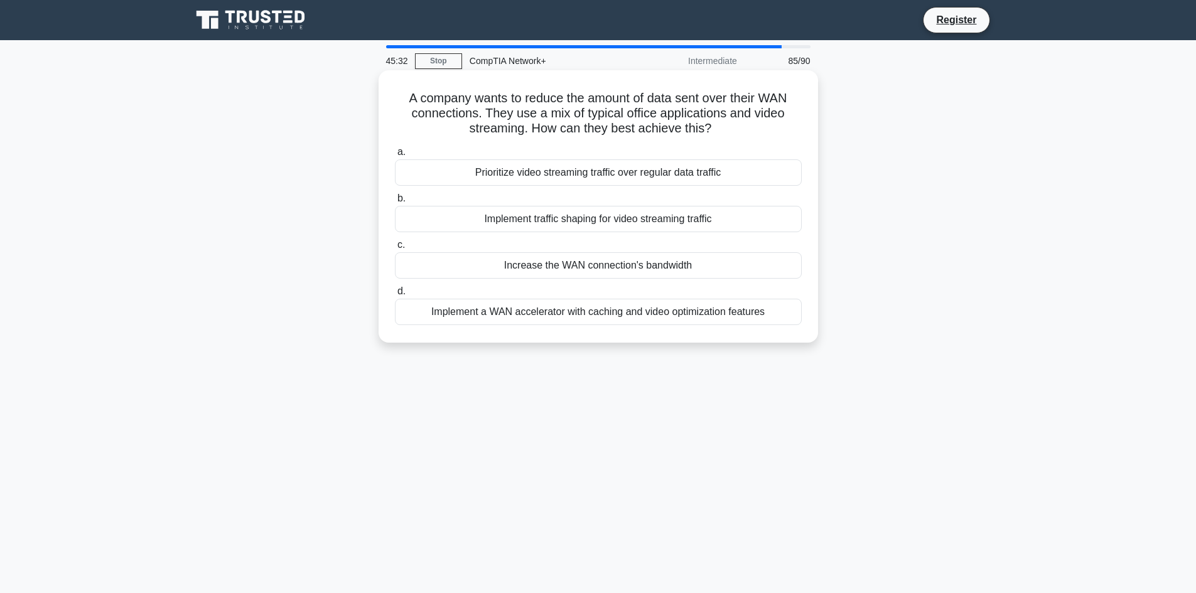
click at [650, 325] on div "Implement a WAN accelerator with caching and video optimization features" at bounding box center [598, 312] width 407 height 26
click at [395, 296] on input "d. Implement a WAN accelerator with caching and video optimization features" at bounding box center [395, 292] width 0 height 8
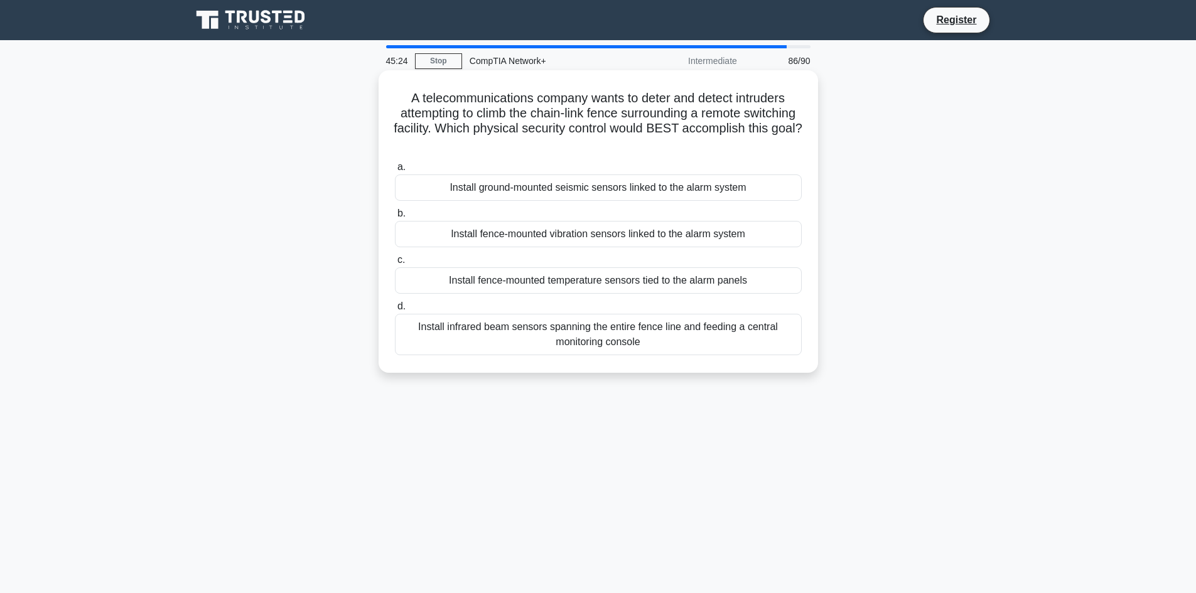
click at [568, 331] on div "Install infrared beam sensors spanning the entire fence line and feeding a cent…" at bounding box center [598, 334] width 407 height 41
click at [395, 311] on input "d. Install infrared beam sensors spanning the entire fence line and feeding a c…" at bounding box center [395, 307] width 0 height 8
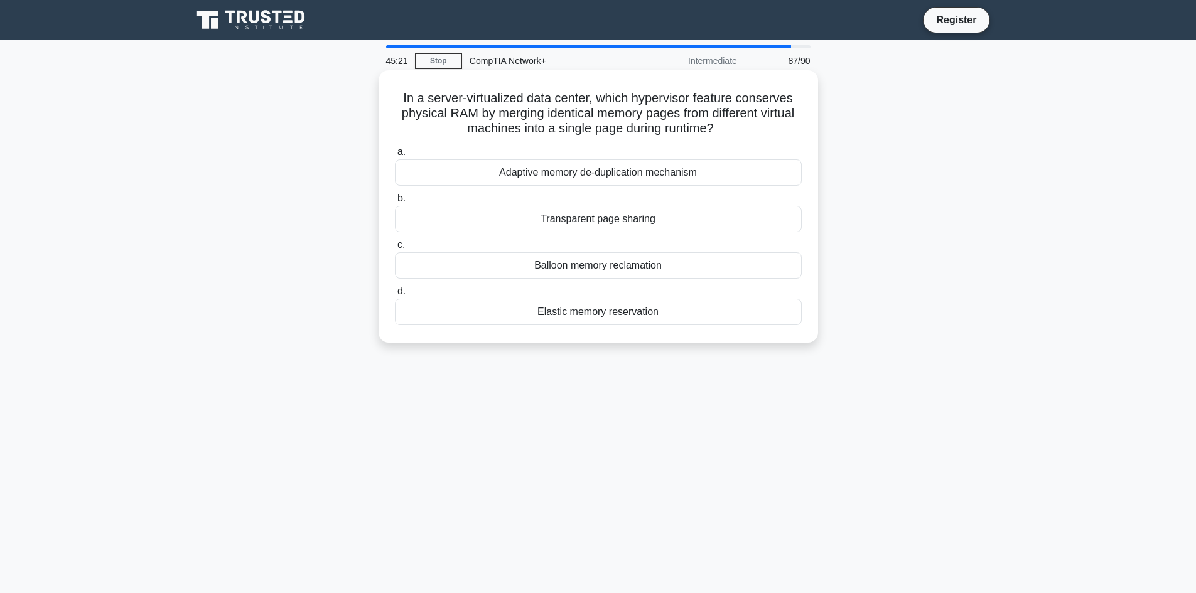
click at [652, 271] on div "Balloon memory reclamation" at bounding box center [598, 265] width 407 height 26
click at [395, 249] on input "c. Balloon memory reclamation" at bounding box center [395, 245] width 0 height 8
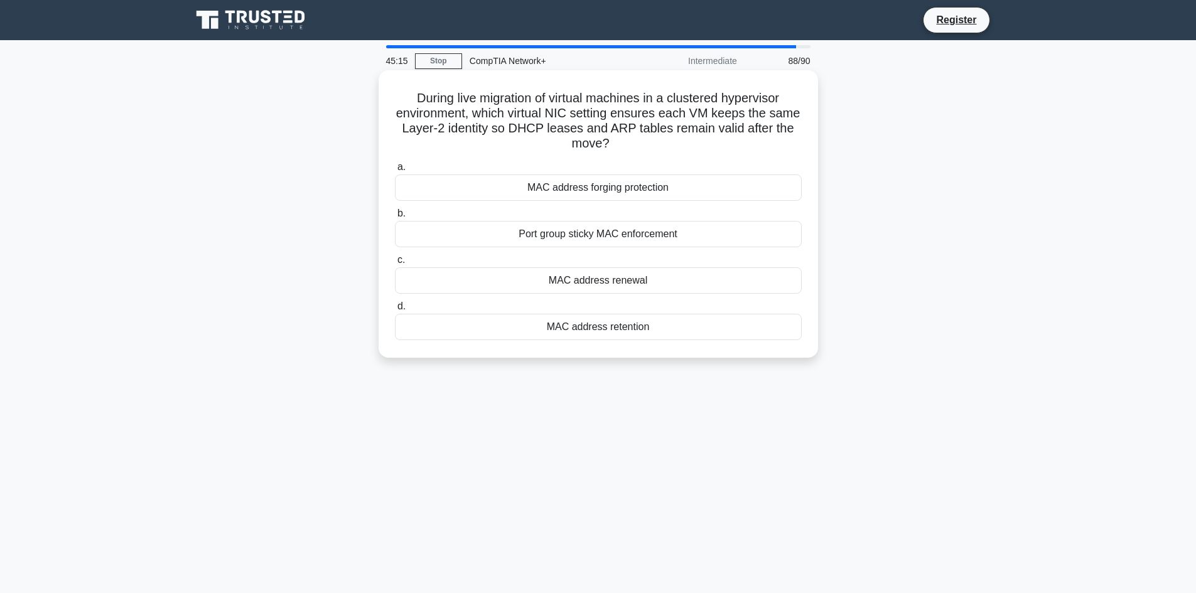
click at [552, 200] on div "MAC address forging protection" at bounding box center [598, 188] width 407 height 26
click at [395, 171] on input "a. MAC address forging protection" at bounding box center [395, 167] width 0 height 8
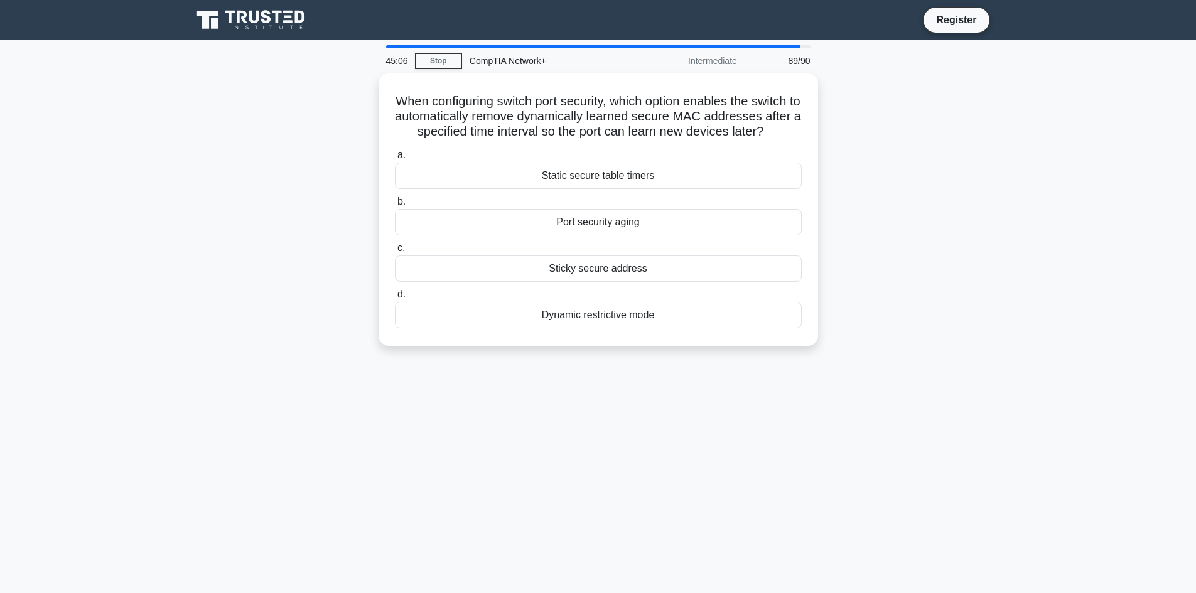
click at [602, 361] on div "When configuring switch port security, which option enables the switch to autom…" at bounding box center [598, 217] width 829 height 288
click at [993, 419] on div "45:05 Stop CompTIA Network+ Intermediate 89/90 When configuring switch port sec…" at bounding box center [598, 359] width 829 height 628
click at [542, 512] on div "45:04 Stop CompTIA Network+ Intermediate 89/90 When configuring switch port sec…" at bounding box center [598, 359] width 829 height 628
click at [641, 325] on div "Dynamic restrictive mode" at bounding box center [598, 312] width 407 height 26
click at [395, 296] on input "d. Dynamic restrictive mode" at bounding box center [395, 292] width 0 height 8
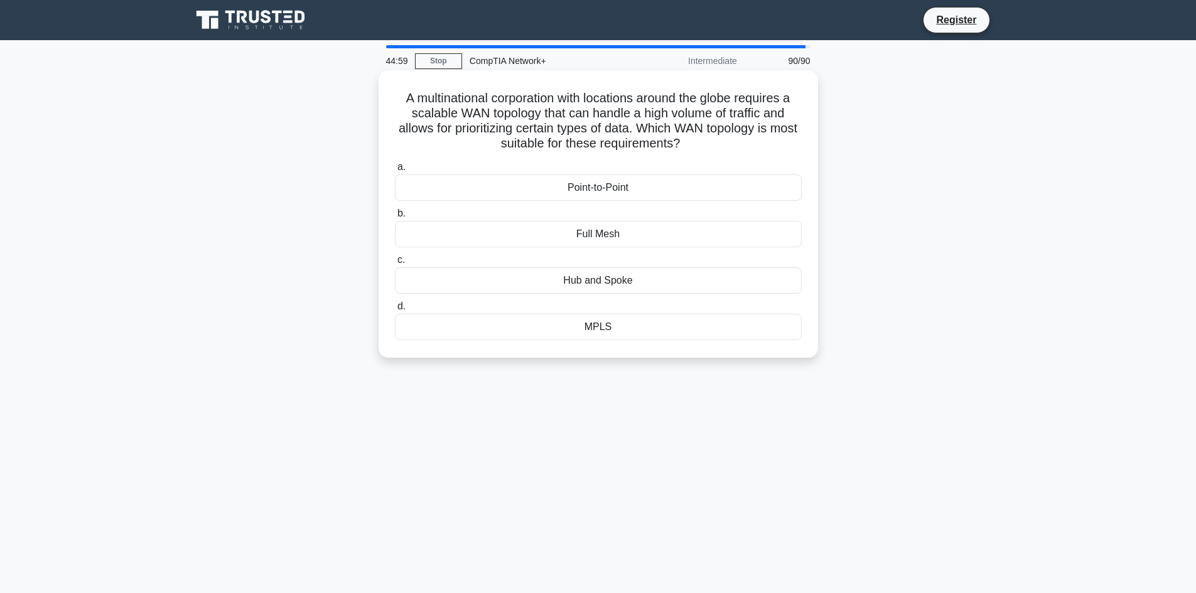
click at [648, 232] on div "Full Mesh" at bounding box center [598, 234] width 407 height 26
click at [395, 218] on input "b. Full Mesh" at bounding box center [395, 214] width 0 height 8
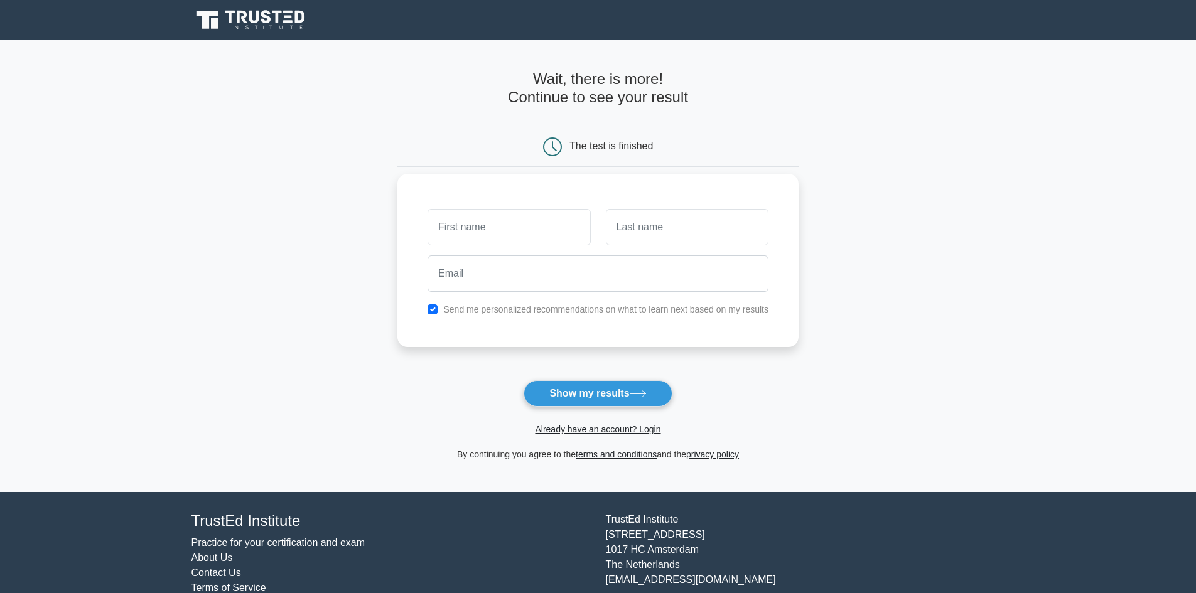
click at [523, 228] on input "text" at bounding box center [509, 227] width 163 height 36
type input "aman"
click at [625, 226] on input "text" at bounding box center [687, 227] width 163 height 36
type input "kumar"
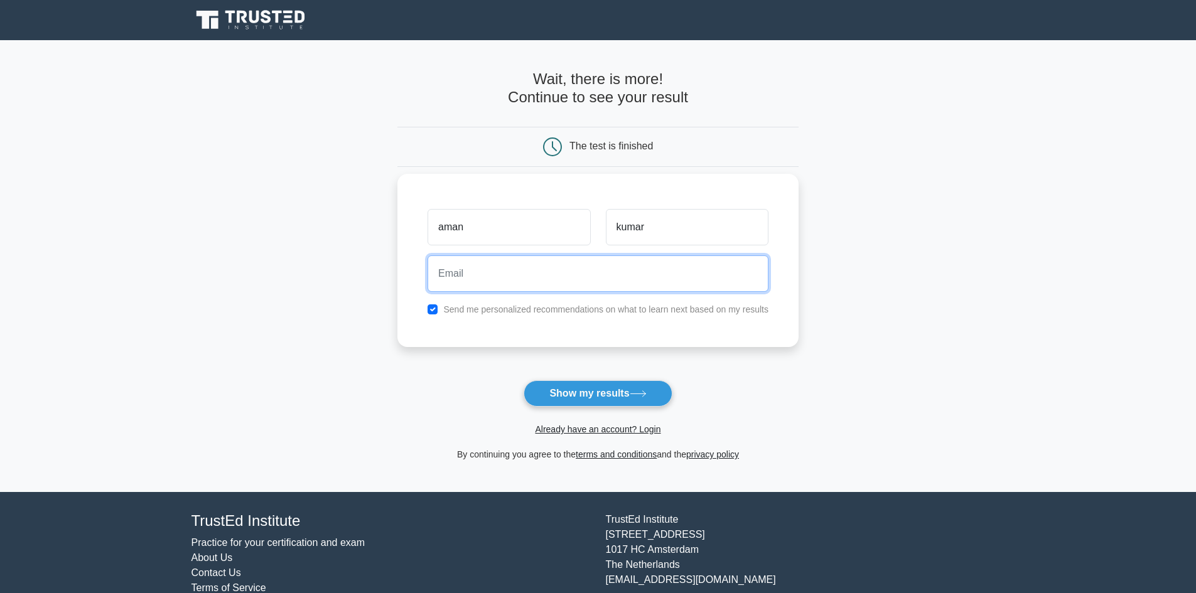
click at [614, 269] on input "email" at bounding box center [598, 274] width 341 height 36
type input "[EMAIL_ADDRESS][DOMAIN_NAME]"
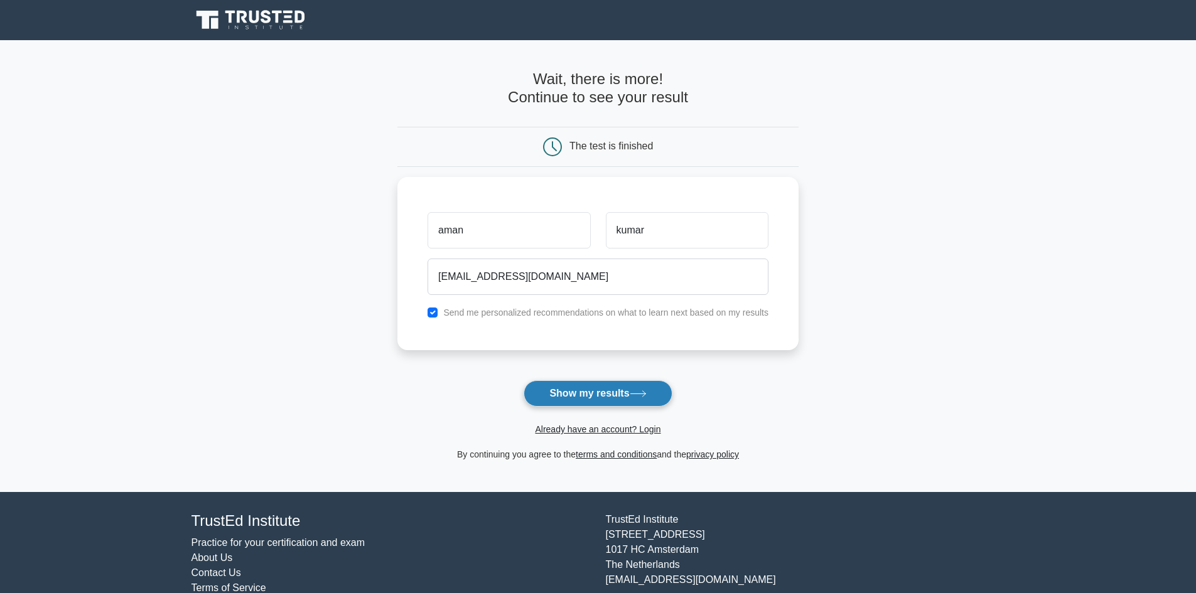
click at [606, 393] on button "Show my results" at bounding box center [598, 393] width 148 height 26
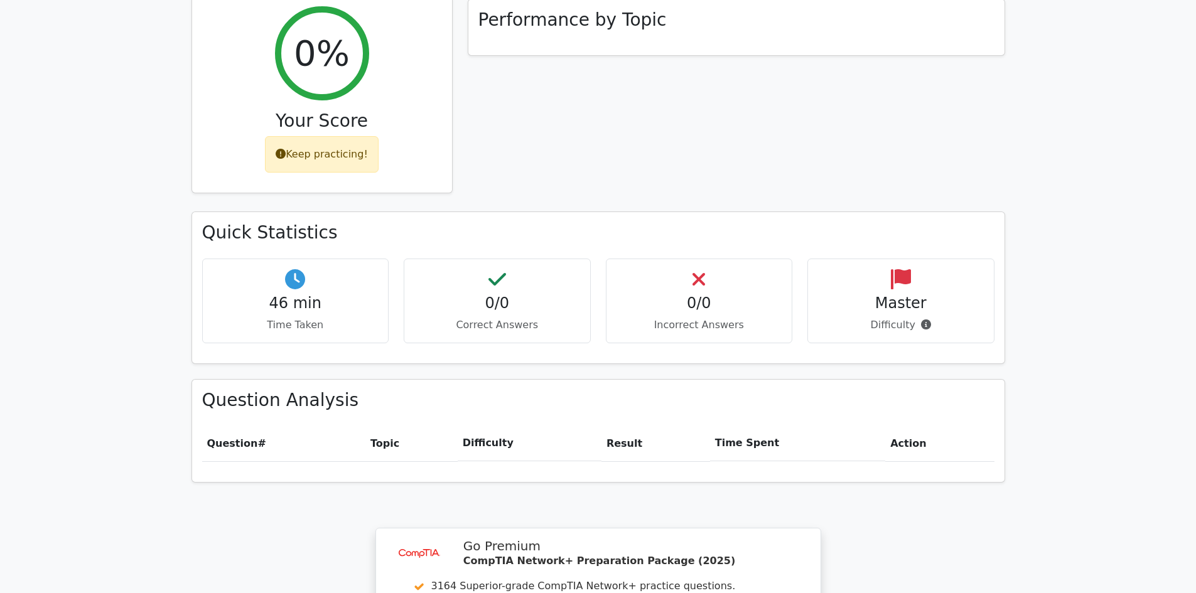
scroll to position [188, 0]
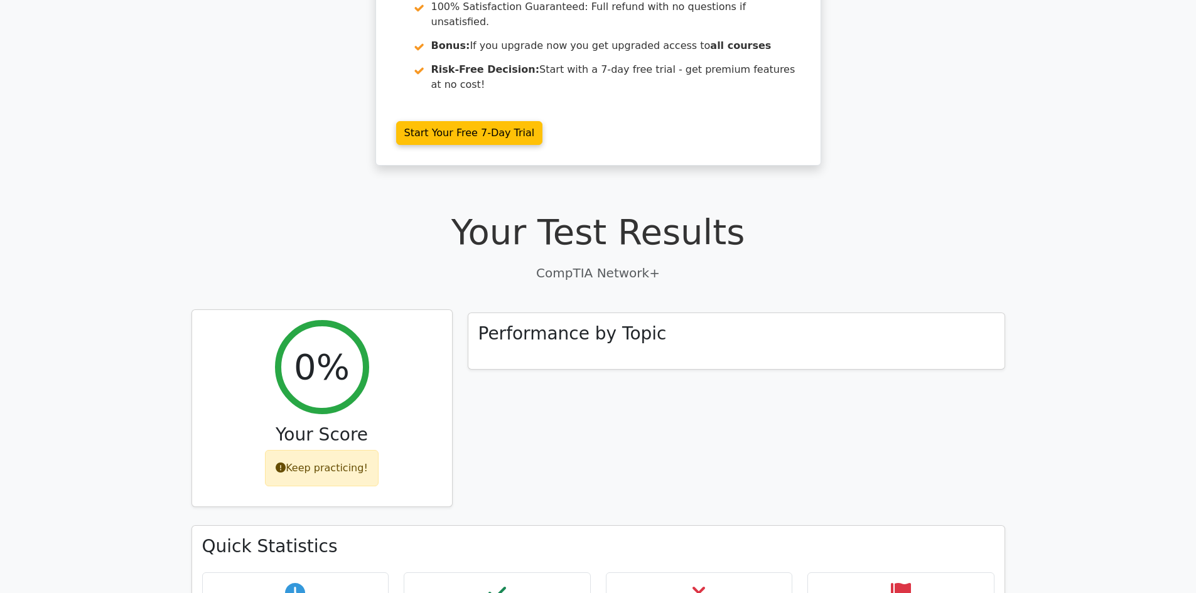
drag, startPoint x: 303, startPoint y: 455, endPoint x: 323, endPoint y: 438, distance: 26.2
click at [304, 455] on div "0% Your Score Keep practicing!" at bounding box center [322, 408] width 260 height 197
click at [337, 450] on div "Keep practicing!" at bounding box center [322, 468] width 114 height 36
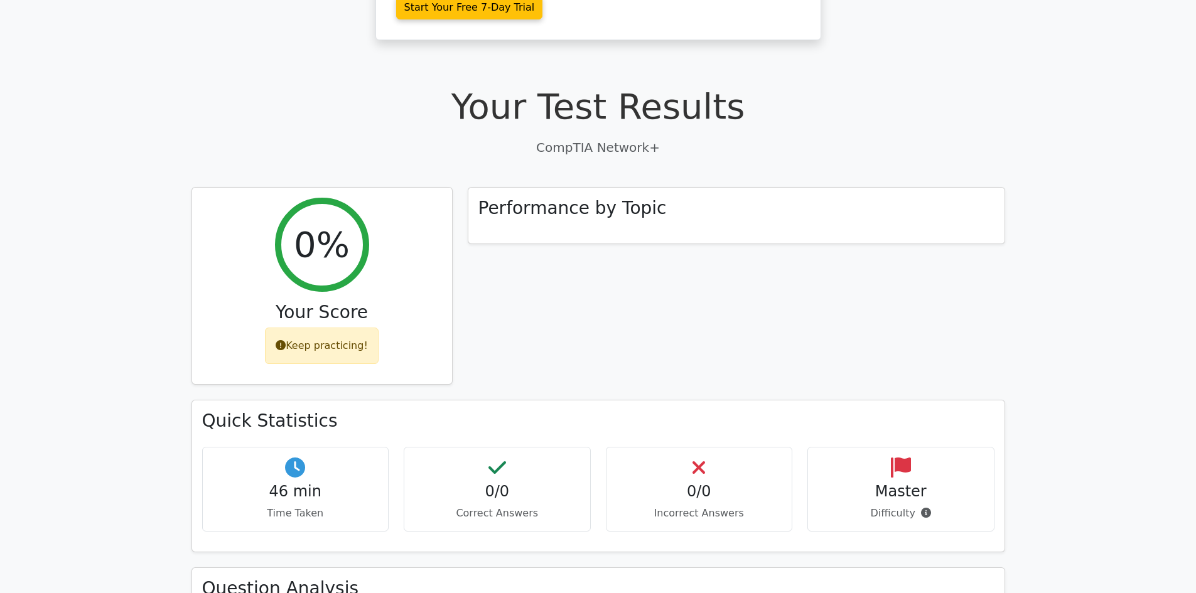
scroll to position [377, 0]
